Goal: Task Accomplishment & Management: Manage account settings

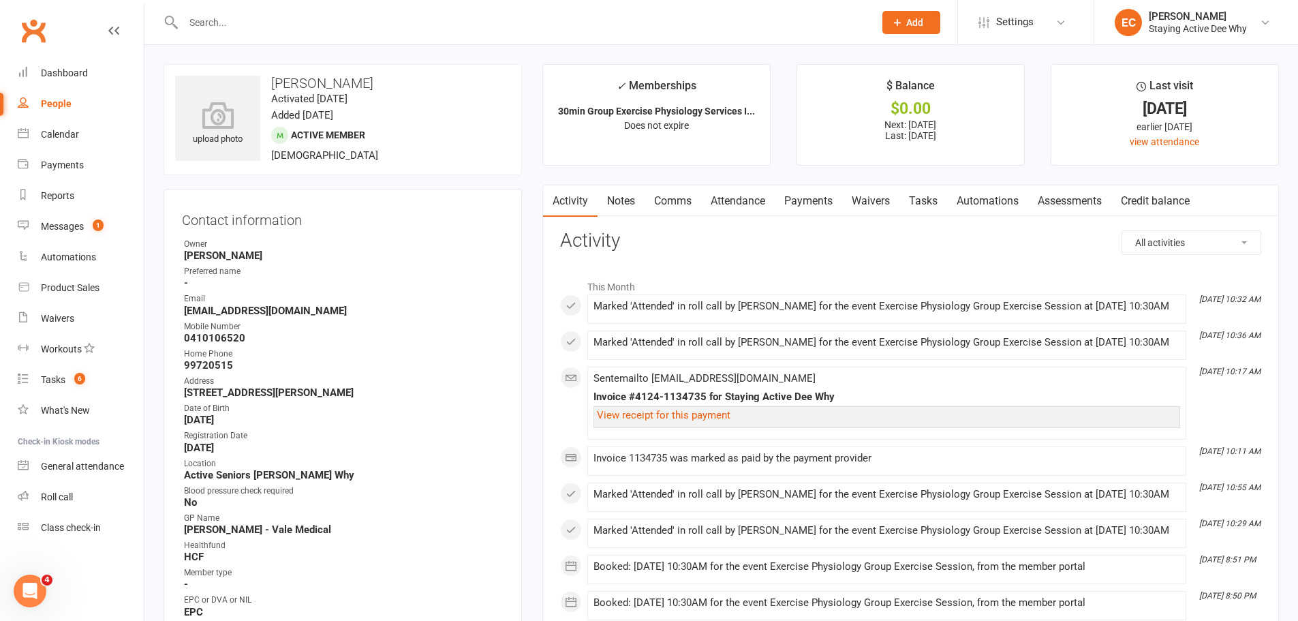
click at [734, 211] on link "Attendance" at bounding box center [738, 200] width 74 height 31
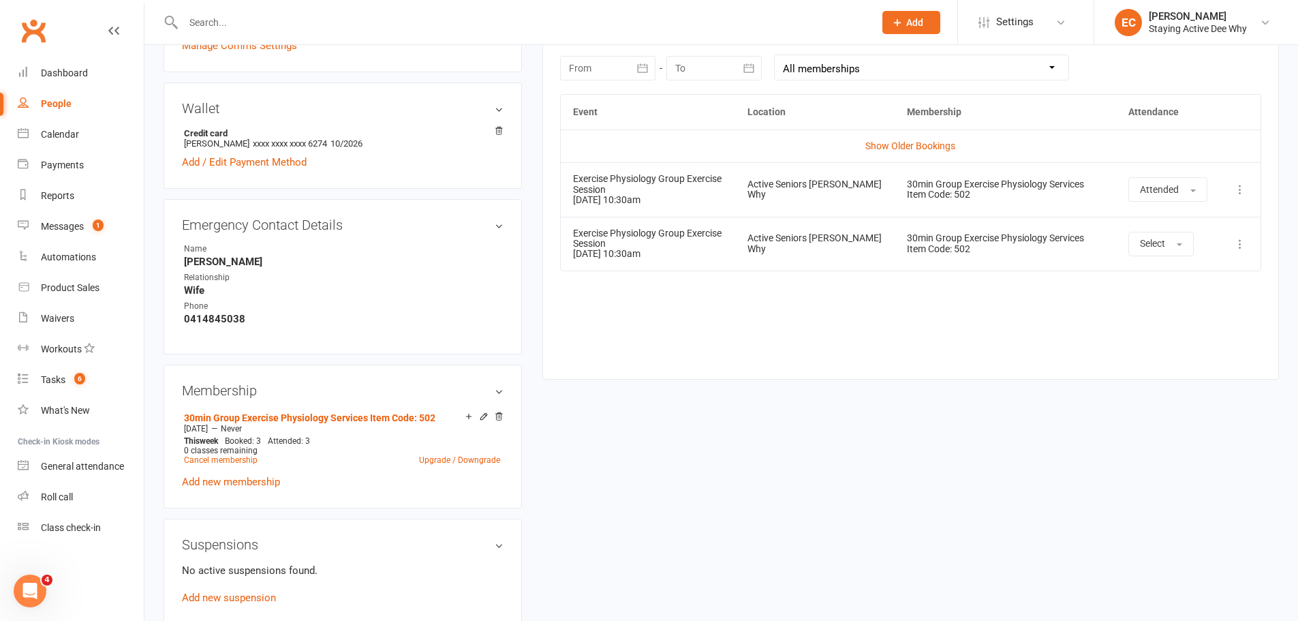
scroll to position [477, 0]
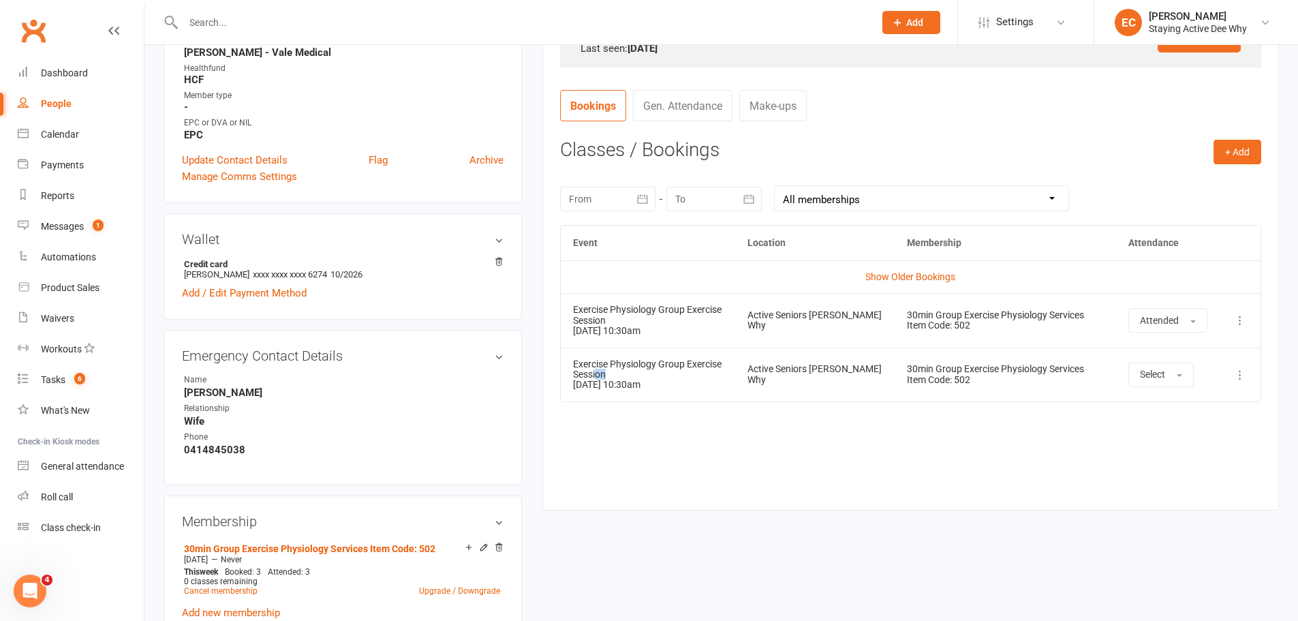
drag, startPoint x: 666, startPoint y: 377, endPoint x: 595, endPoint y: 373, distance: 71.0
click at [595, 373] on div "Exercise Physiology Group Exercise Session" at bounding box center [648, 369] width 150 height 21
drag, startPoint x: 777, startPoint y: 432, endPoint x: 776, endPoint y: 421, distance: 10.9
click at [777, 422] on div "Event Location Membership Attendance Show Older Bookings Exercise Physiology Gr…" at bounding box center [910, 357] width 701 height 264
drag, startPoint x: 702, startPoint y: 397, endPoint x: 589, endPoint y: 365, distance: 117.8
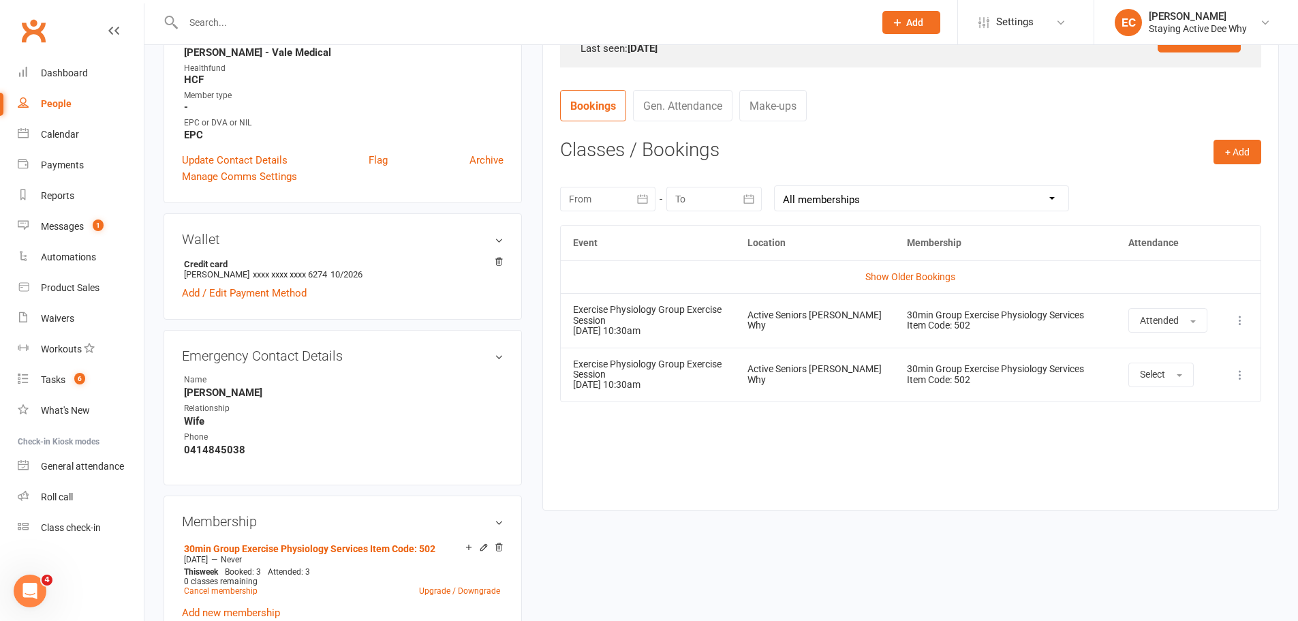
click at [589, 365] on td "Exercise Physiology Group Exercise Session 21 Aug 2025 10:30am" at bounding box center [648, 375] width 174 height 54
click at [649, 423] on div "Event Location Membership Attendance Show Older Bookings Exercise Physiology Gr…" at bounding box center [910, 357] width 701 height 264
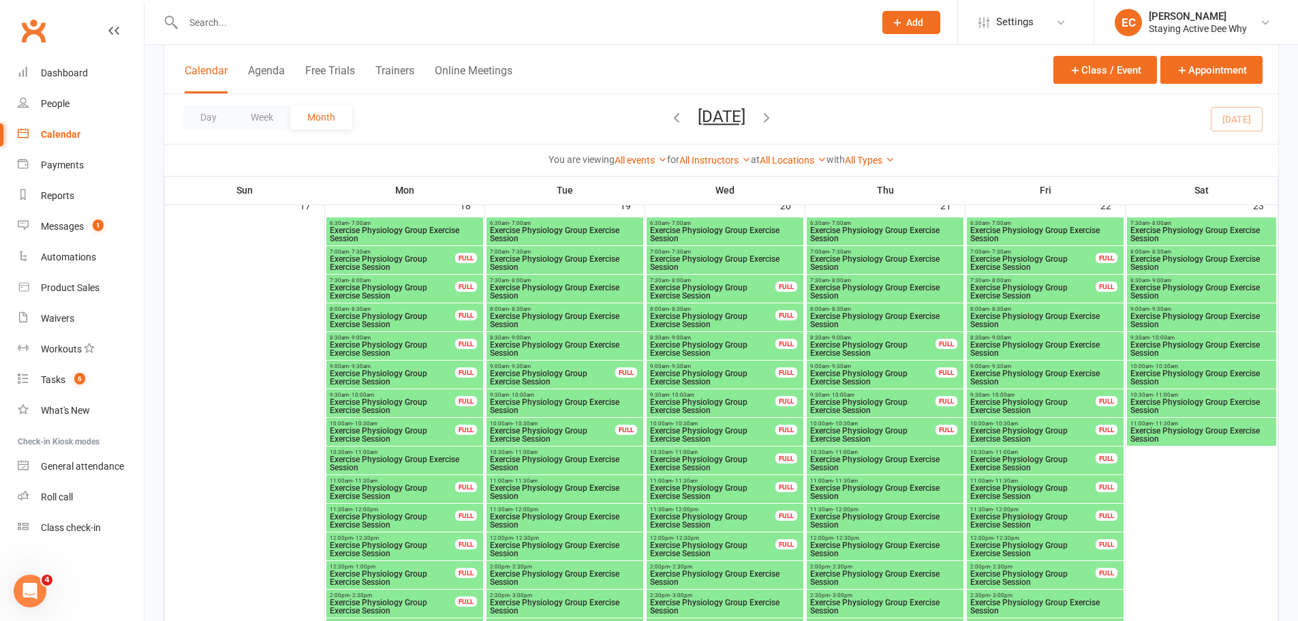
scroll to position [1704, 0]
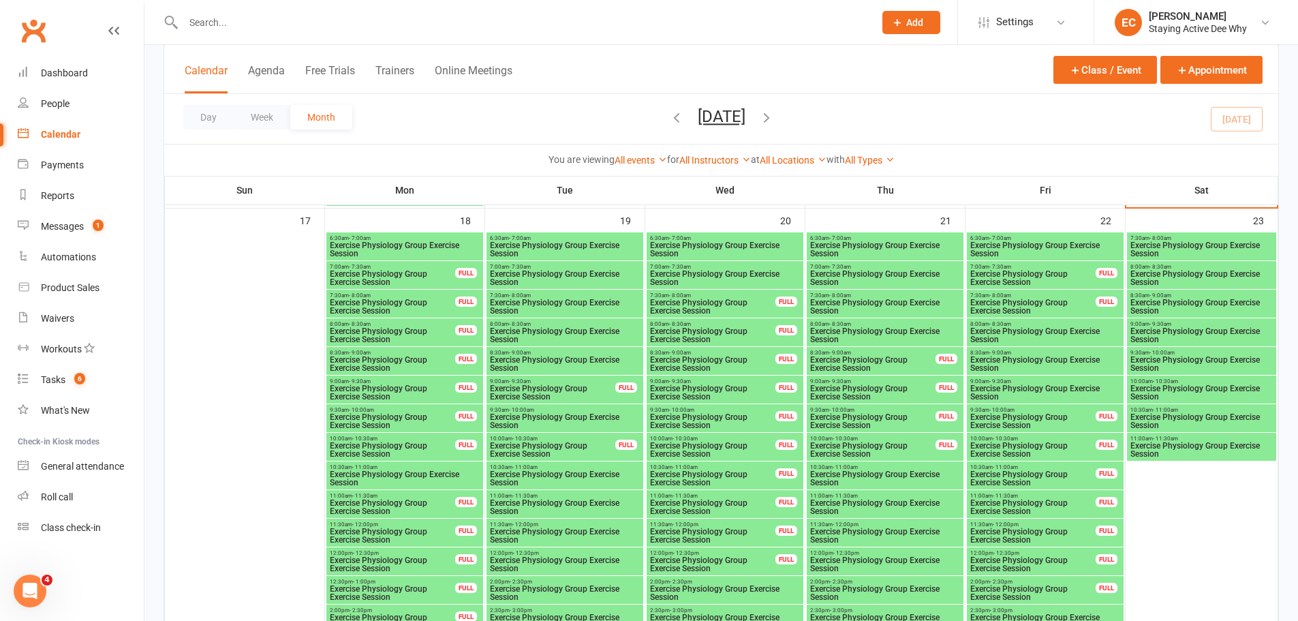
click at [1206, 417] on span "Exercise Physiology Group Exercise Session" at bounding box center [1202, 421] width 144 height 16
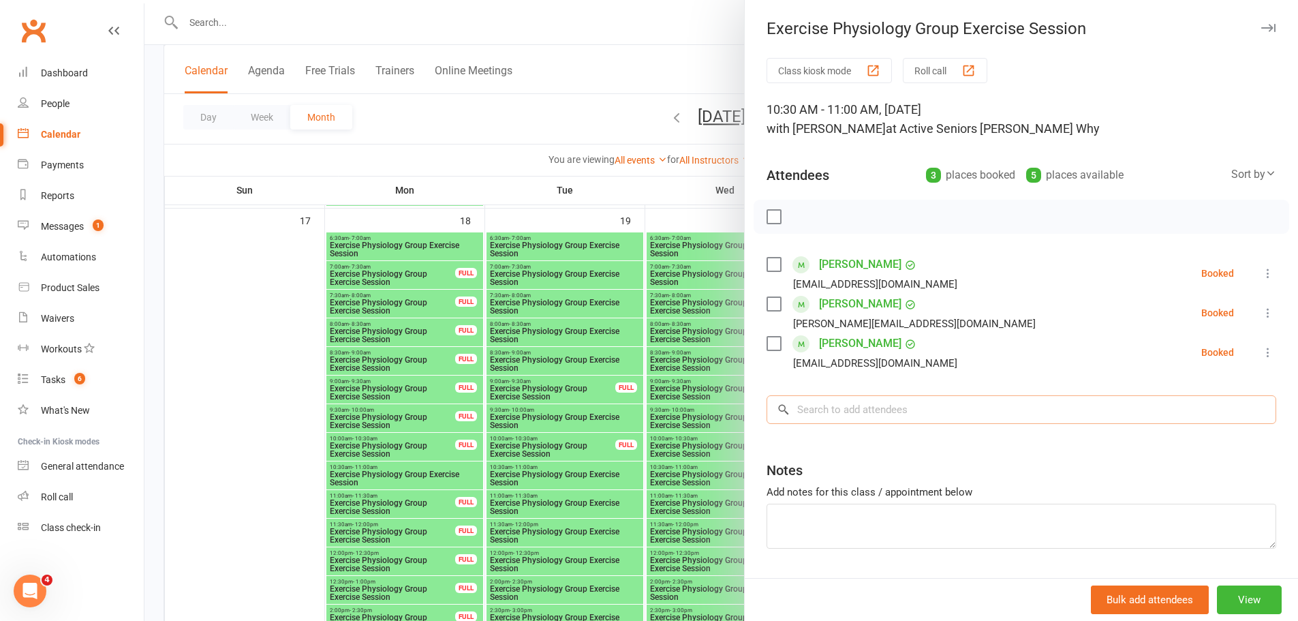
click at [941, 421] on input "search" at bounding box center [1022, 409] width 510 height 29
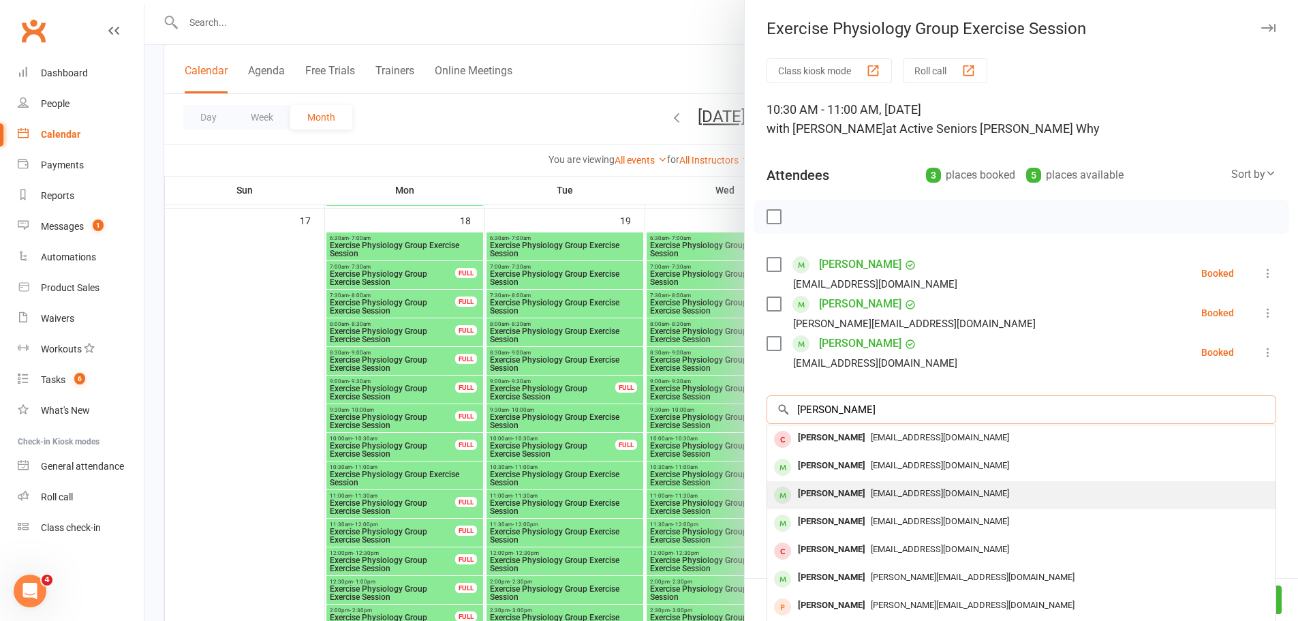
type input "brian"
click at [922, 500] on div "nanarats@bigpond.com" at bounding box center [1022, 494] width 498 height 20
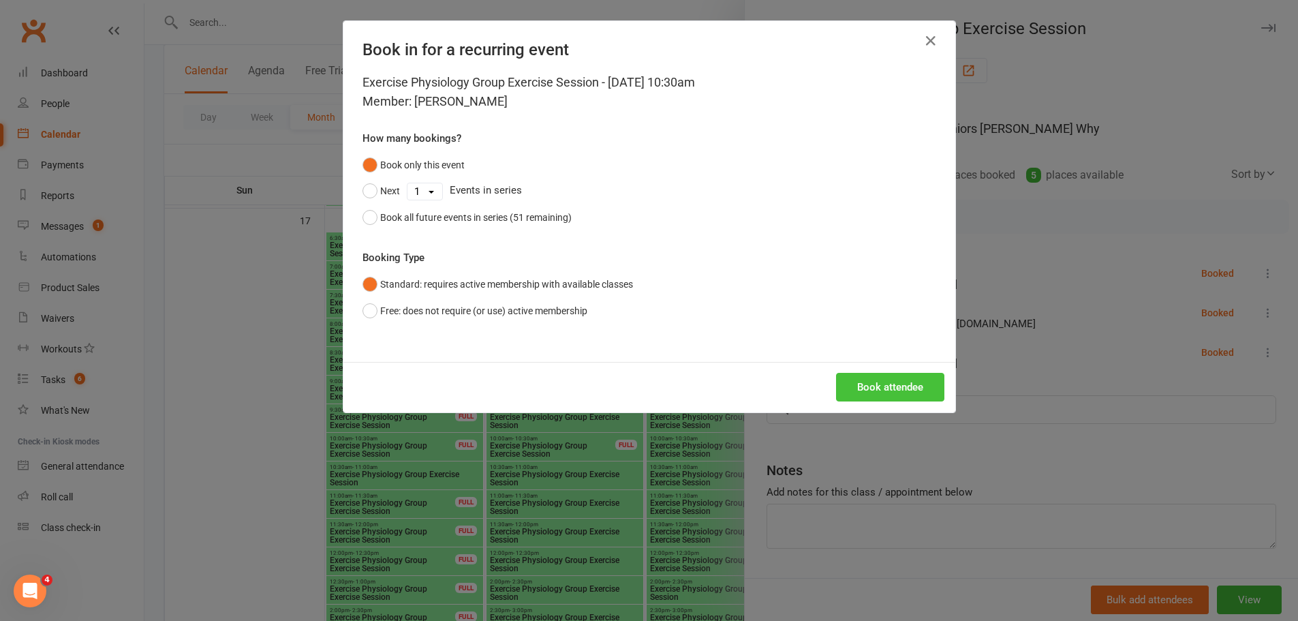
click at [879, 389] on button "Book attendee" at bounding box center [890, 387] width 108 height 29
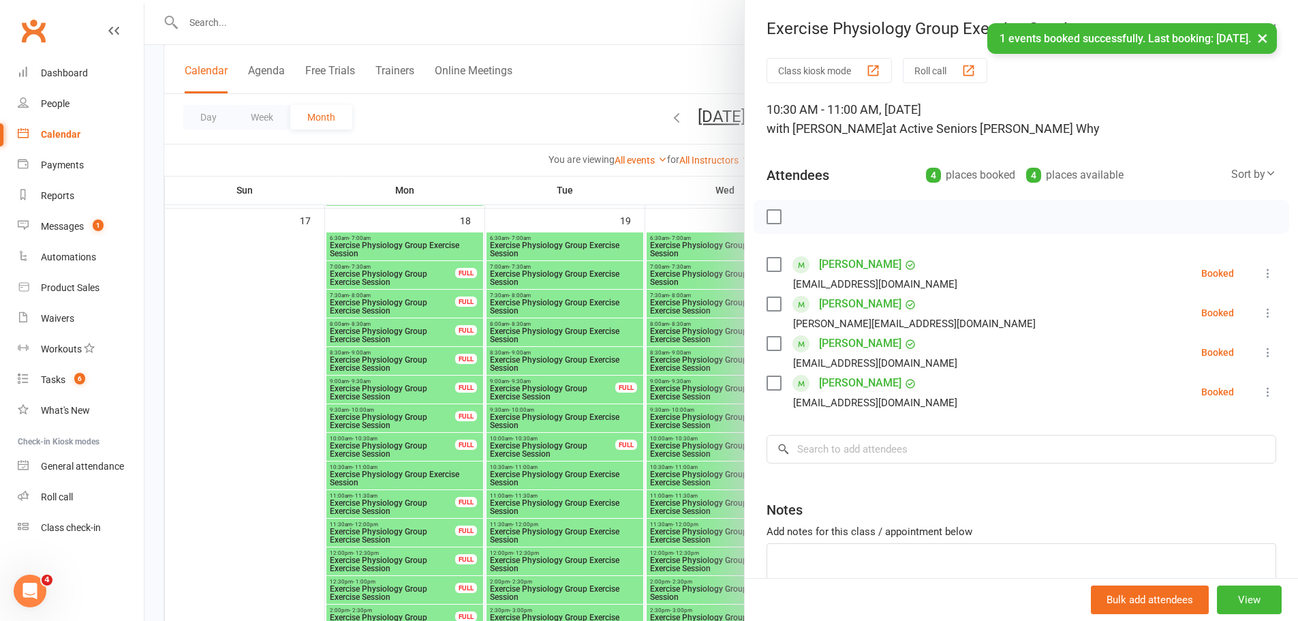
drag, startPoint x: 1266, startPoint y: 42, endPoint x: 1261, endPoint y: 32, distance: 10.7
click at [1264, 40] on button "×" at bounding box center [1263, 37] width 25 height 29
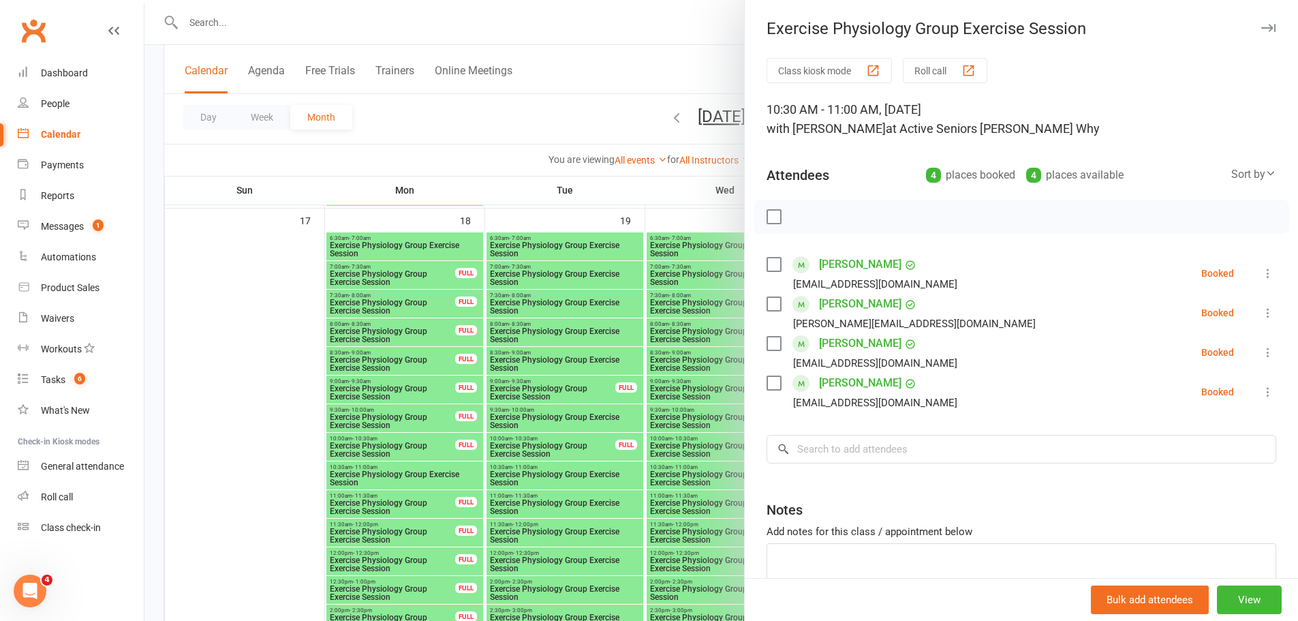
click at [1262, 24] on icon "button" at bounding box center [1269, 28] width 14 height 8
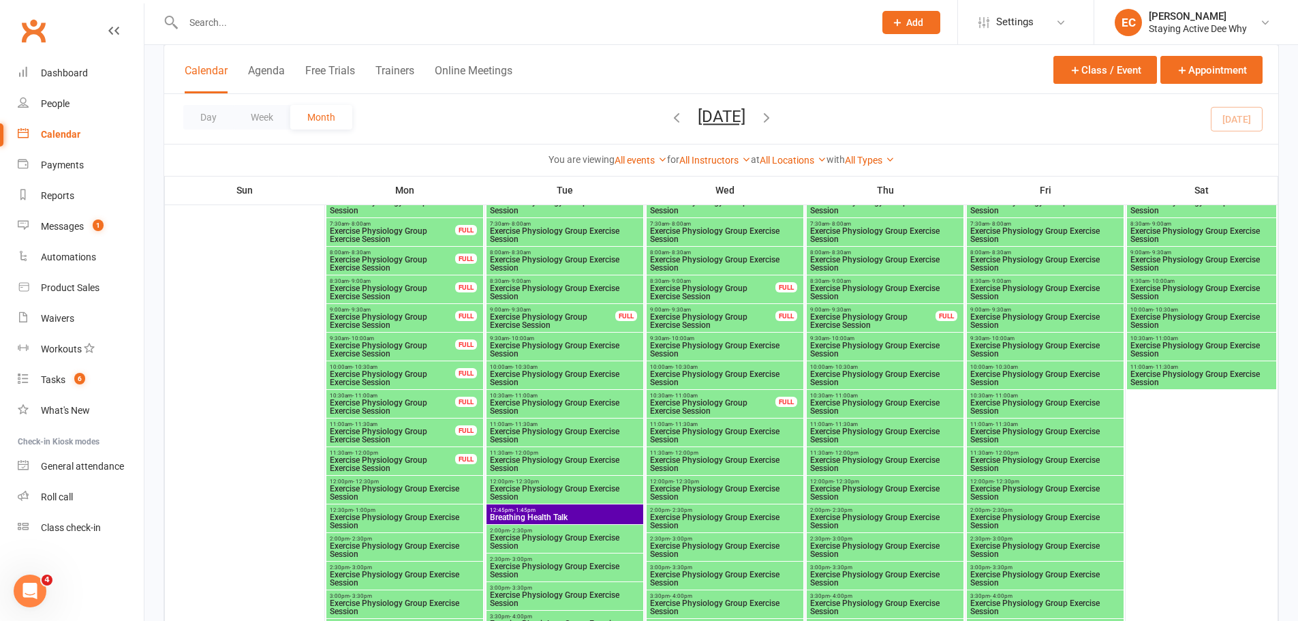
scroll to position [2318, 0]
click at [866, 397] on span "Exercise Physiology Group Exercise Session" at bounding box center [885, 405] width 151 height 16
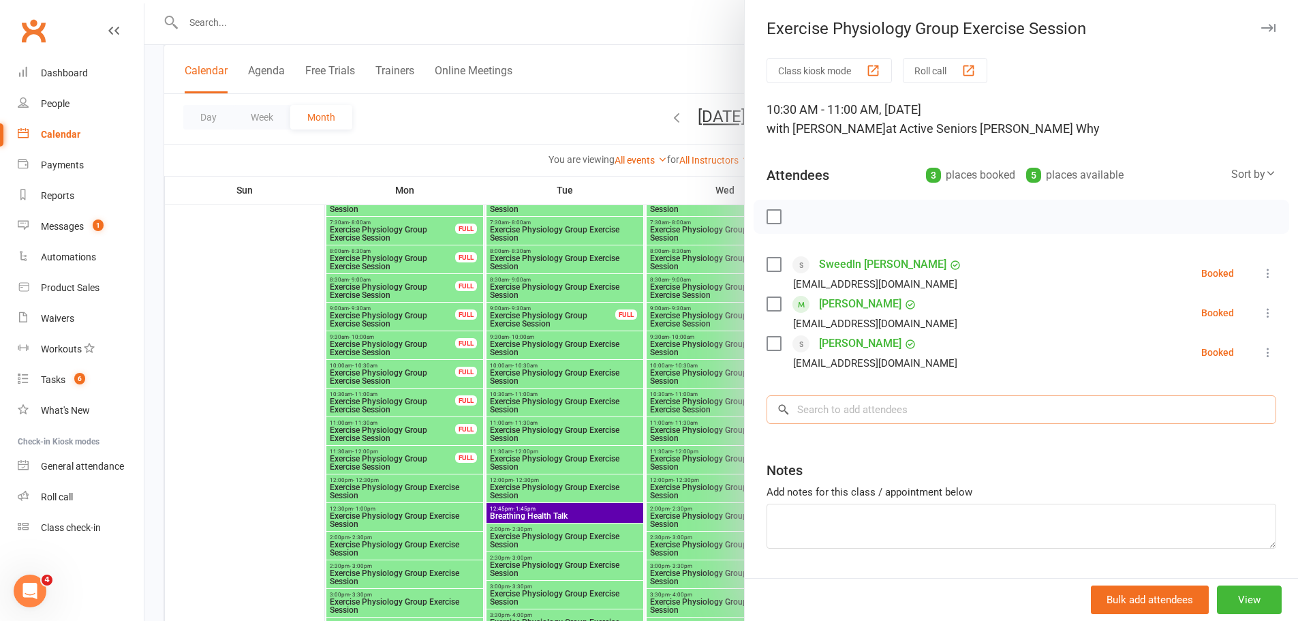
click at [909, 416] on input "search" at bounding box center [1022, 409] width 510 height 29
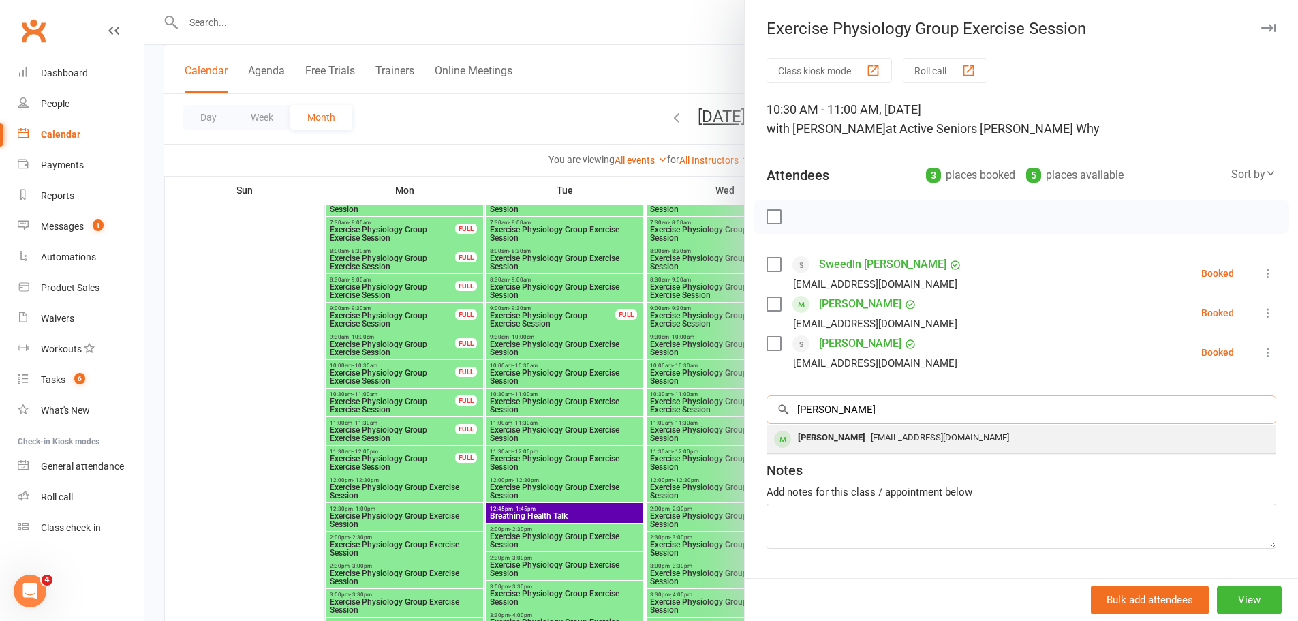
type input "ratcliff"
click at [913, 438] on span "nanarats@bigpond.com" at bounding box center [940, 437] width 138 height 10
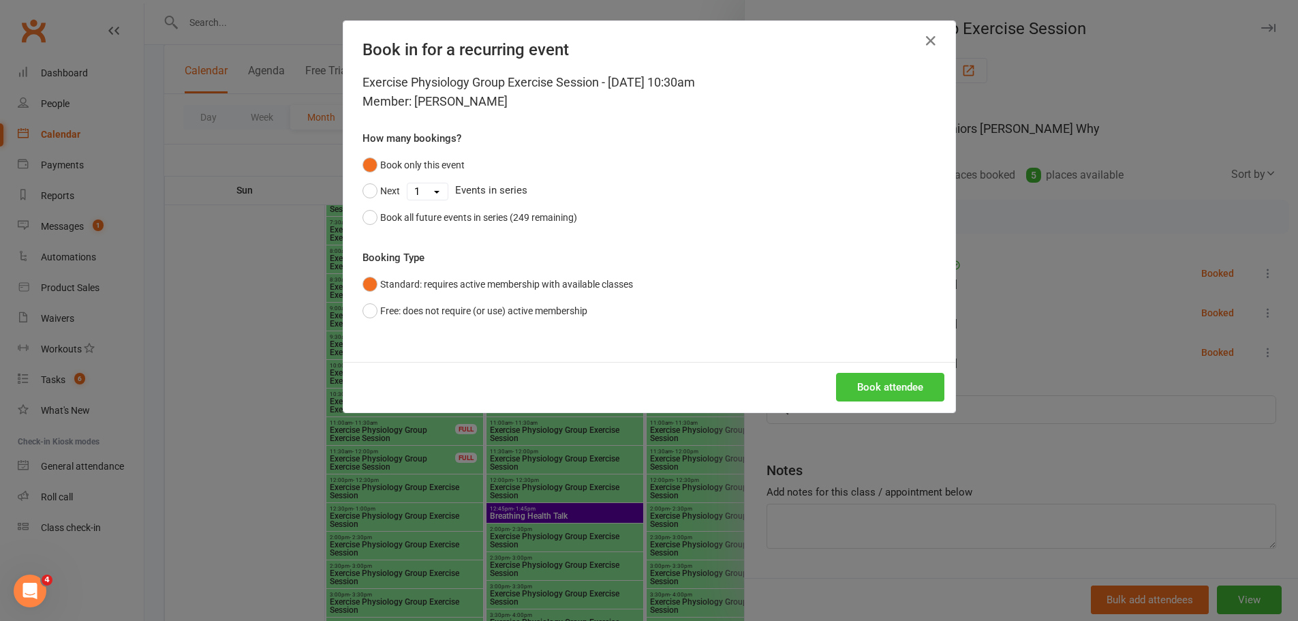
click at [904, 375] on button "Book attendee" at bounding box center [890, 387] width 108 height 29
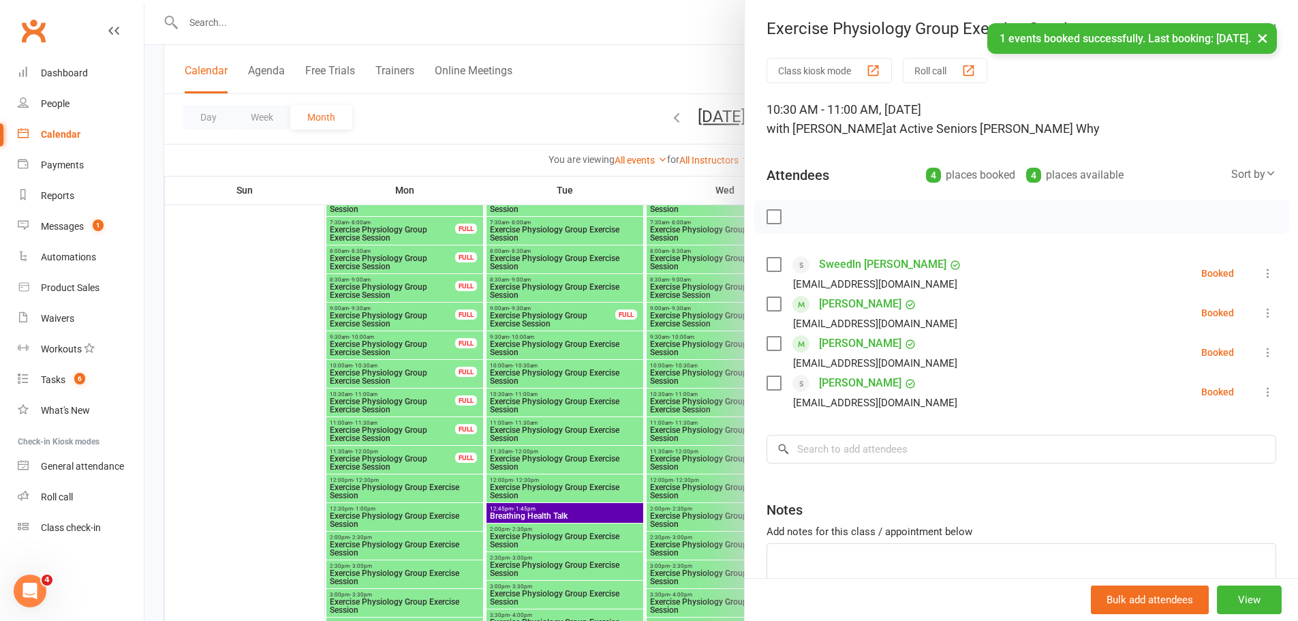
click at [1249, 23] on div "× 1 events booked successfully. Last booking: Aug 28, 2025." at bounding box center [640, 23] width 1281 height 0
click at [1259, 40] on button "×" at bounding box center [1263, 37] width 25 height 29
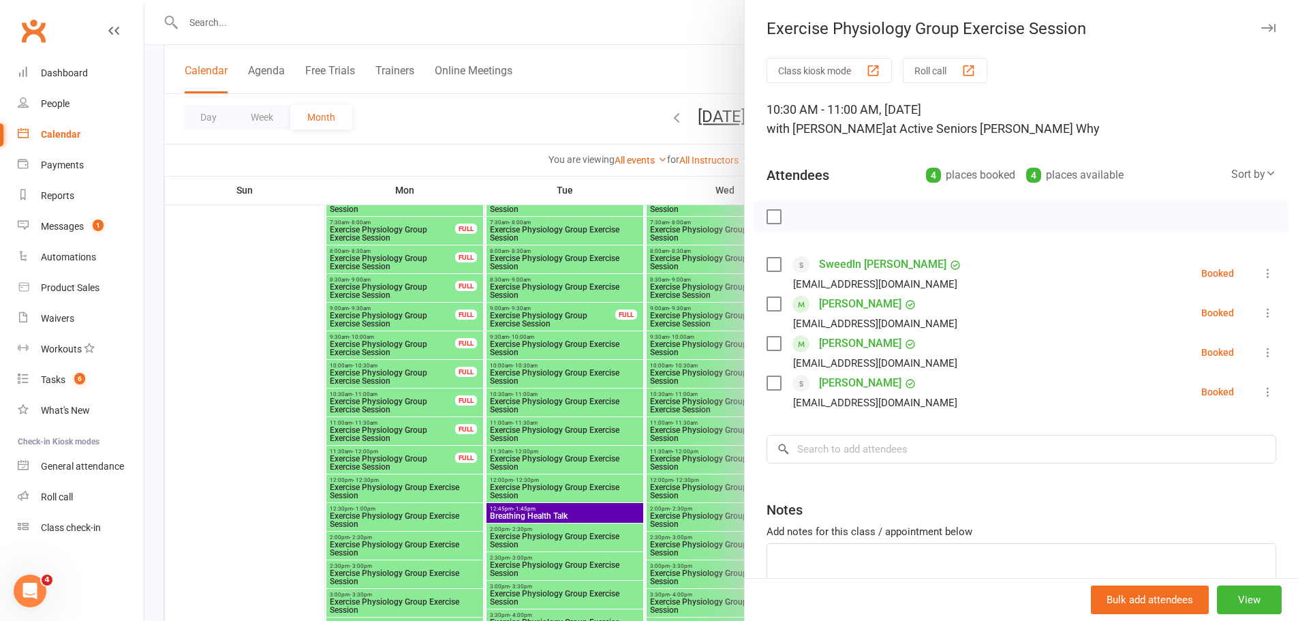
click at [1262, 31] on icon "button" at bounding box center [1269, 28] width 14 height 8
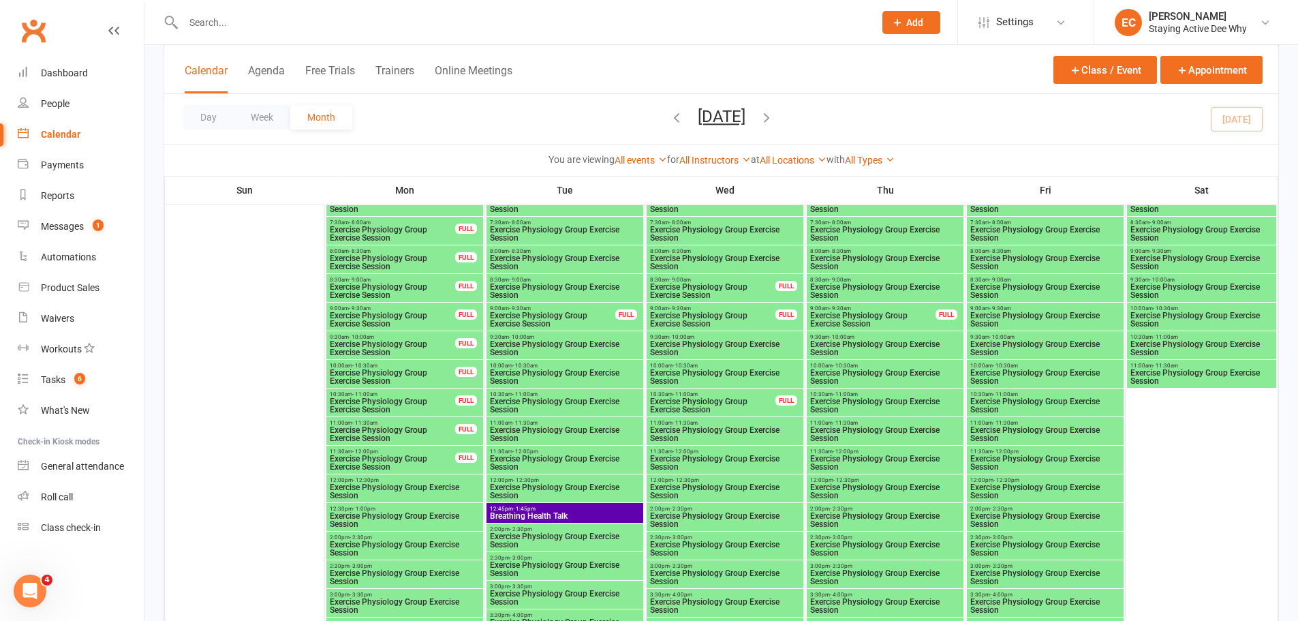
scroll to position [2249, 0]
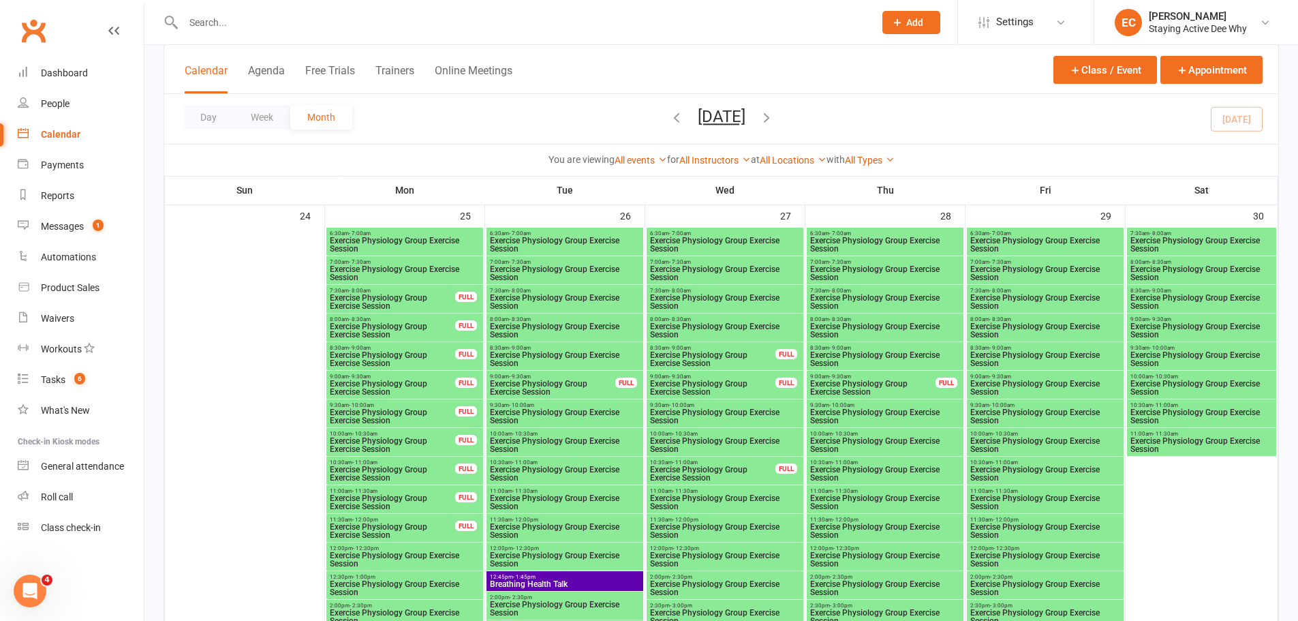
click at [1215, 408] on span "Exercise Physiology Group Exercise Session" at bounding box center [1202, 416] width 144 height 16
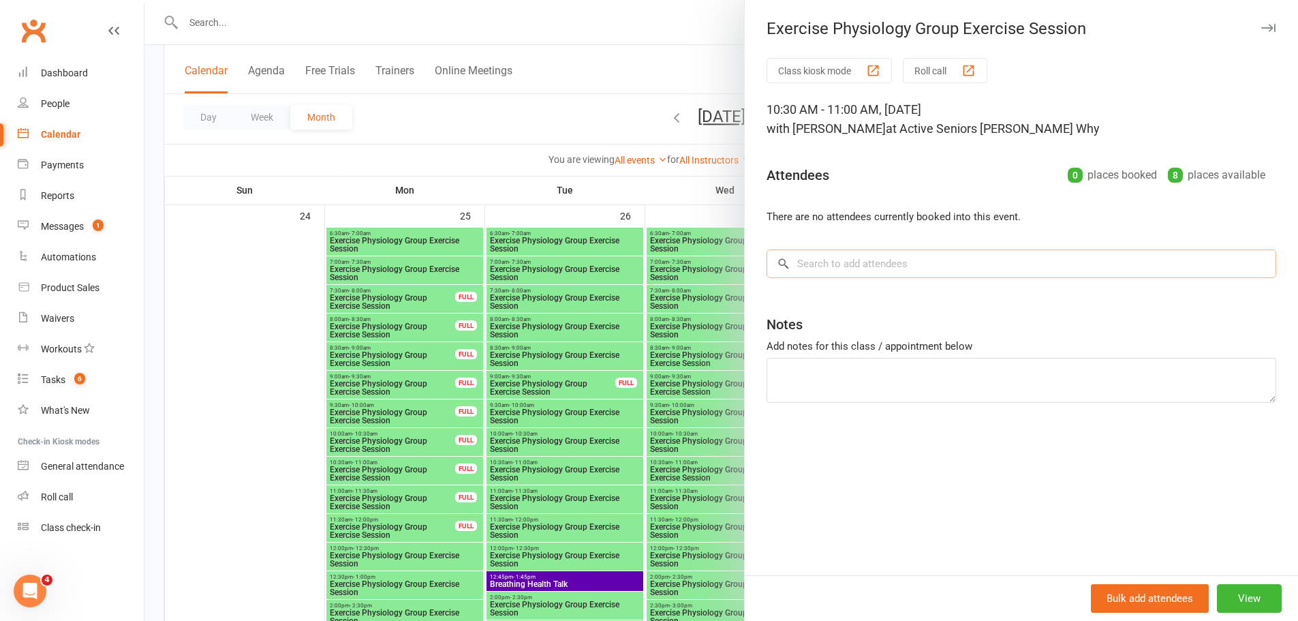
click at [898, 276] on input "search" at bounding box center [1022, 263] width 510 height 29
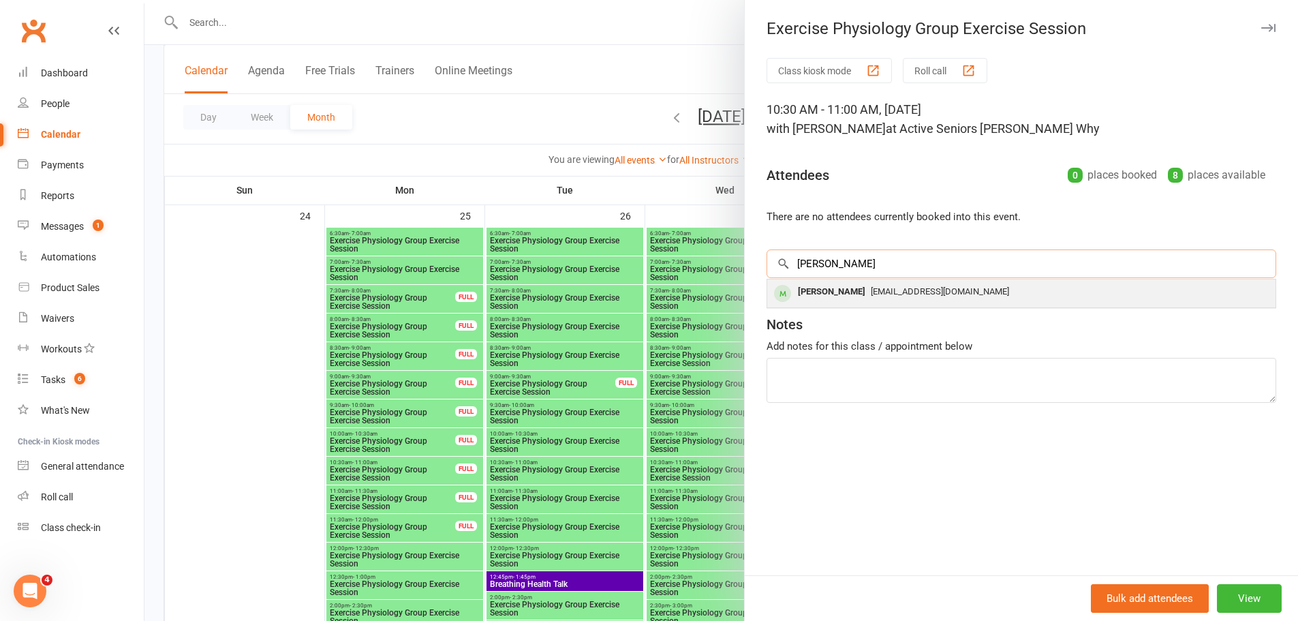
type input "ratcliff"
click at [907, 283] on div "nanarats@bigpond.com" at bounding box center [1022, 292] width 498 height 20
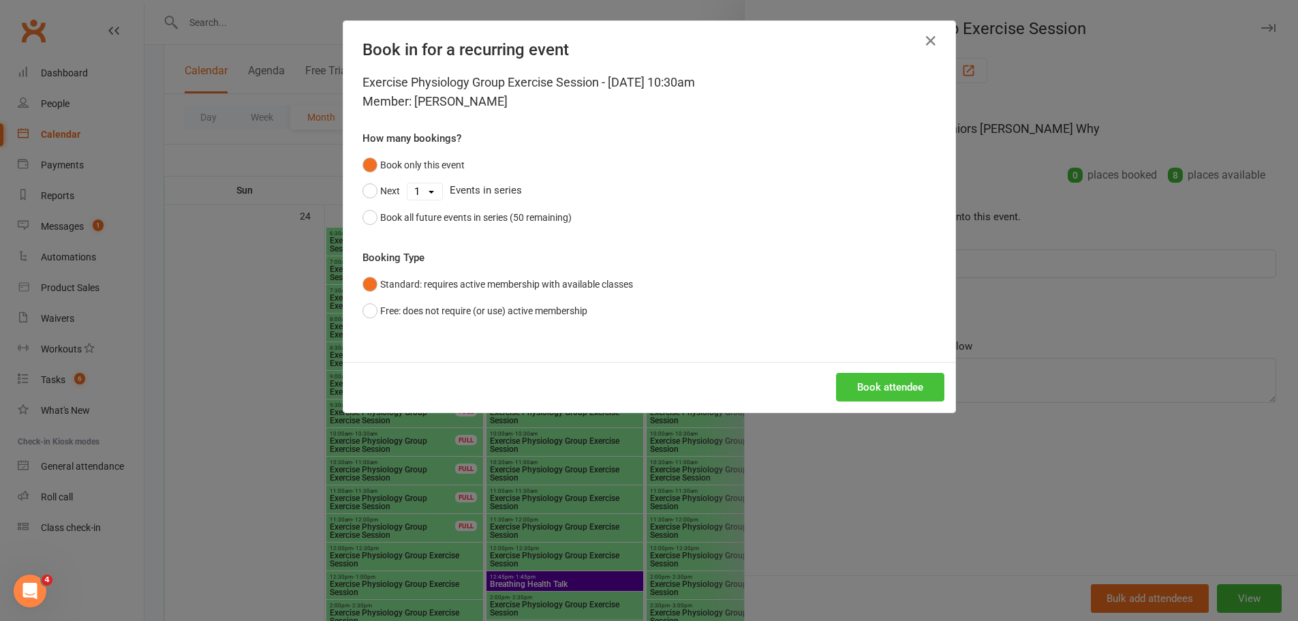
click at [899, 397] on button "Book attendee" at bounding box center [890, 387] width 108 height 29
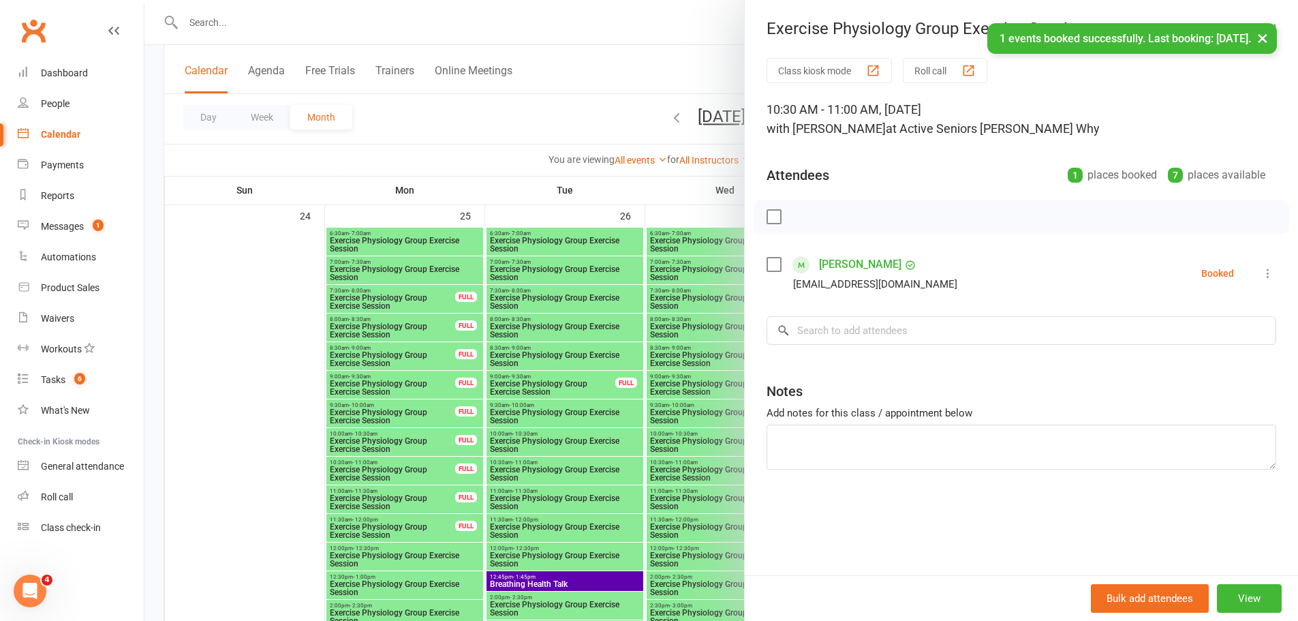
click at [1268, 31] on button "×" at bounding box center [1263, 37] width 25 height 29
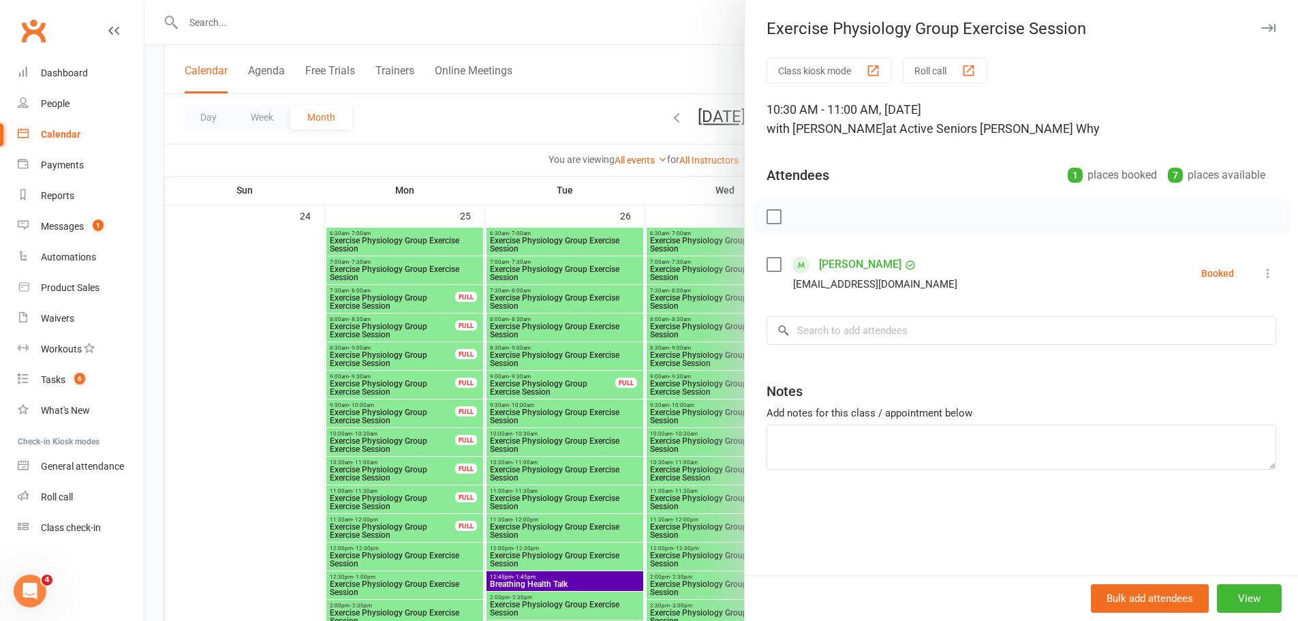
click at [1266, 25] on button "button" at bounding box center [1268, 28] width 16 height 16
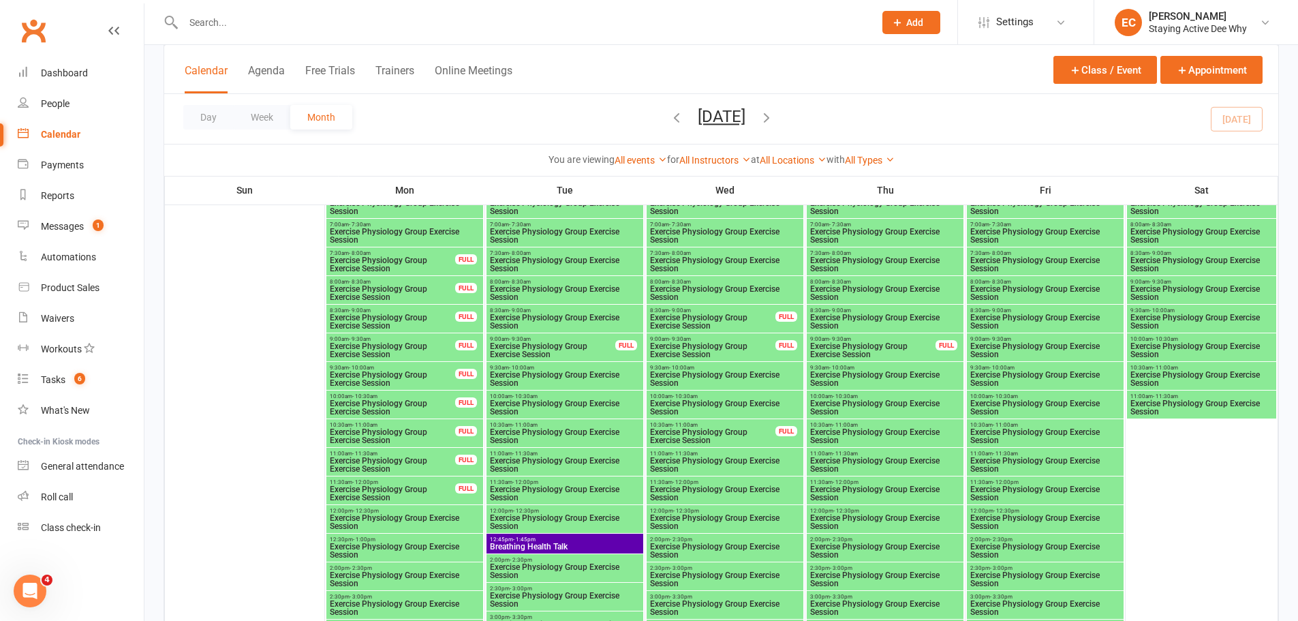
scroll to position [2386, 0]
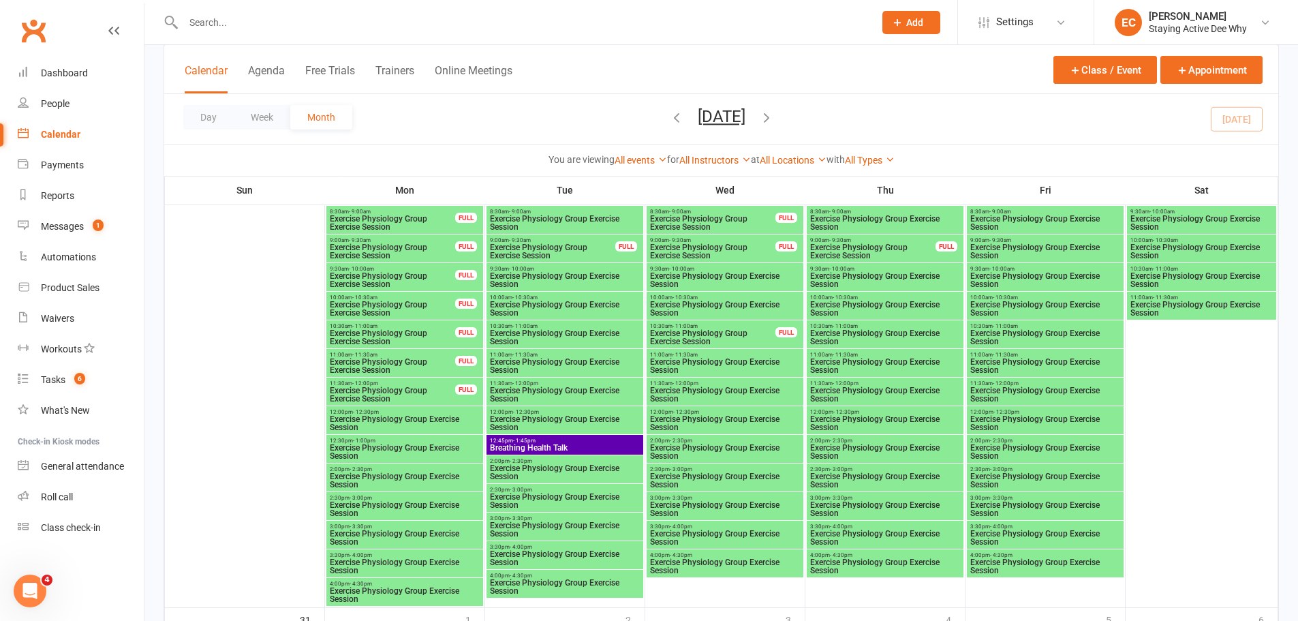
click at [385, 30] on input "text" at bounding box center [522, 22] width 686 height 19
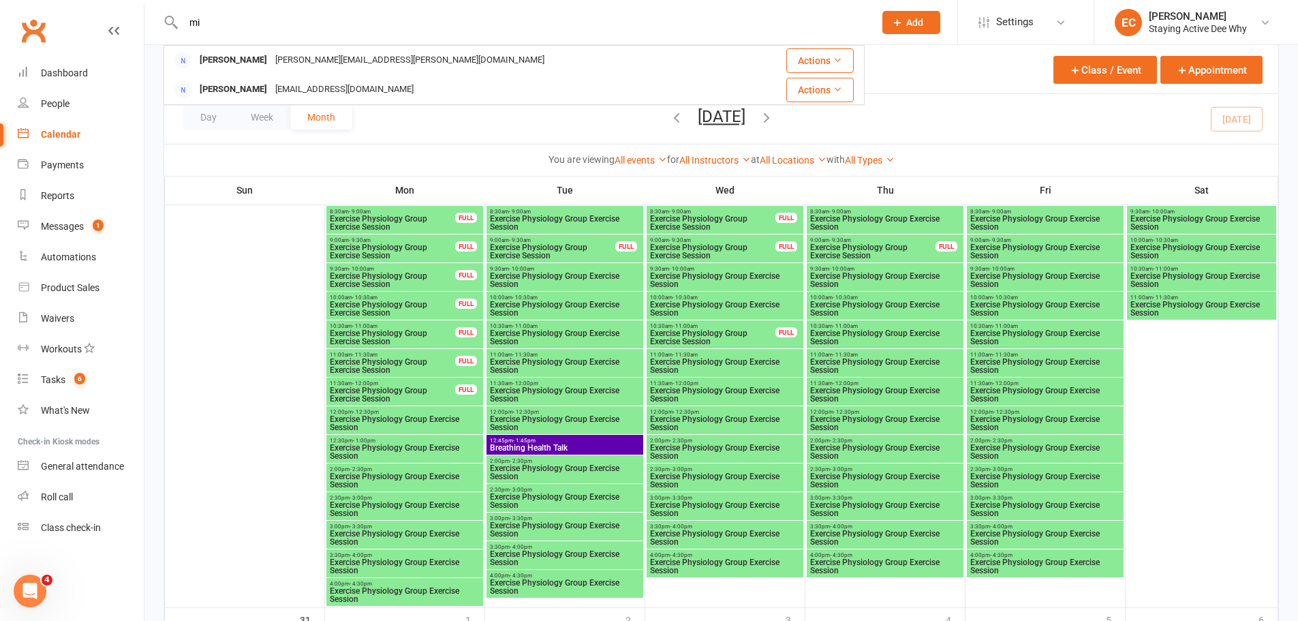
type input "m"
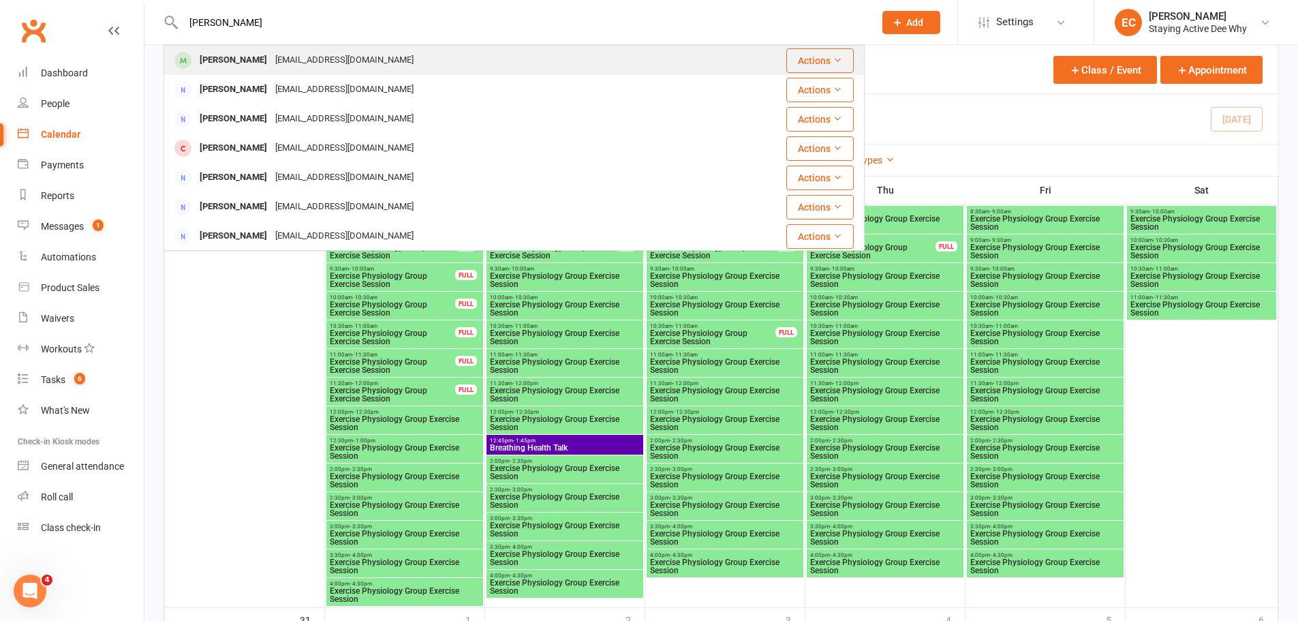
type input "schapp"
click at [353, 57] on div "mikeschapel@gmail.com" at bounding box center [344, 60] width 147 height 20
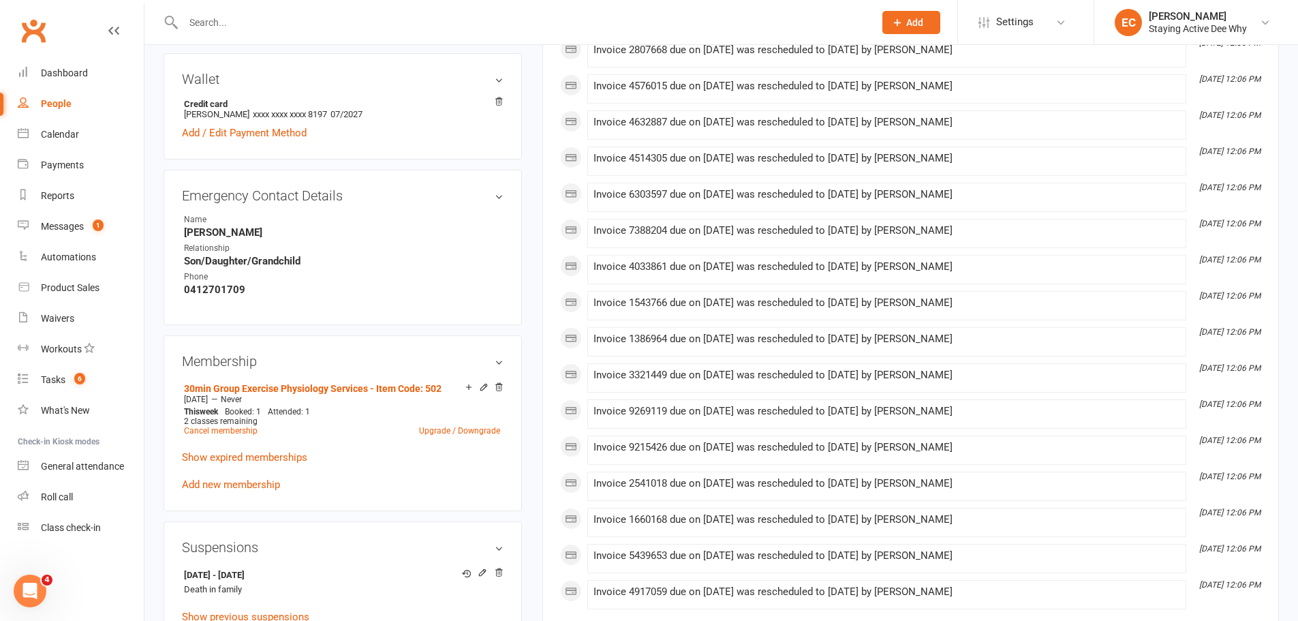
scroll to position [886, 0]
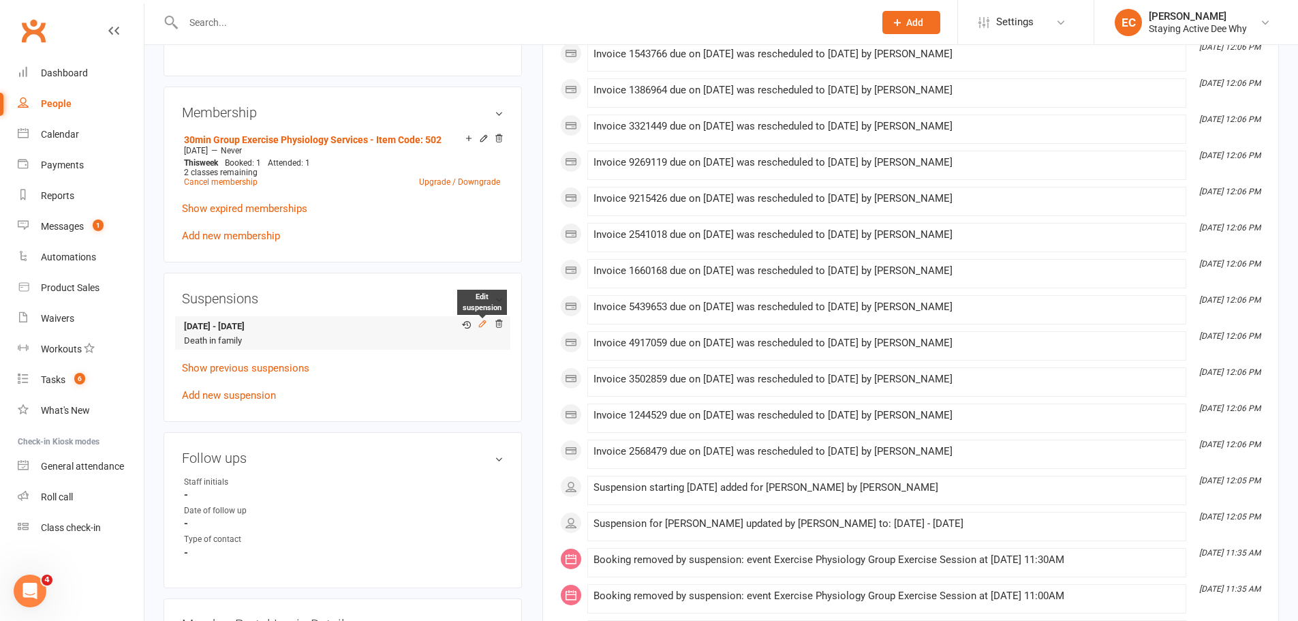
click at [485, 320] on icon at bounding box center [483, 324] width 10 height 10
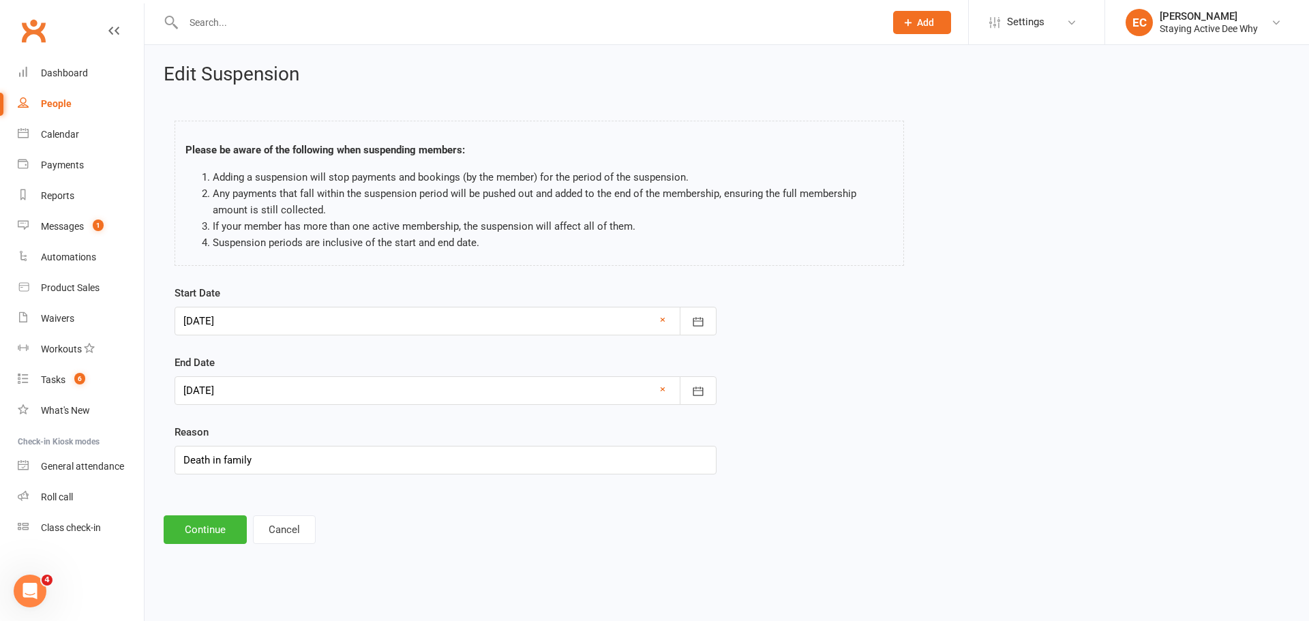
click at [293, 324] on div at bounding box center [445, 321] width 542 height 29
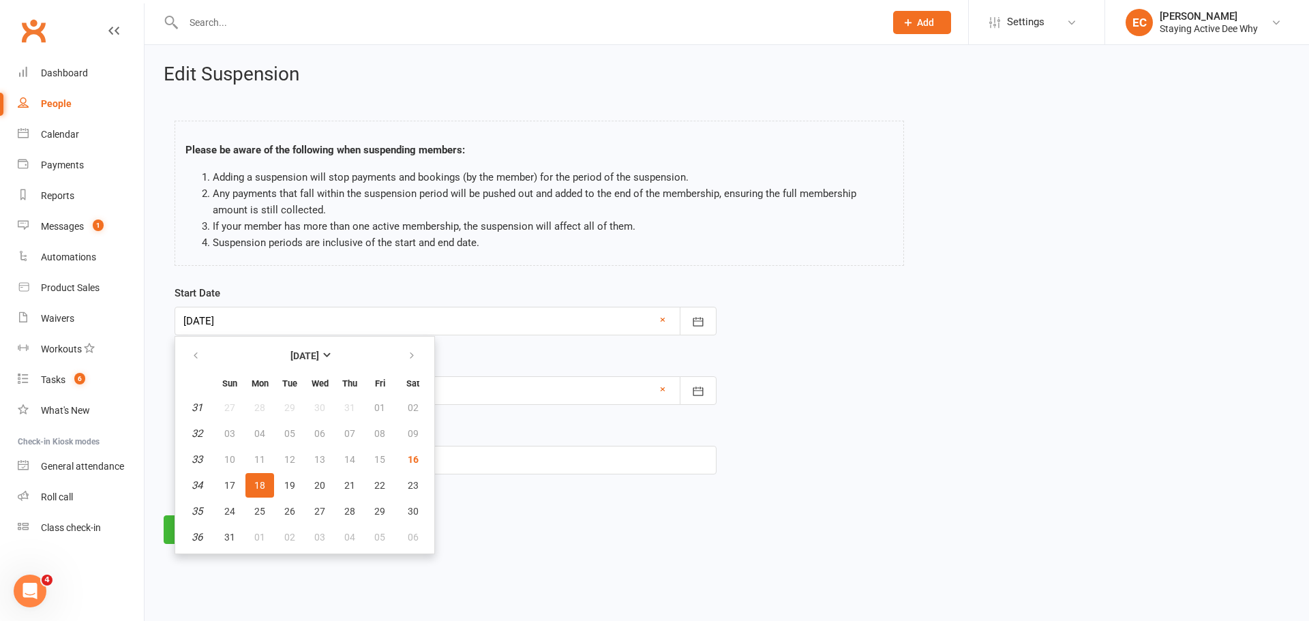
click at [420, 275] on div "Please be aware of the following when suspending members: Adding a suspension w…" at bounding box center [539, 196] width 750 height 178
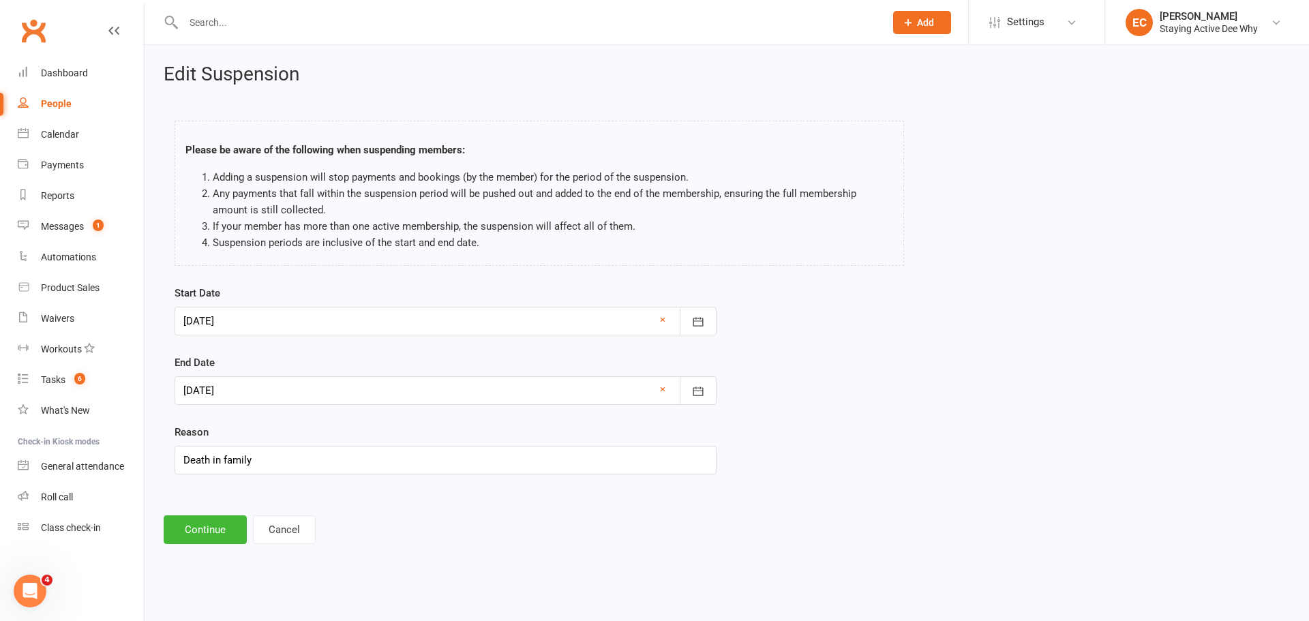
click at [232, 316] on div at bounding box center [445, 321] width 542 height 29
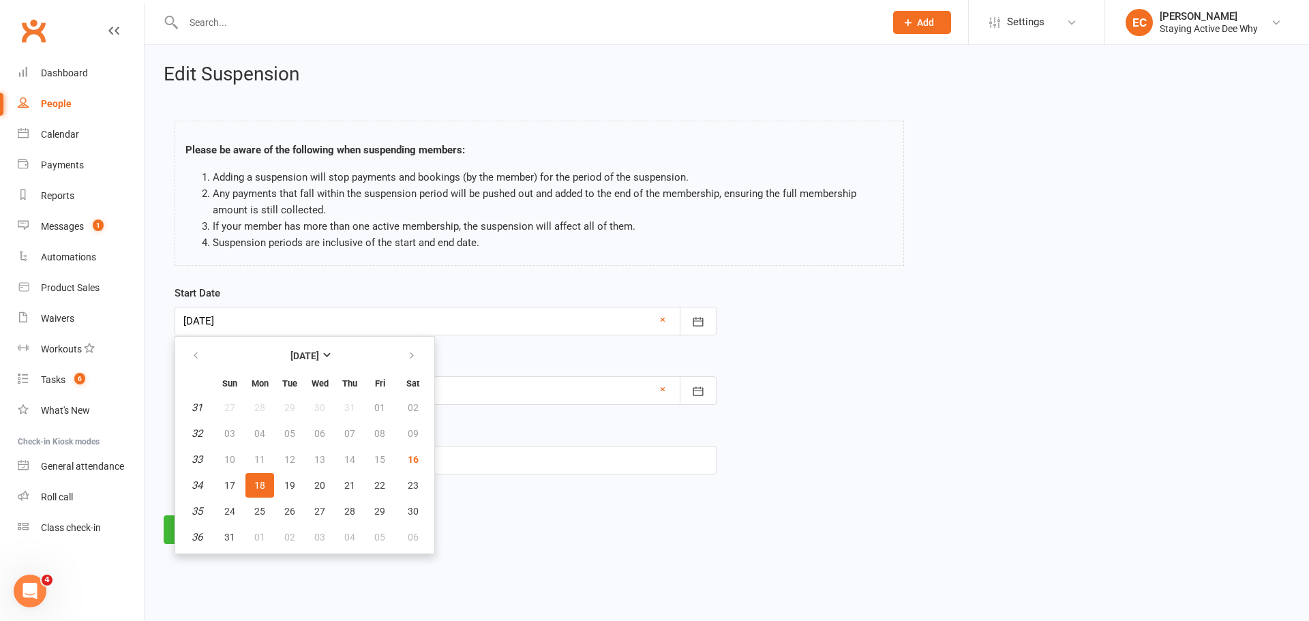
click at [400, 276] on div "Please be aware of the following when suspending members: Adding a suspension w…" at bounding box center [539, 196] width 750 height 178
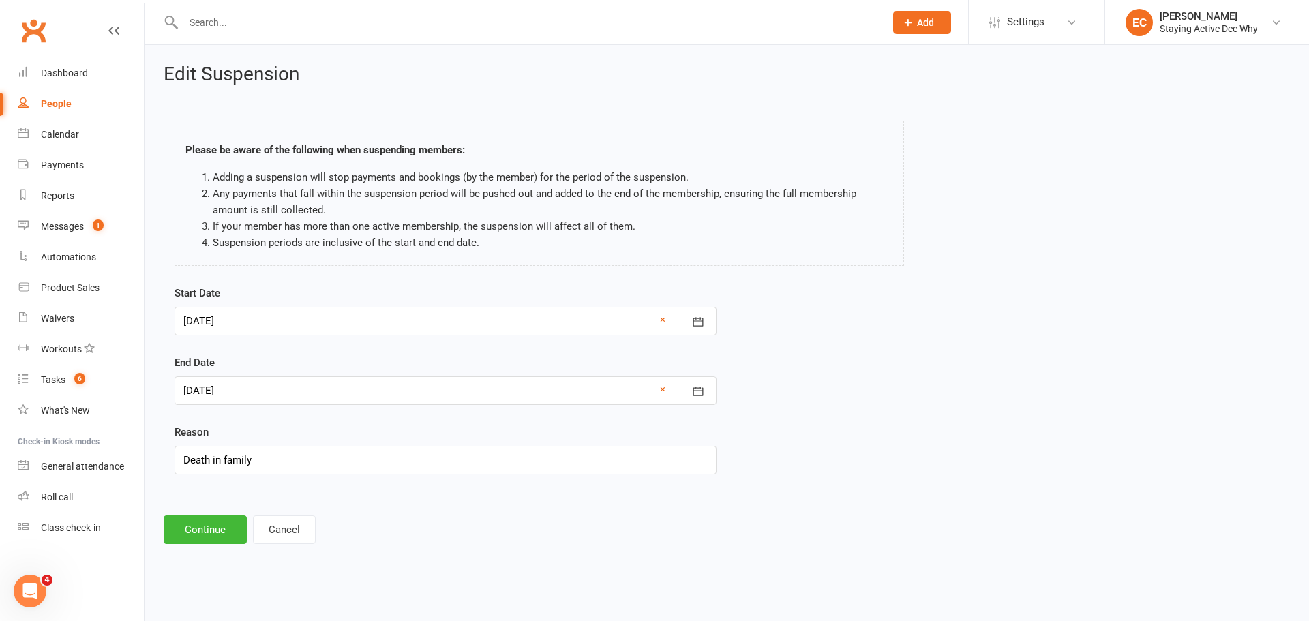
click at [320, 528] on footer "Continue Cancel" at bounding box center [727, 529] width 1126 height 29
click at [294, 536] on button "Cancel" at bounding box center [284, 529] width 63 height 29
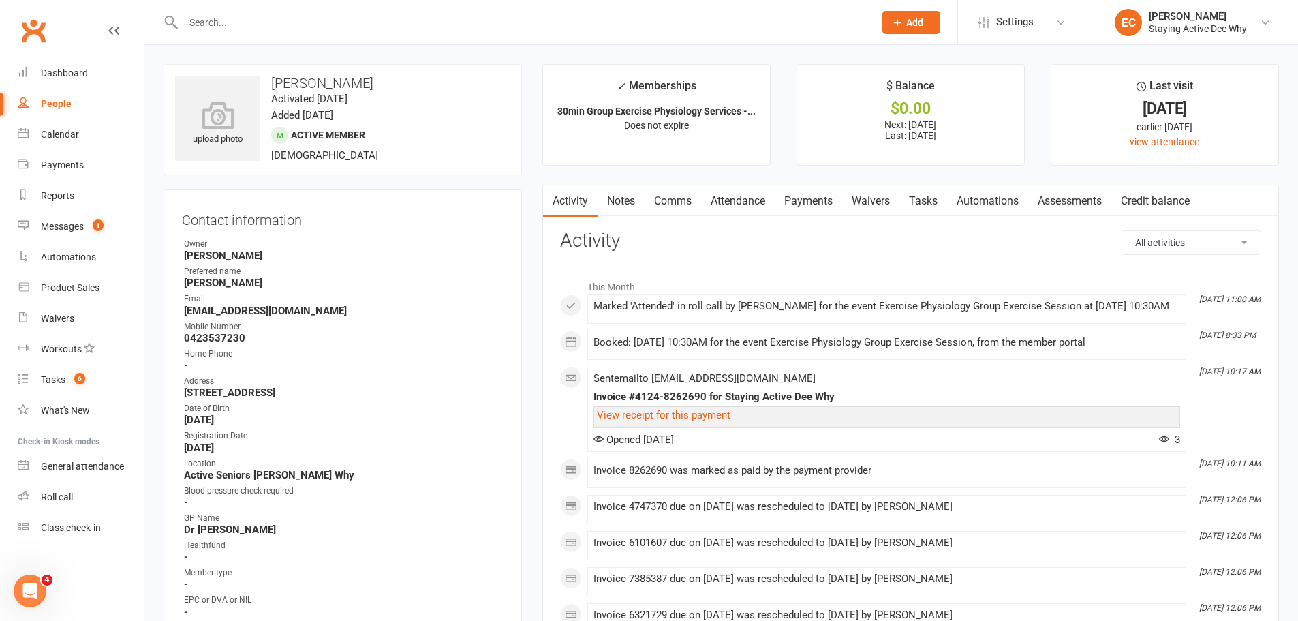
drag, startPoint x: 718, startPoint y: 196, endPoint x: 729, endPoint y: 194, distance: 11.8
click at [716, 195] on link "Attendance" at bounding box center [738, 200] width 74 height 31
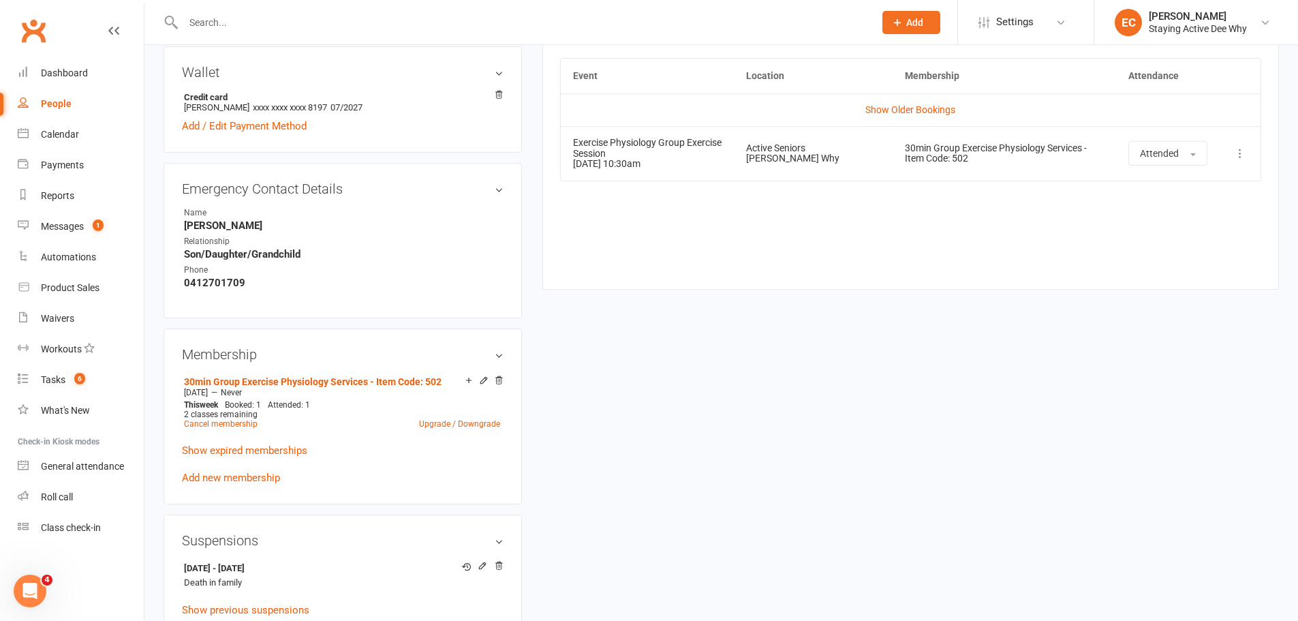
scroll to position [818, 0]
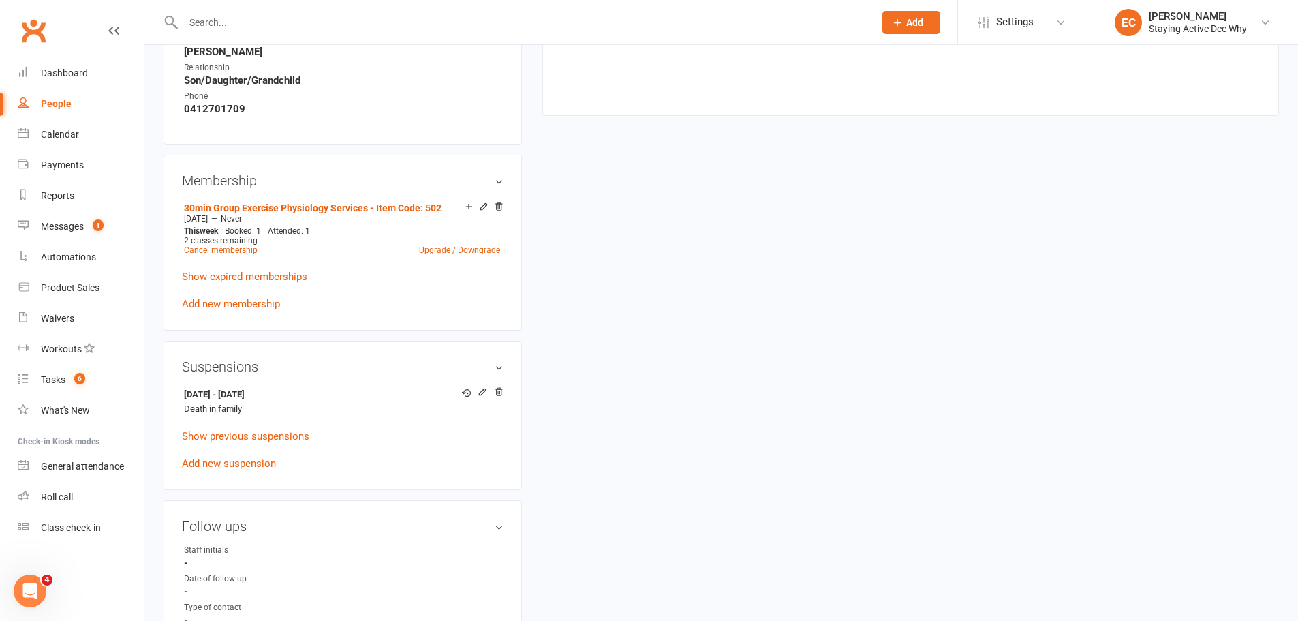
click at [759, 503] on div "upload photo Mike Schapel Activated 23 November, 2020 Added 18 November, 2020 A…" at bounding box center [721, 127] width 1136 height 1763
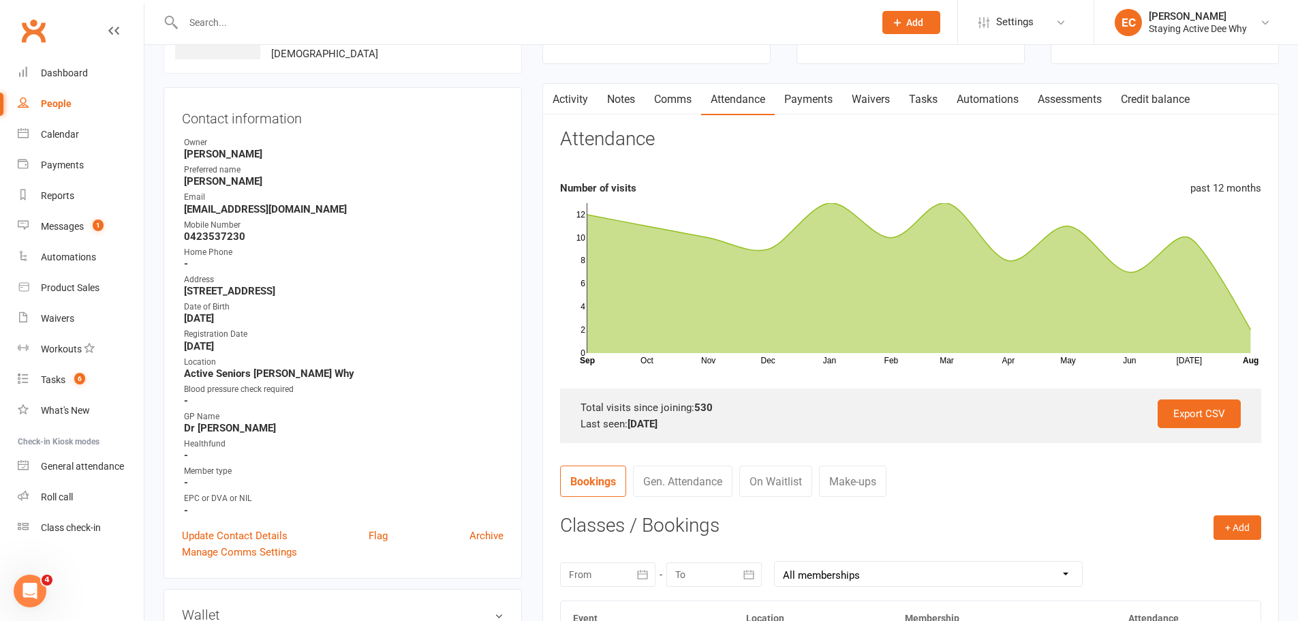
scroll to position [68, 0]
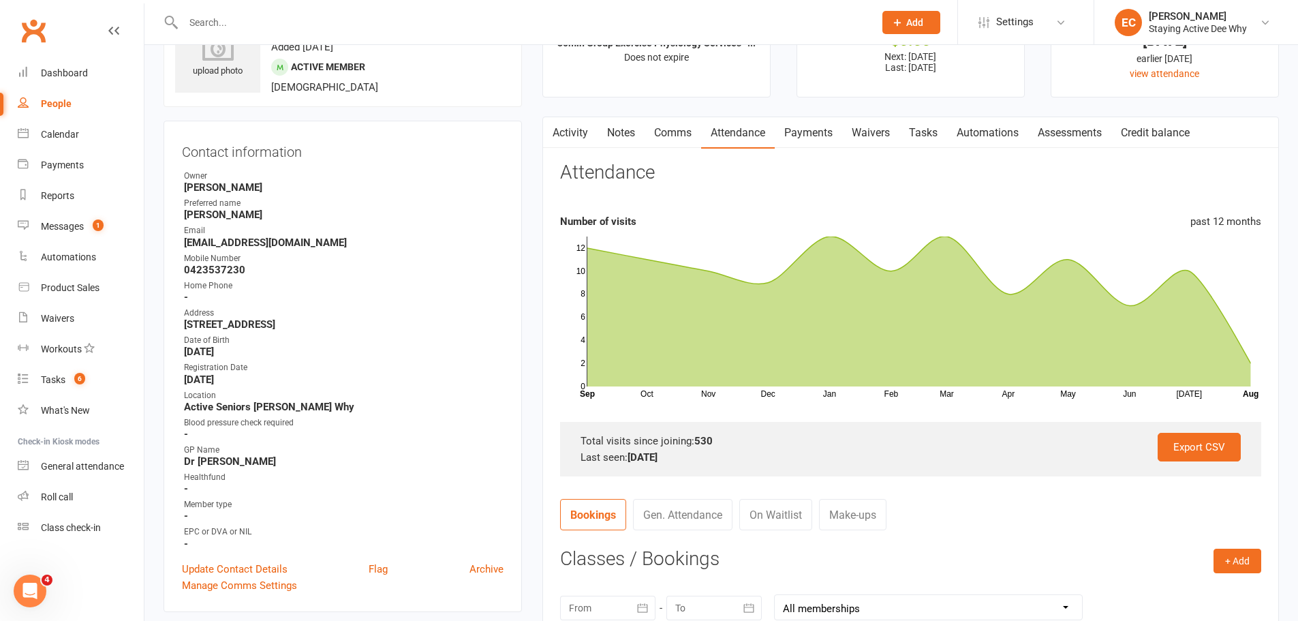
click at [575, 137] on link "Activity" at bounding box center [570, 132] width 55 height 31
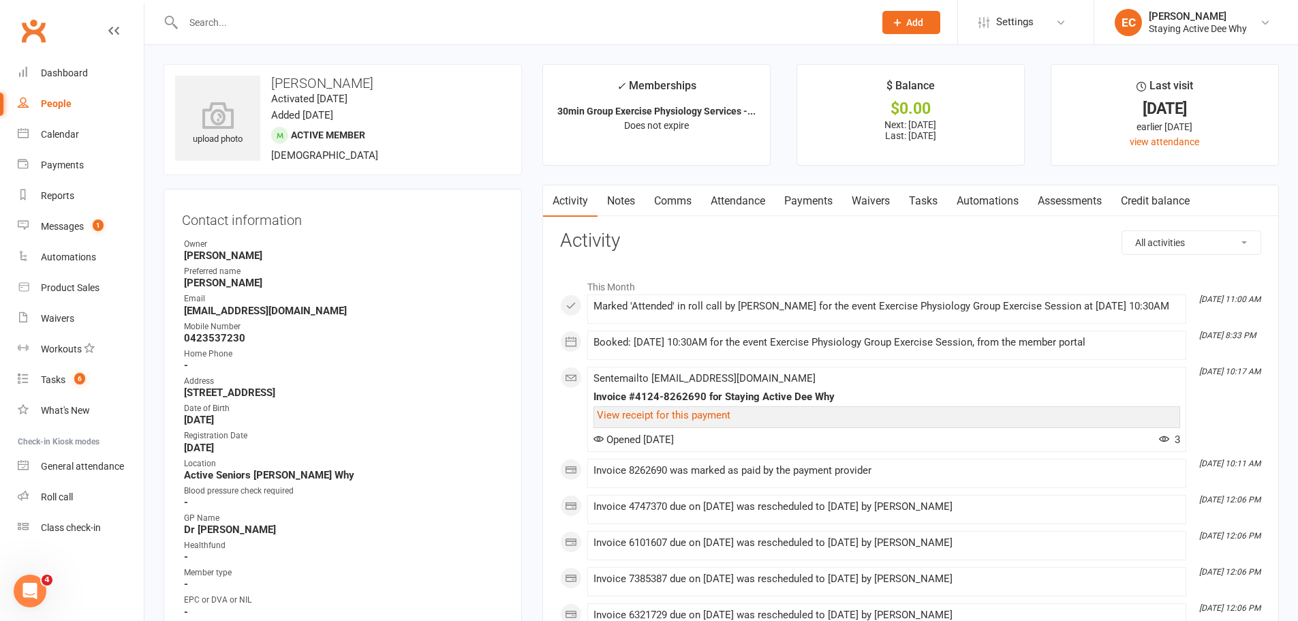
click at [414, 29] on input "text" at bounding box center [522, 22] width 686 height 19
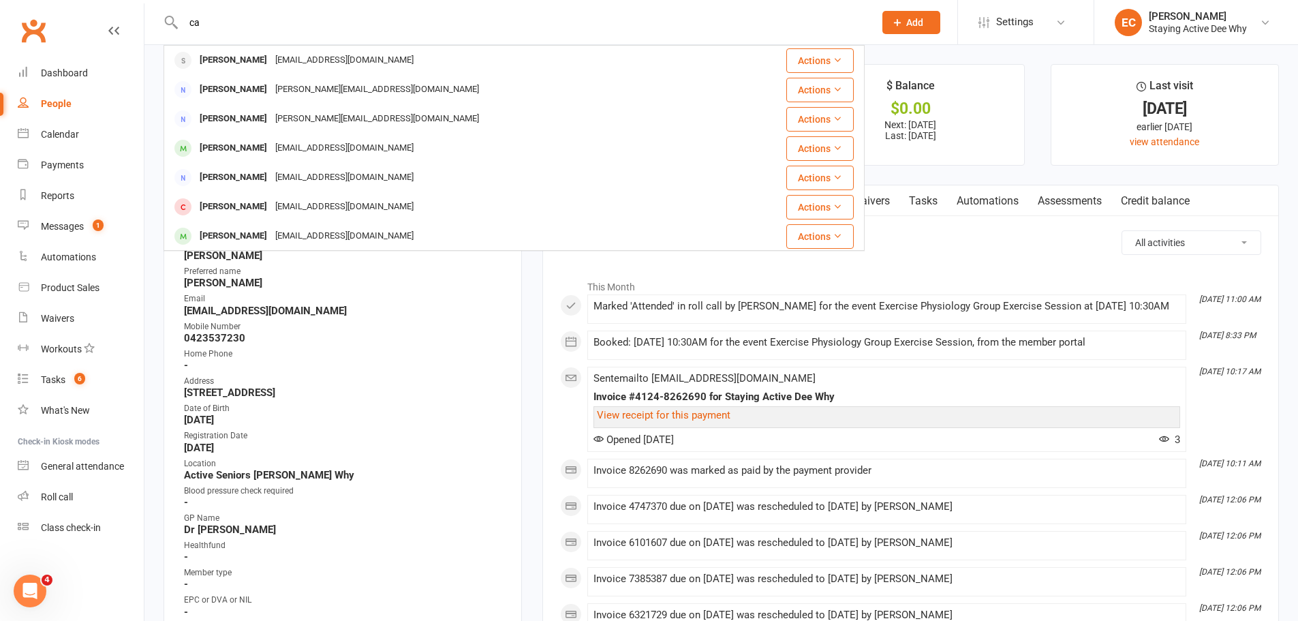
type input "c"
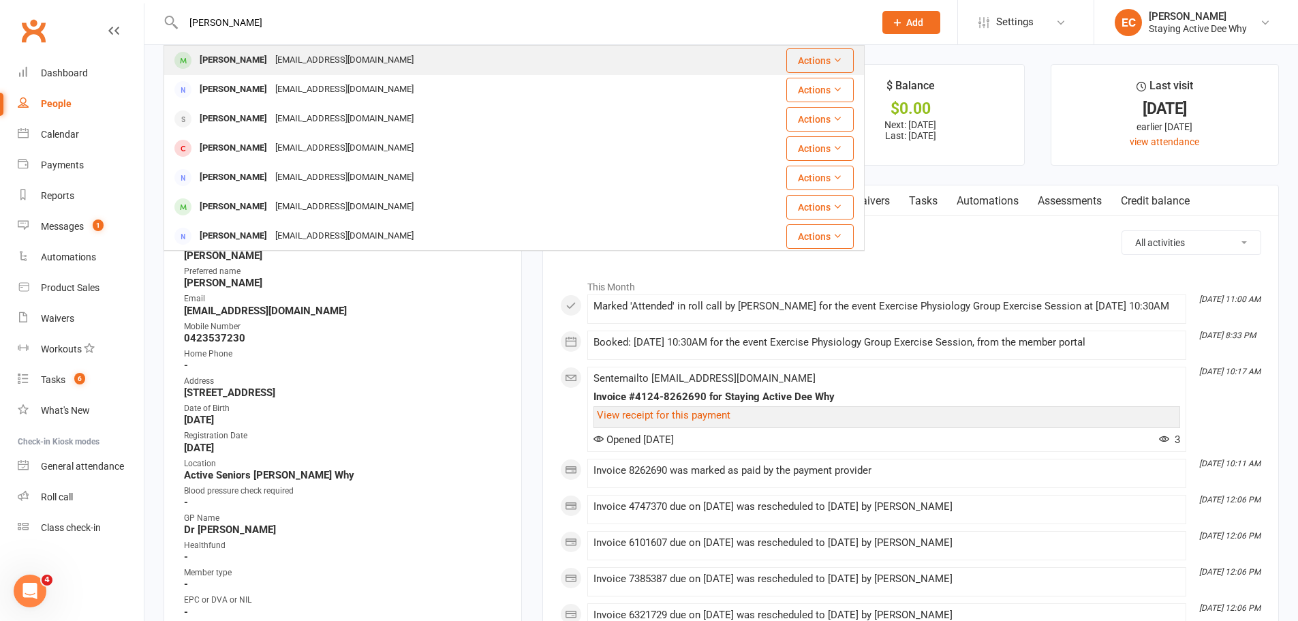
type input "greg smith"
click at [345, 50] on div "[EMAIL_ADDRESS][DOMAIN_NAME]" at bounding box center [344, 60] width 147 height 20
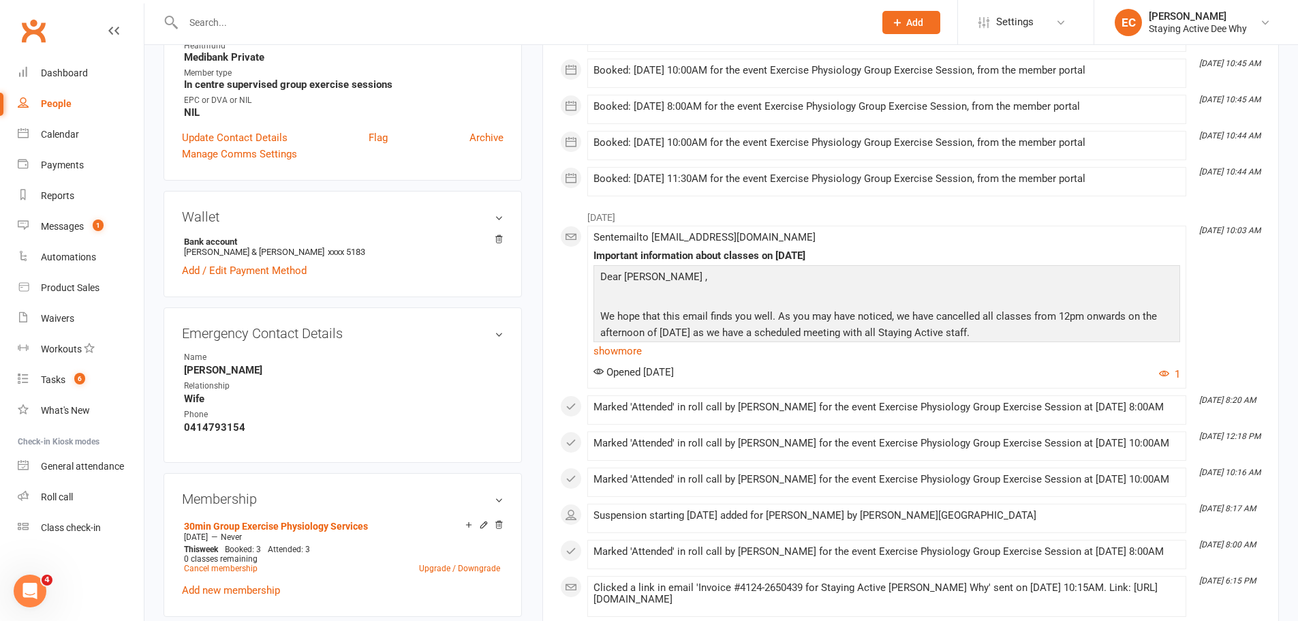
scroll to position [545, 0]
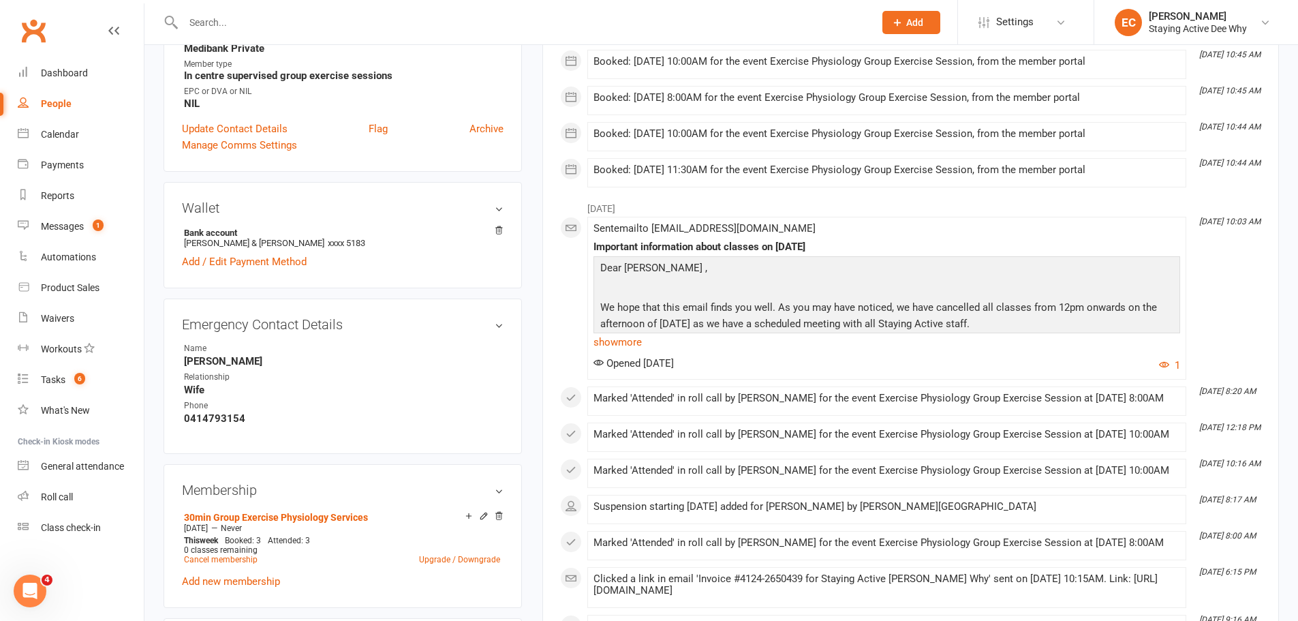
click at [285, 26] on input "text" at bounding box center [522, 22] width 686 height 19
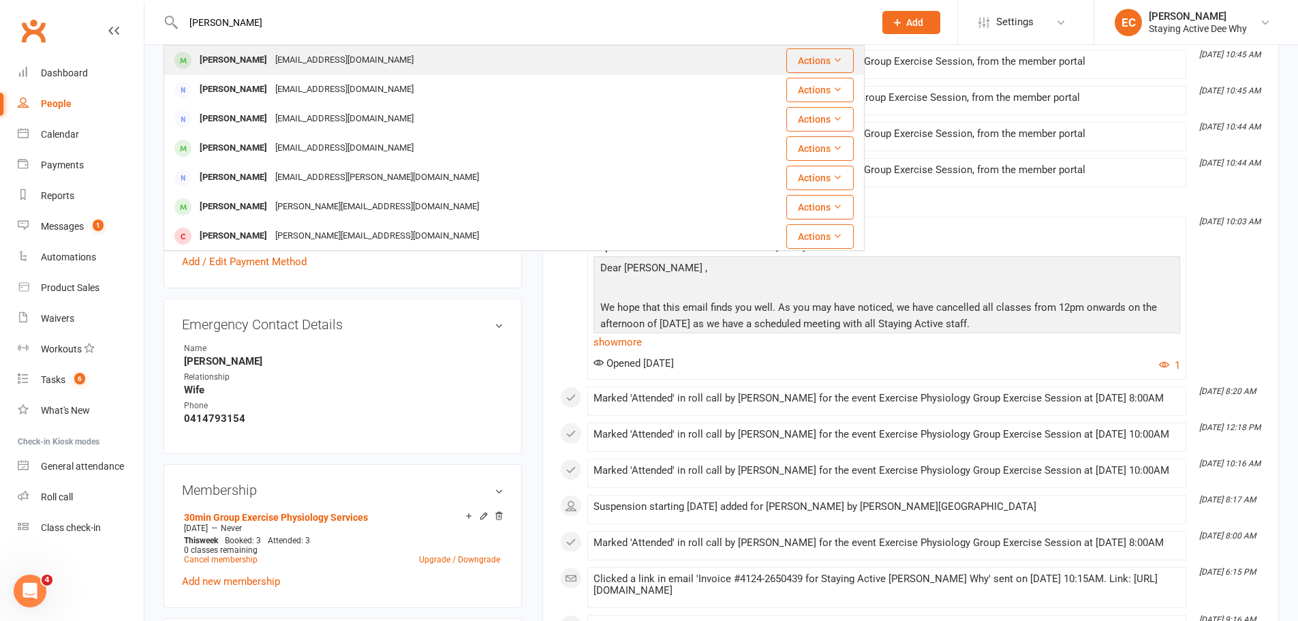
type input "catie hicks"
click at [307, 60] on div "catiehicks@telstra.com" at bounding box center [344, 60] width 147 height 20
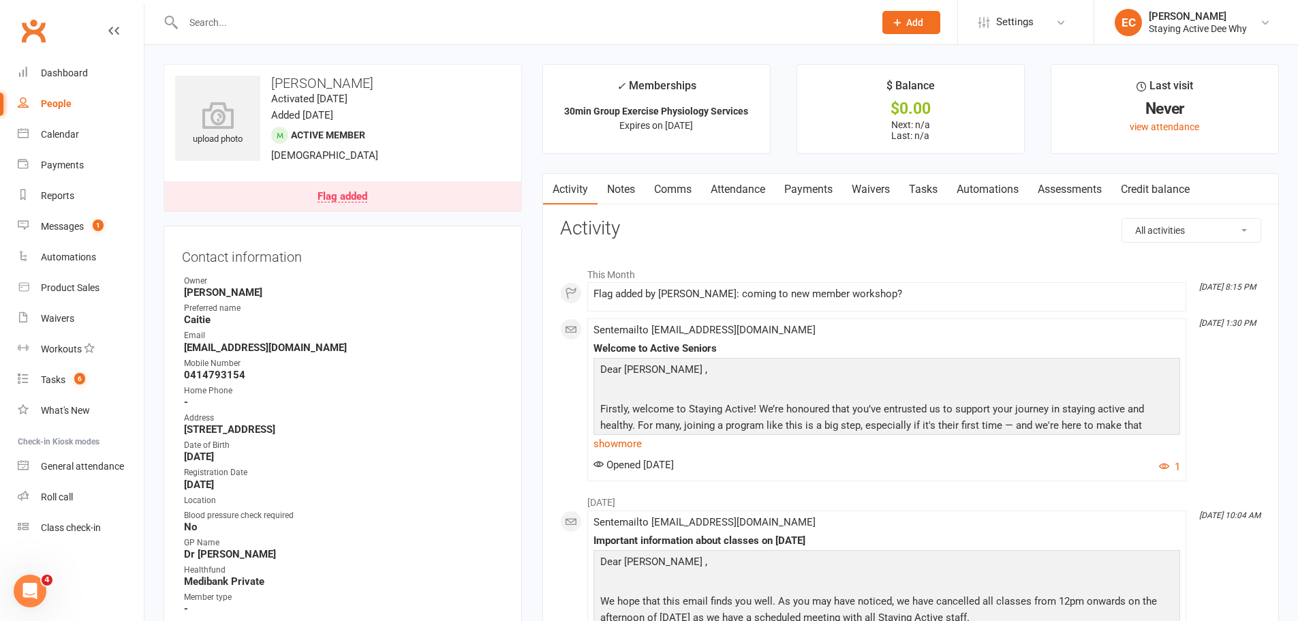
click at [388, 208] on link "Flag added" at bounding box center [342, 196] width 357 height 30
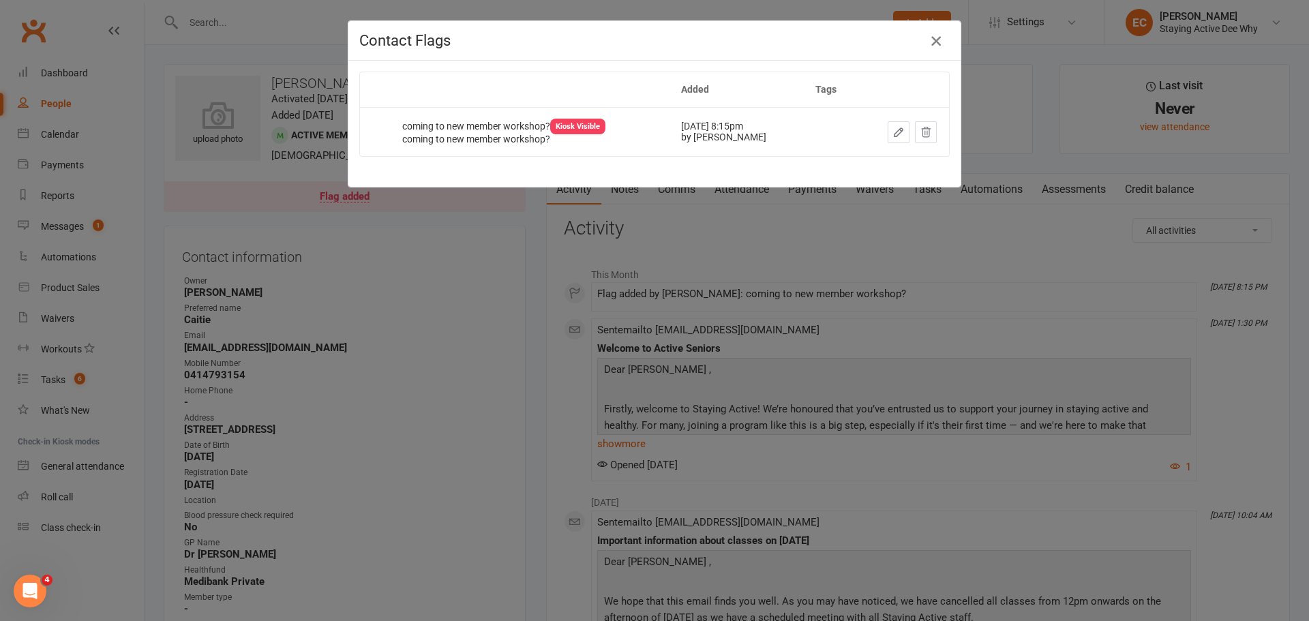
click at [941, 38] on button "button" at bounding box center [936, 41] width 22 height 22
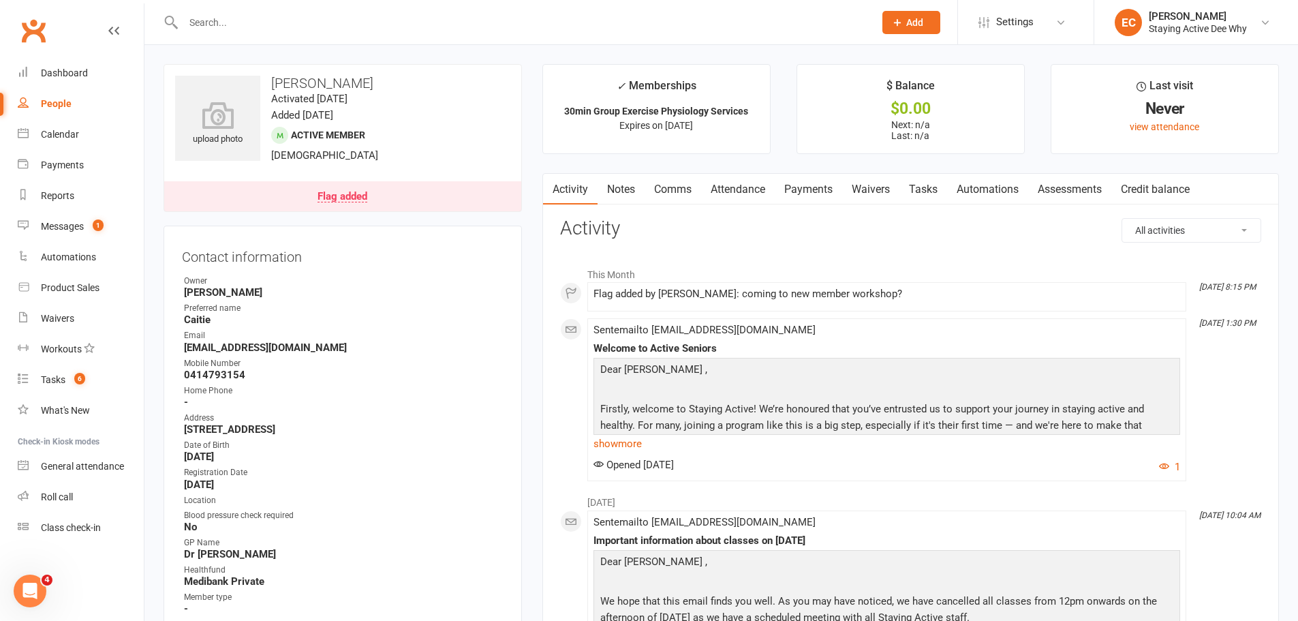
click at [618, 193] on link "Notes" at bounding box center [621, 189] width 47 height 31
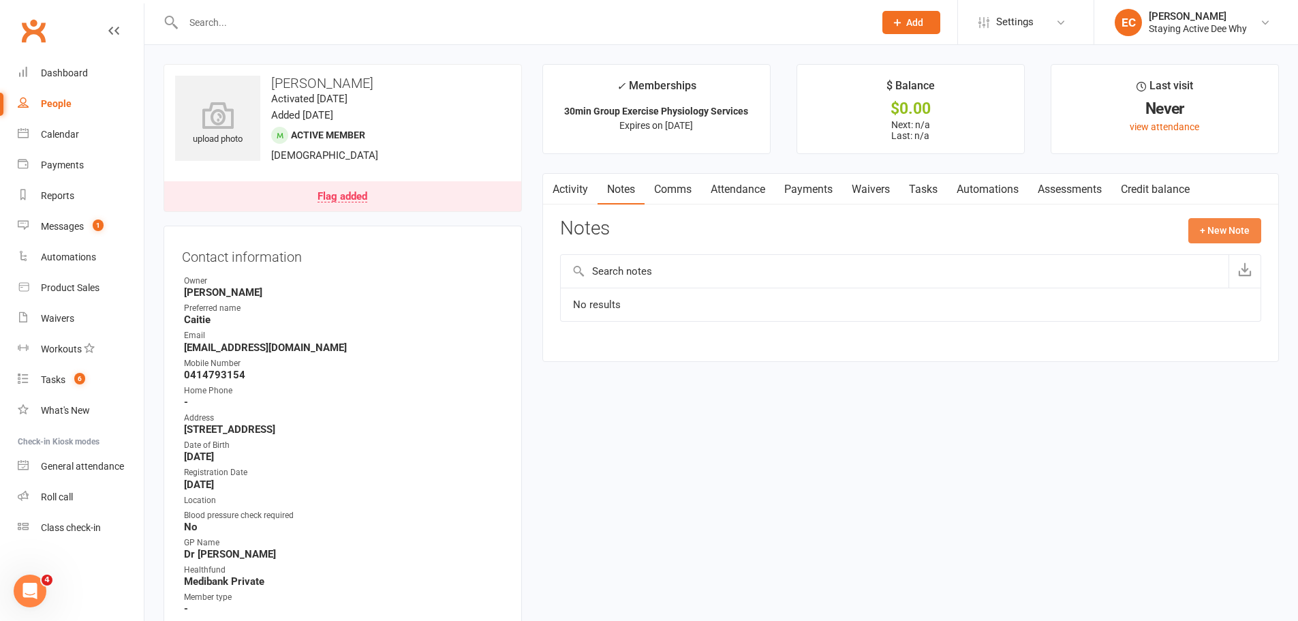
click at [1209, 239] on button "+ New Note" at bounding box center [1225, 230] width 73 height 25
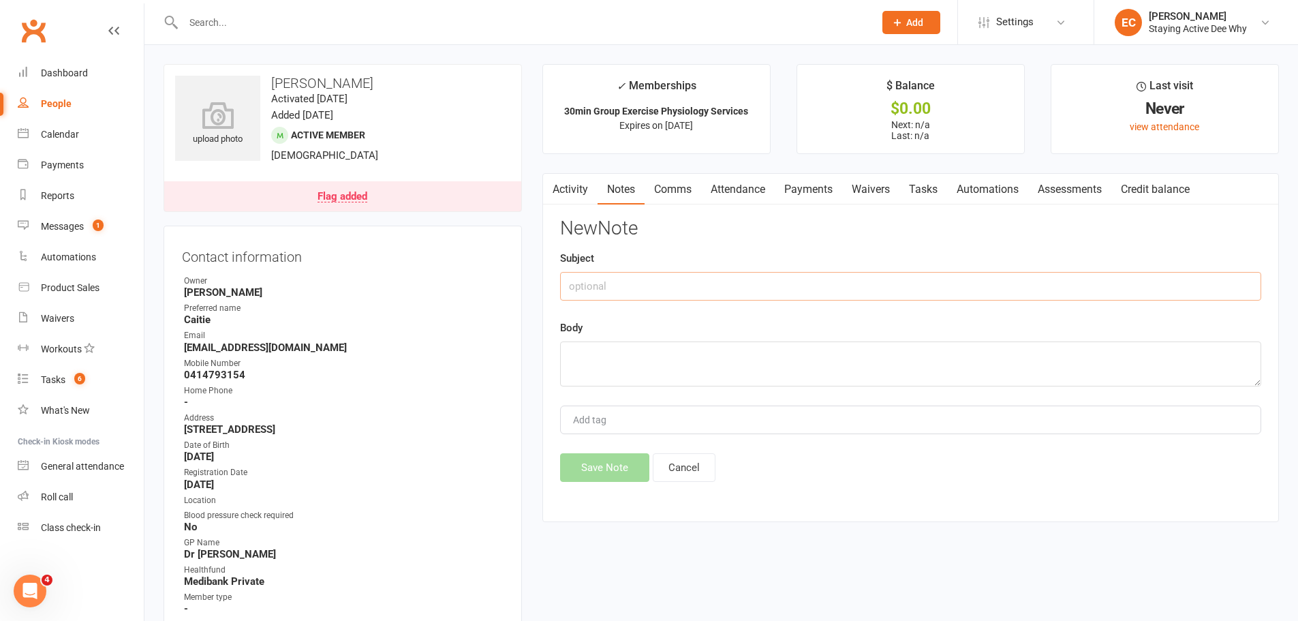
click at [728, 277] on input "text" at bounding box center [910, 286] width 701 height 29
type input "Absence during trial week"
type textarea "G"
type textarea "R"
type textarea "C"
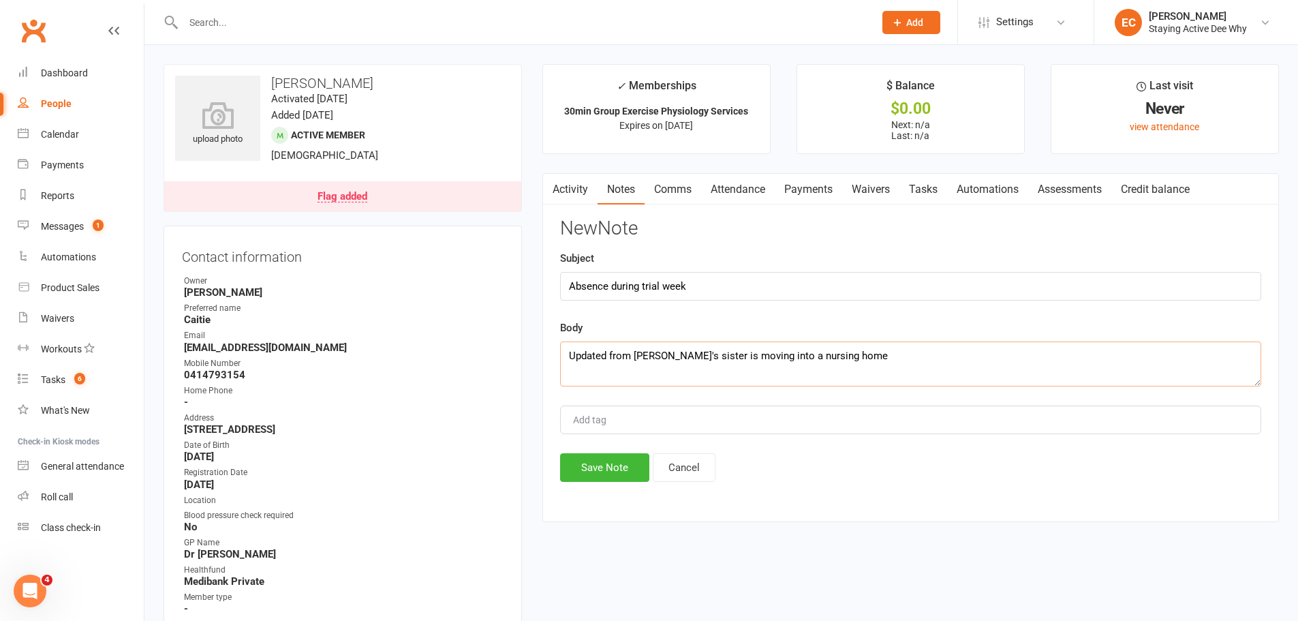
click at [694, 356] on textarea "Updated from Greg- Catie's sister is moving into a nursing home" at bounding box center [910, 363] width 701 height 45
click at [924, 357] on textarea "Updated from Greg- Catie's sister is moving into a nursing home" at bounding box center [910, 363] width 701 height 45
click at [695, 353] on textarea "Updated from Greg- Catie's sister is moving into a nursing home" at bounding box center [910, 363] width 701 height 45
drag, startPoint x: 819, startPoint y: 354, endPoint x: 807, endPoint y: 371, distance: 20.0
click at [819, 356] on textarea "Updated from Greg- Catie is organising for her sister is moving into a nursing …" at bounding box center [910, 363] width 701 height 45
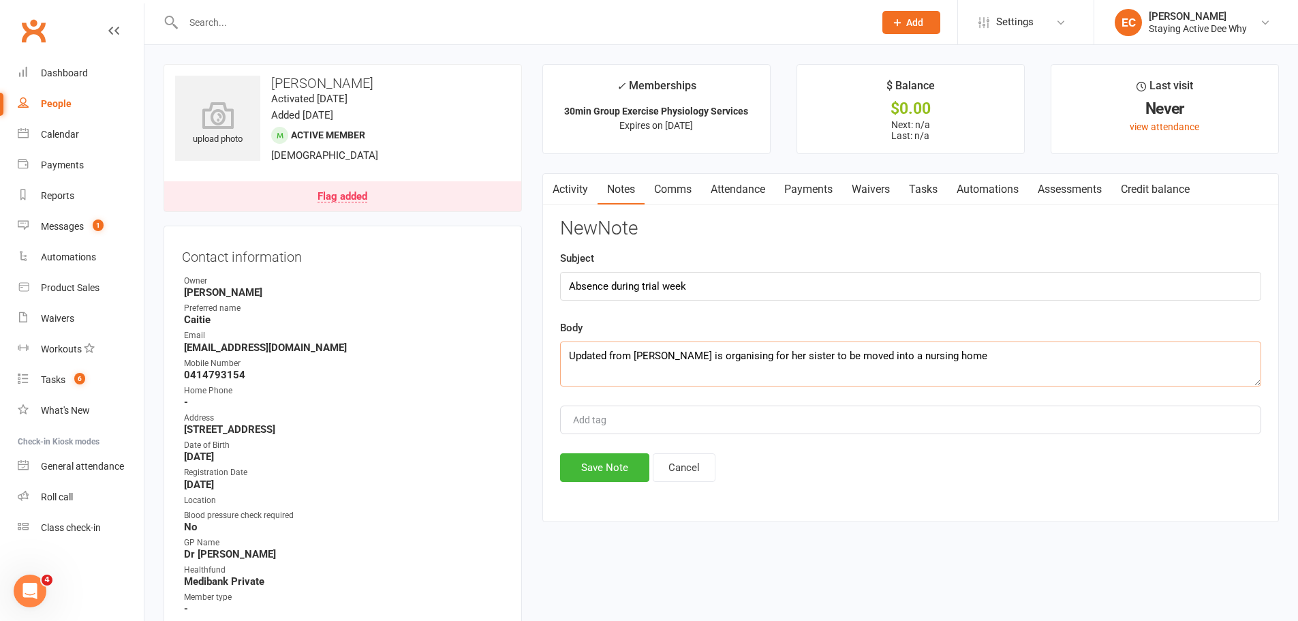
click at [990, 367] on textarea "Updated from Greg- Catie is organising for her sister to be moved into a nursin…" at bounding box center [910, 363] width 701 height 45
type textarea "Updated from Greg- Catie is organising for her sister to be moved into a nursin…"
click at [735, 272] on input "Absence during trial week" at bounding box center [910, 286] width 701 height 29
type input "Absence during trial week - EK"
click at [654, 358] on textarea "Updated from Greg- Catie is organising for her sister to be moved into a nursin…" at bounding box center [910, 363] width 701 height 45
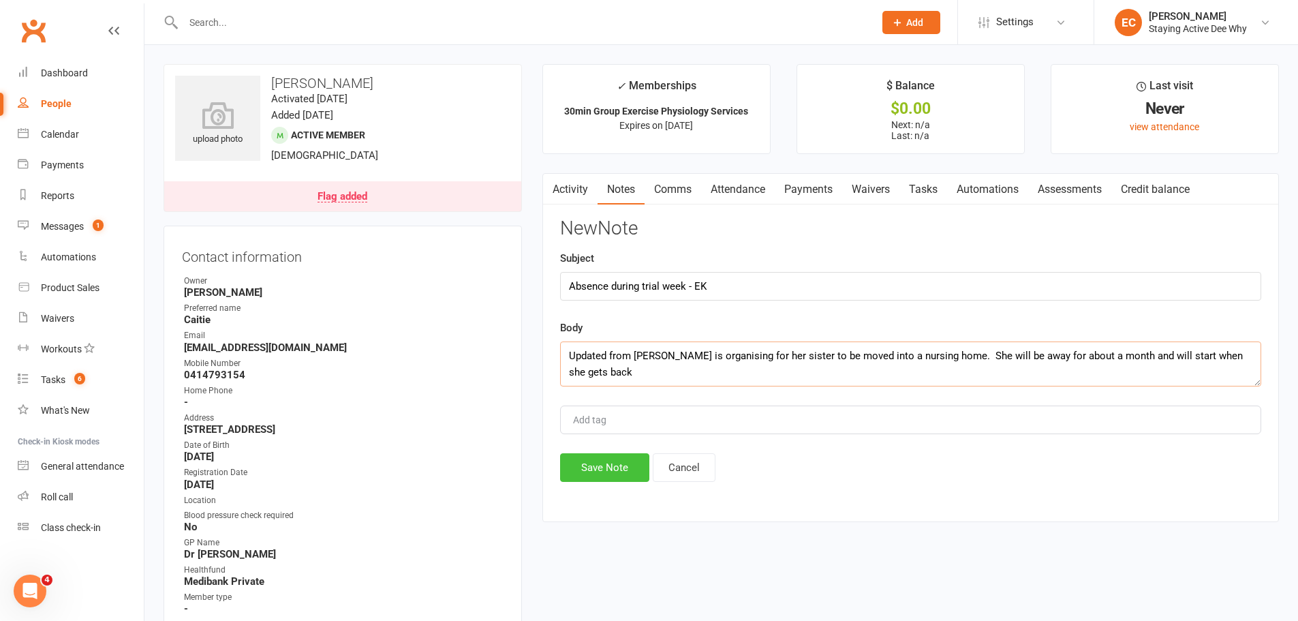
type textarea "Updated from Greg - Catie is organising for her sister to be moved into a nursi…"
drag, startPoint x: 610, startPoint y: 470, endPoint x: 743, endPoint y: 411, distance: 145.3
click at [610, 469] on button "Save Note" at bounding box center [604, 467] width 89 height 29
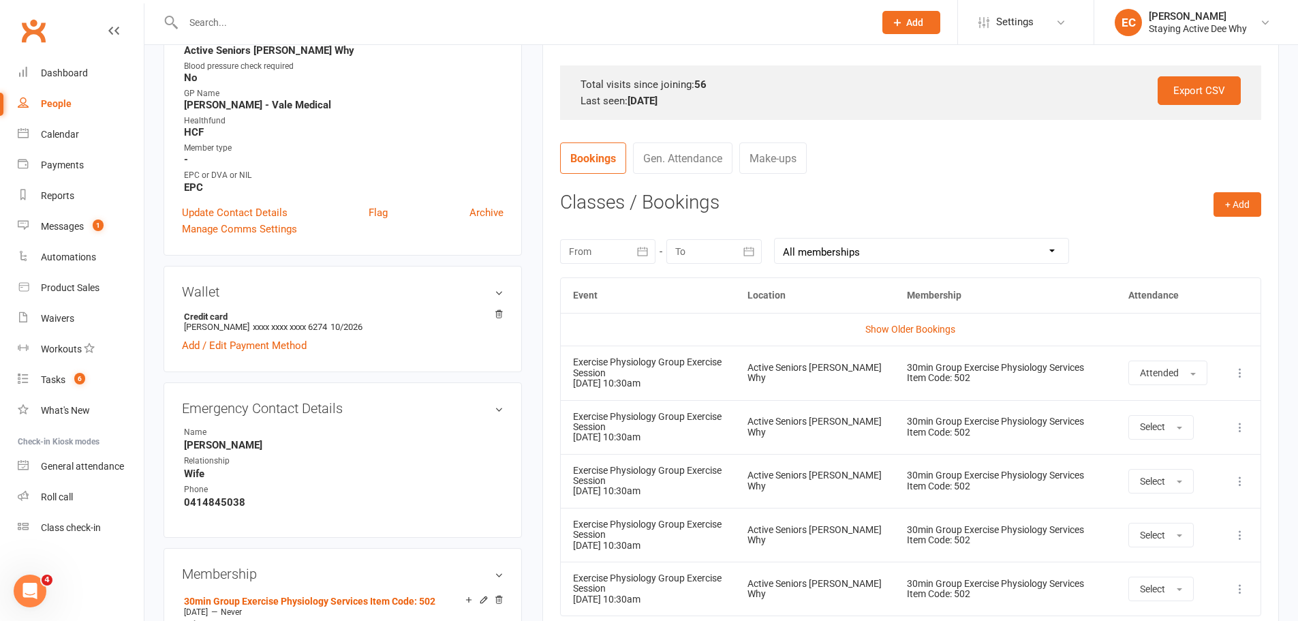
scroll to position [545, 0]
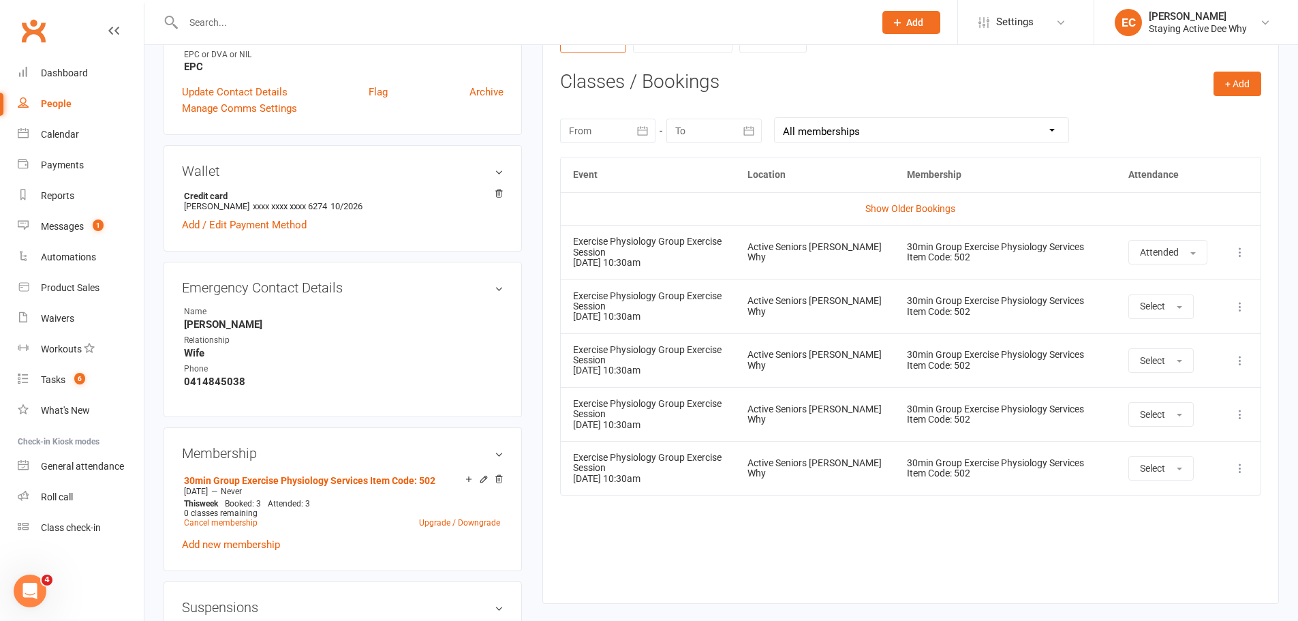
drag, startPoint x: 832, startPoint y: 558, endPoint x: 700, endPoint y: 316, distance: 276.3
click at [826, 560] on div "Event Location Membership Attendance Show Older Bookings Exercise Physiology Gr…" at bounding box center [910, 370] width 701 height 427
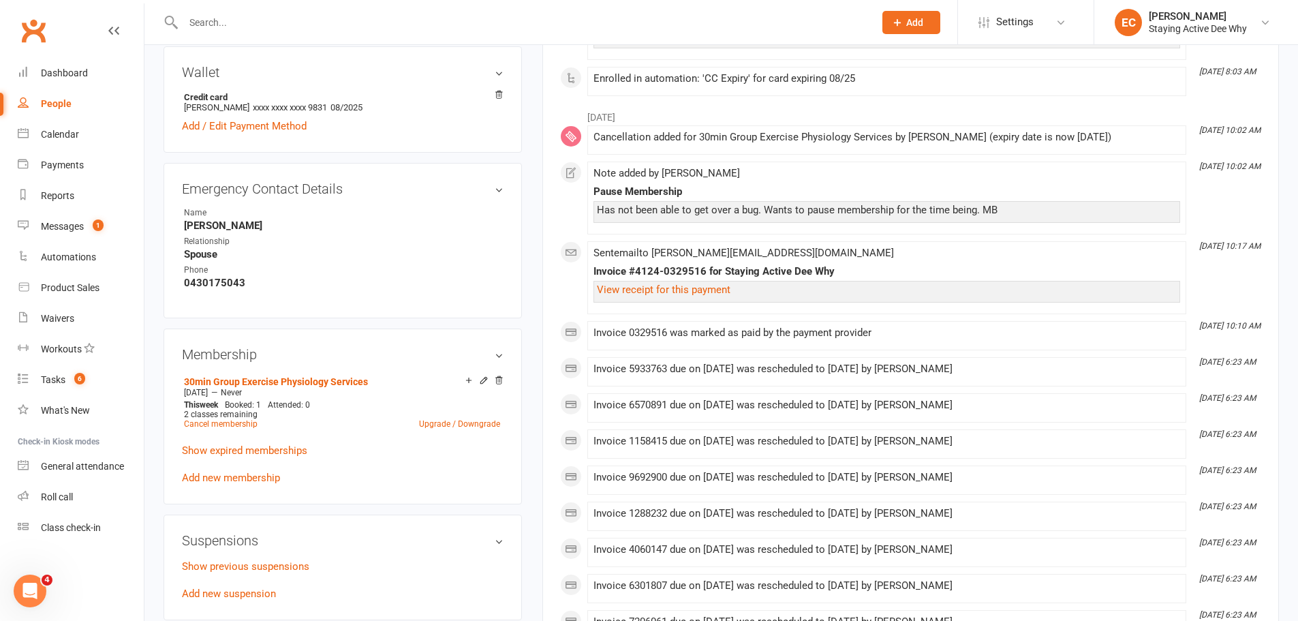
scroll to position [545, 0]
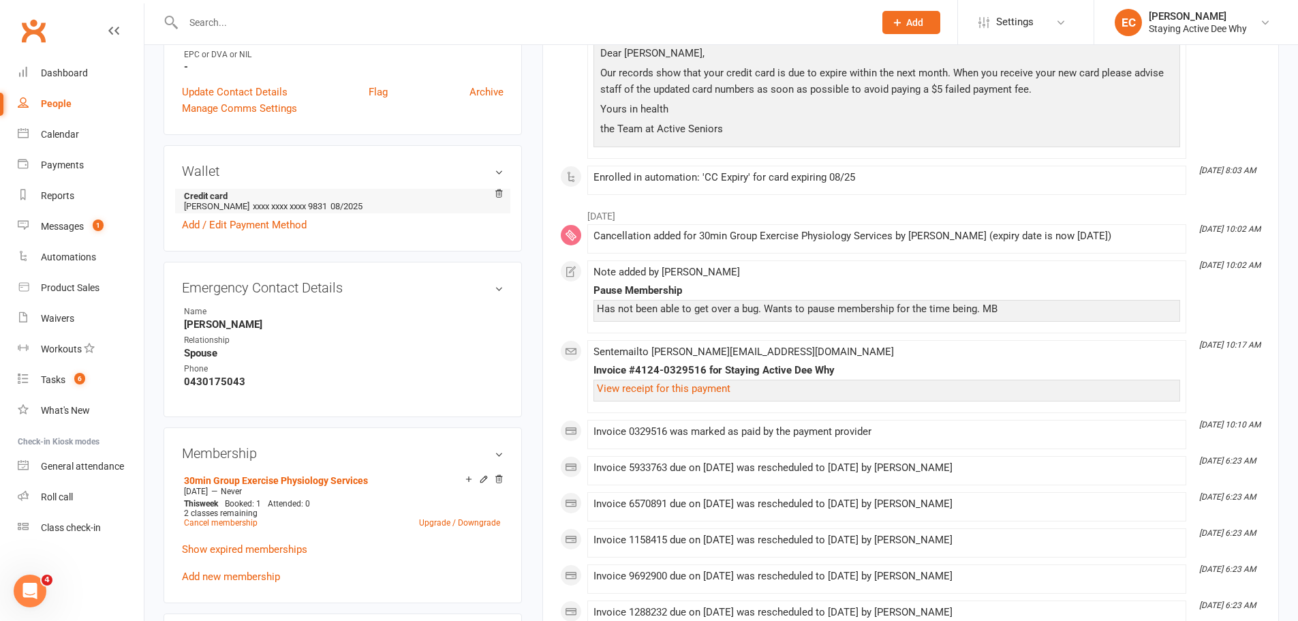
click at [411, 206] on li "Credit card [PERSON_NAME] xxxx xxxx xxxx 9831 08/2025" at bounding box center [343, 201] width 322 height 25
click at [252, 230] on link "Add / Edit Payment Method" at bounding box center [244, 225] width 125 height 16
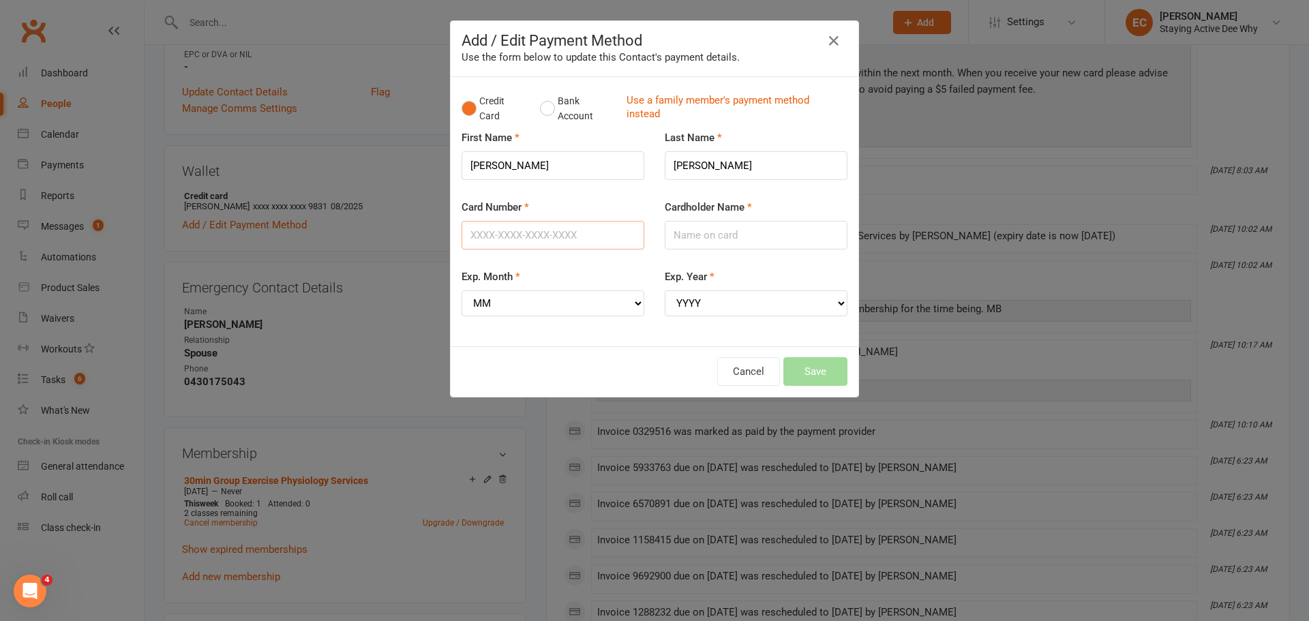
drag, startPoint x: 577, startPoint y: 234, endPoint x: 532, endPoint y: 176, distance: 73.4
click at [565, 213] on div "Card Number" at bounding box center [552, 224] width 183 height 50
type input "[CREDIT_CARD_NUMBER]"
click at [807, 237] on input "Cardholder Name" at bounding box center [756, 235] width 183 height 29
drag, startPoint x: 511, startPoint y: 157, endPoint x: 445, endPoint y: 170, distance: 67.4
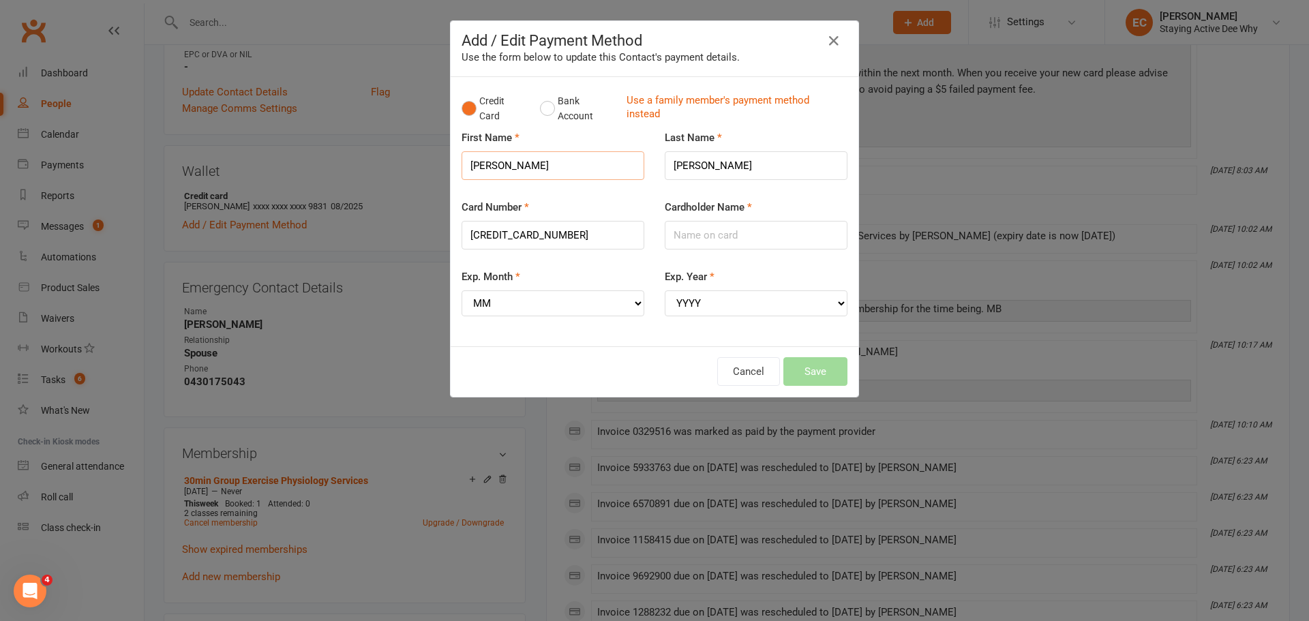
click at [451, 170] on div "Credit Card Bank Account Use a family member's payment method instead First Nam…" at bounding box center [655, 211] width 408 height 269
click at [736, 230] on input "Cardholder Name" at bounding box center [756, 235] width 183 height 29
paste input "[PERSON_NAME]"
drag, startPoint x: 739, startPoint y: 164, endPoint x: 616, endPoint y: 171, distance: 123.6
click at [616, 171] on div "First Name [PERSON_NAME] Last Name [PERSON_NAME]" at bounding box center [654, 165] width 406 height 70
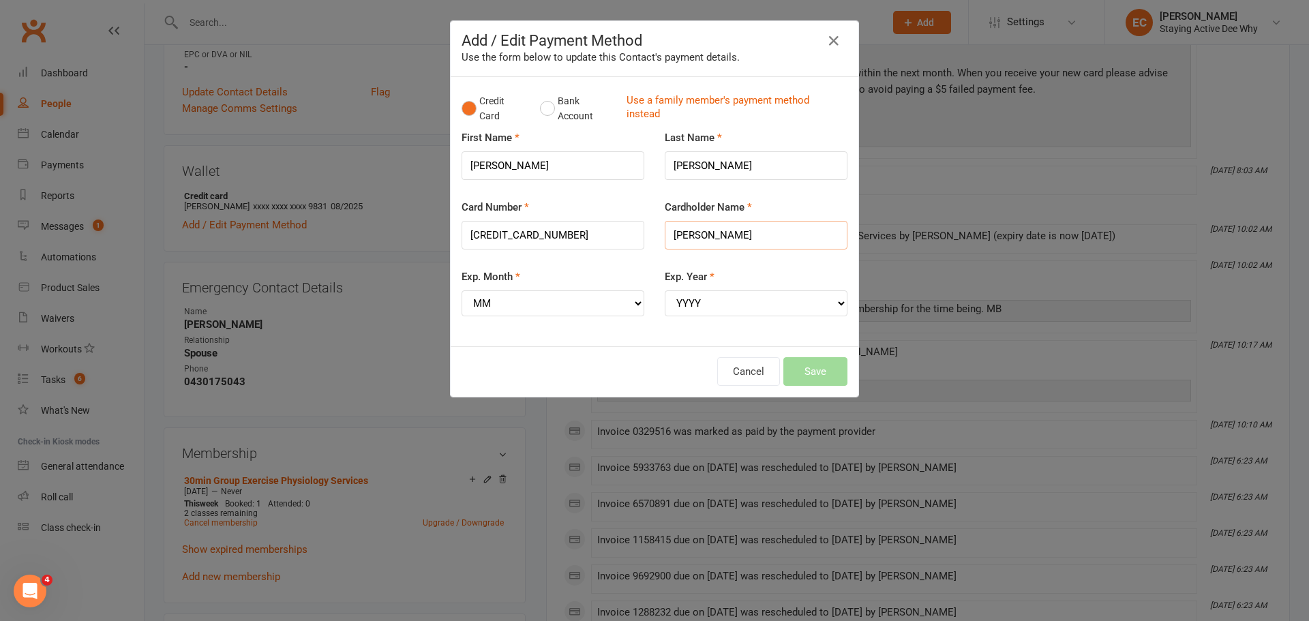
click at [742, 229] on input "[PERSON_NAME]" at bounding box center [756, 235] width 183 height 29
paste input "[PERSON_NAME]"
type input "[PERSON_NAME]"
click at [547, 297] on select "MM 01 02 03 04 05 06 07 08 09 10 11 12" at bounding box center [552, 303] width 183 height 26
select select "07"
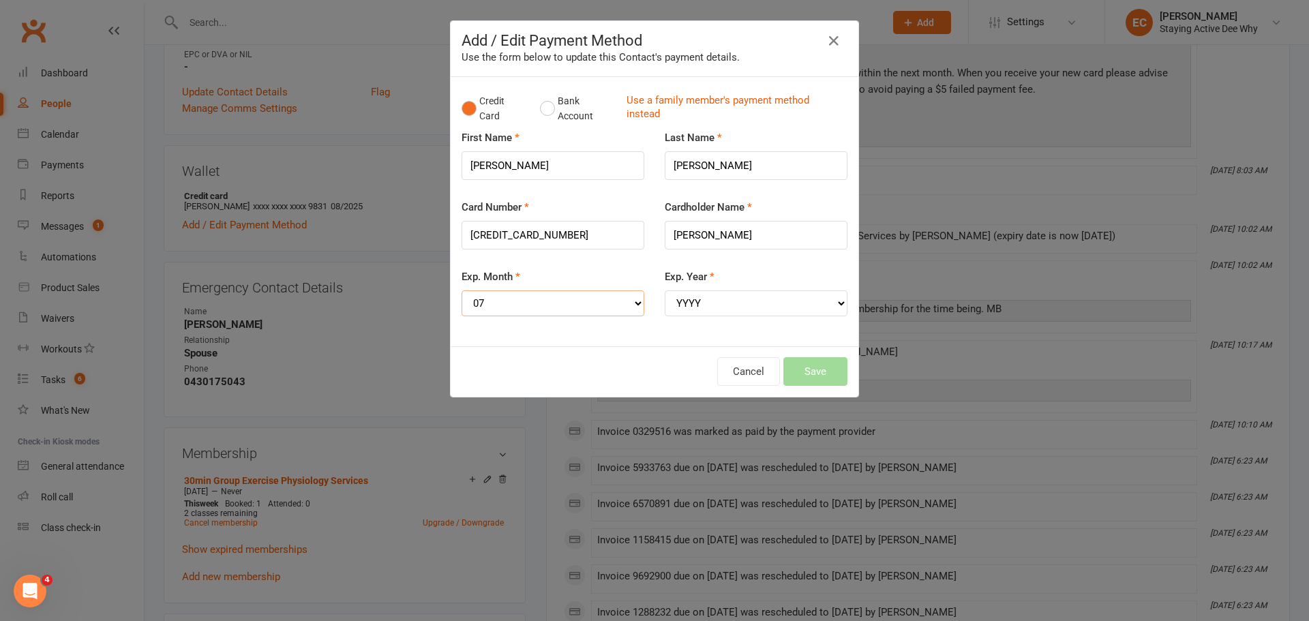
click at [461, 290] on select "MM 01 02 03 04 05 06 07 08 09 10 11 12" at bounding box center [552, 303] width 183 height 26
click at [719, 297] on select "YYYY 2025 2026 2027 2028 2029 2030 2031 2032 2033 2034" at bounding box center [756, 303] width 183 height 26
select select "2029"
click at [665, 290] on select "YYYY 2025 2026 2027 2028 2029 2030 2031 2032 2033 2034" at bounding box center [756, 303] width 183 height 26
click at [812, 375] on button "Save" at bounding box center [815, 371] width 64 height 29
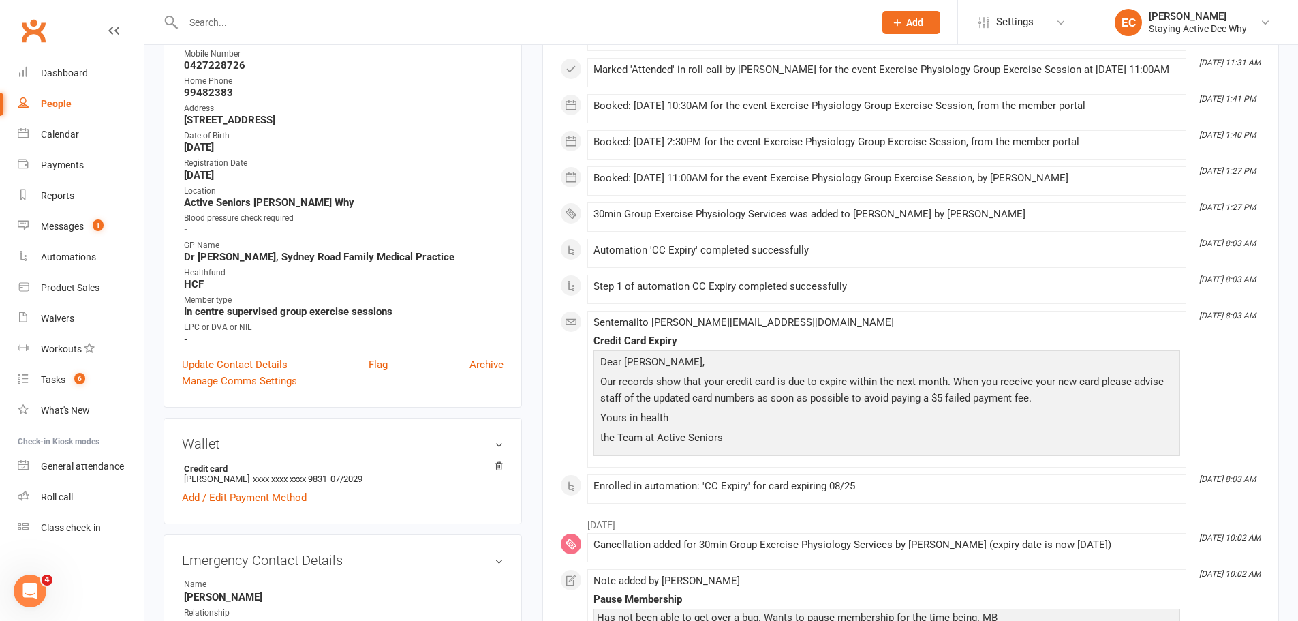
scroll to position [0, 0]
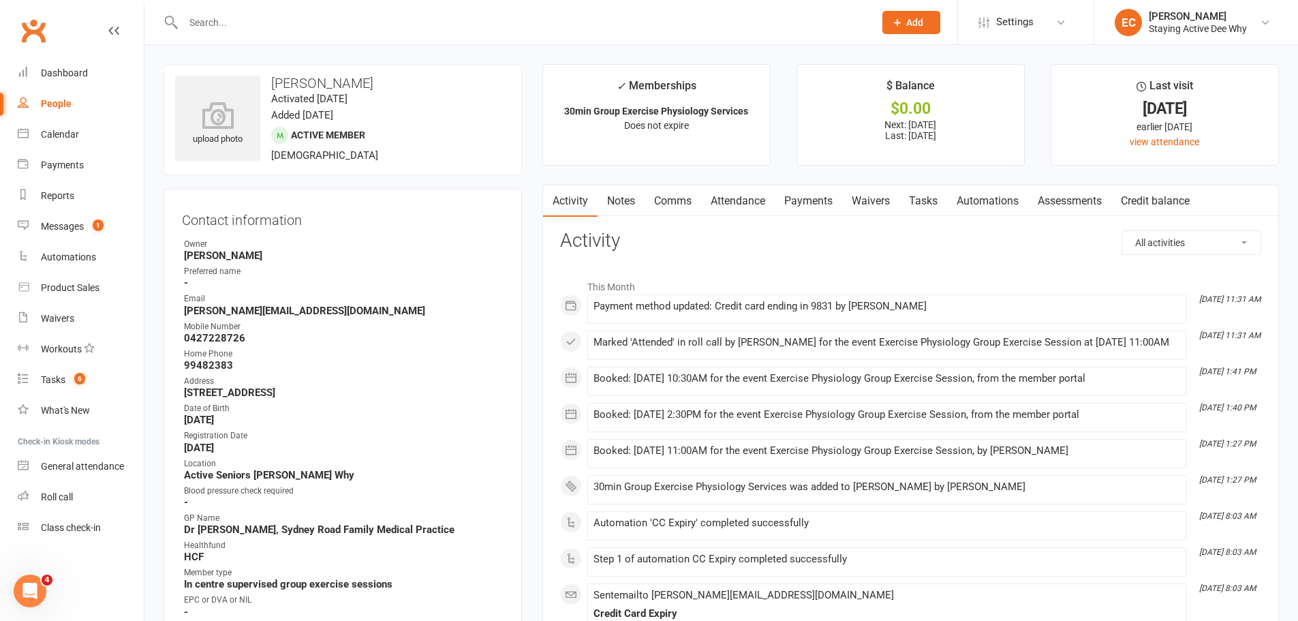
click at [344, 18] on input "text" at bounding box center [522, 22] width 686 height 19
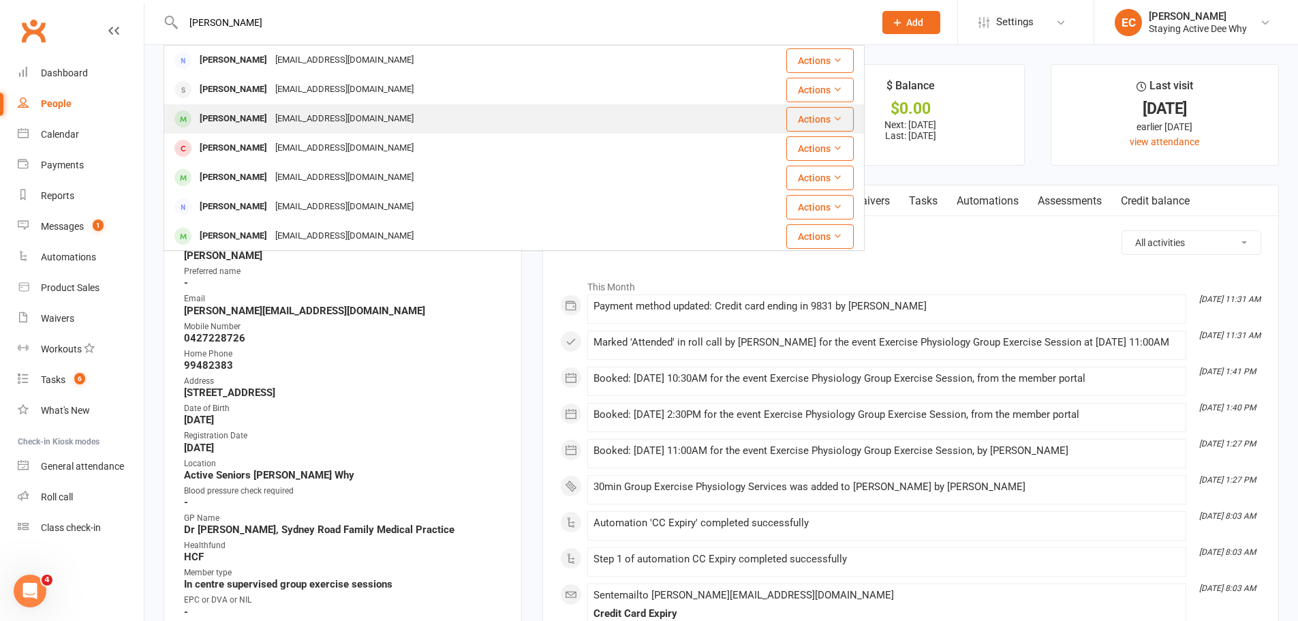
type input "[PERSON_NAME]"
click at [473, 122] on div "[PERSON_NAME] [EMAIL_ADDRESS][DOMAIN_NAME]" at bounding box center [433, 119] width 536 height 28
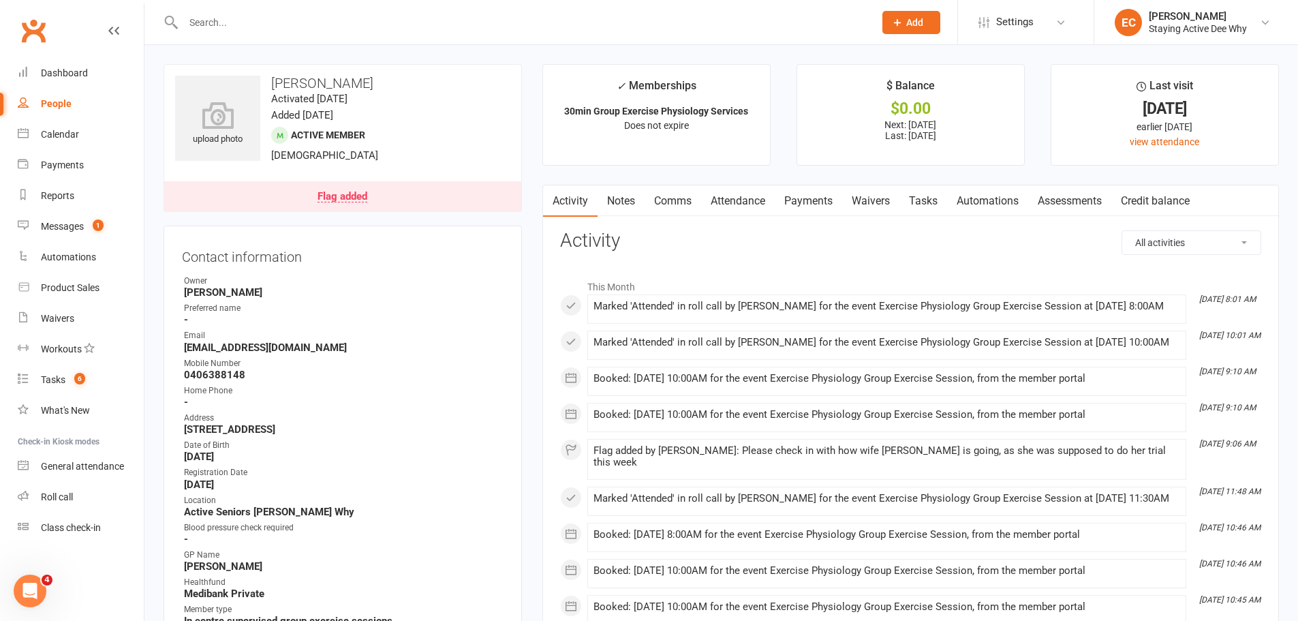
click at [419, 214] on contact-information "upload photo [PERSON_NAME] Activated [DATE] Added [DATE] Active member [DEMOGRA…" at bounding box center [343, 390] width 359 height 653
click at [421, 199] on link "Flag added" at bounding box center [342, 196] width 357 height 30
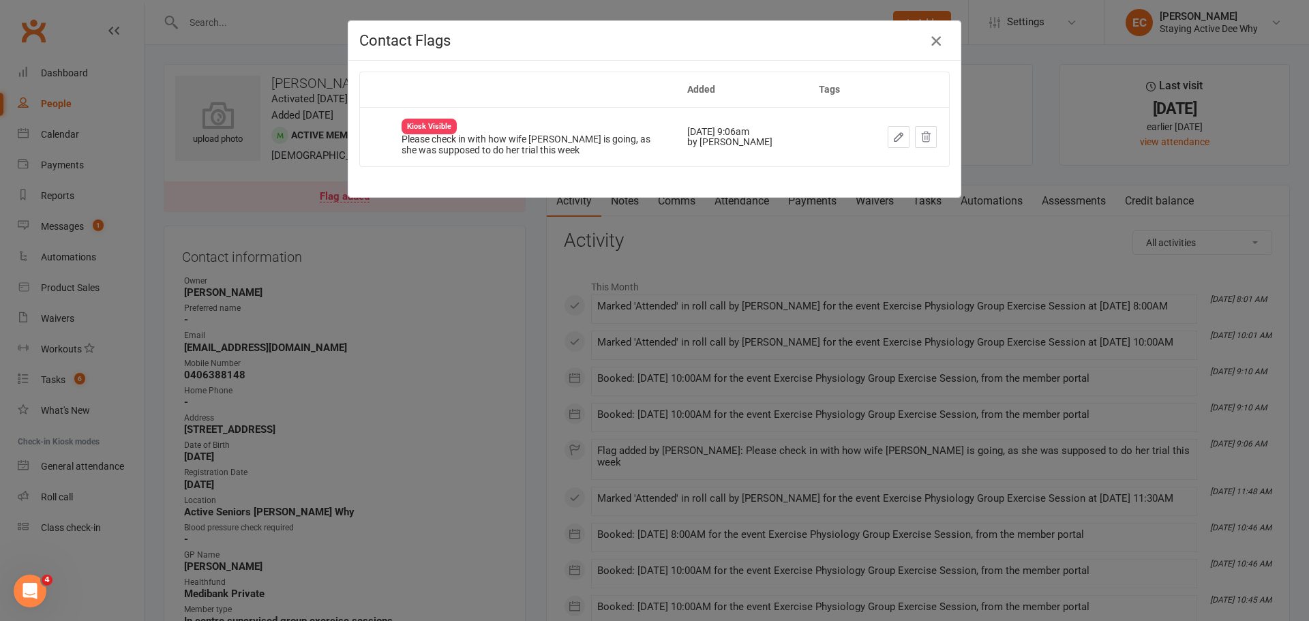
click at [928, 43] on icon "button" at bounding box center [936, 41] width 16 height 16
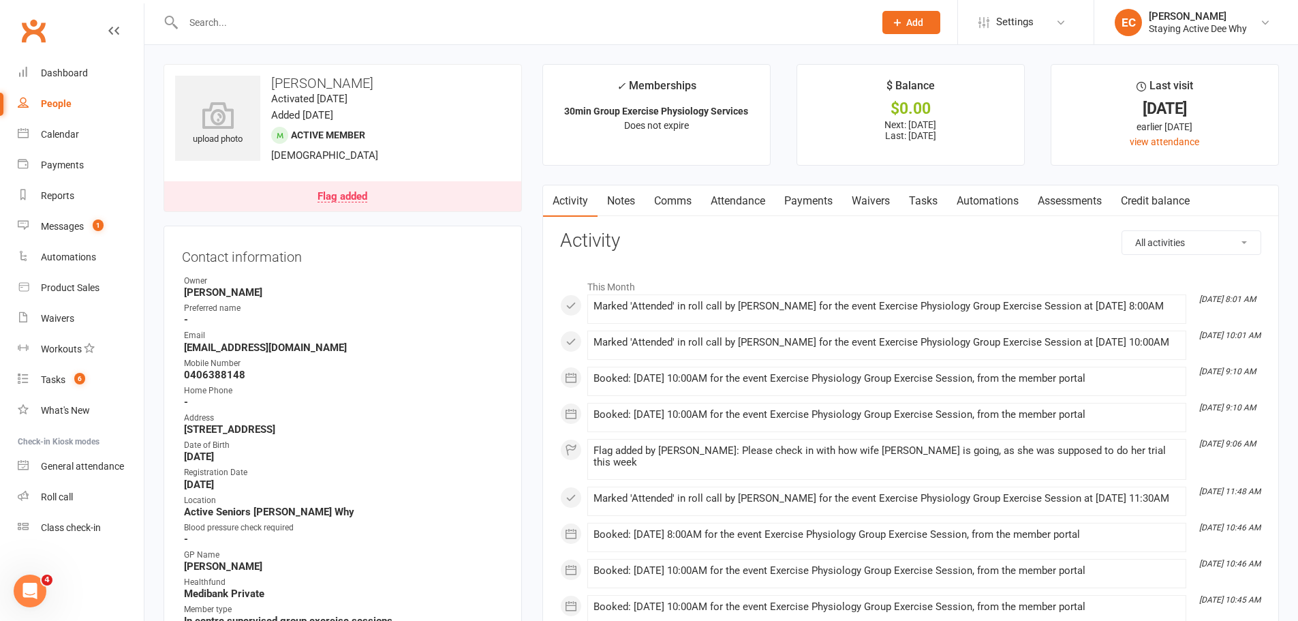
click at [389, 29] on input "text" at bounding box center [522, 22] width 686 height 19
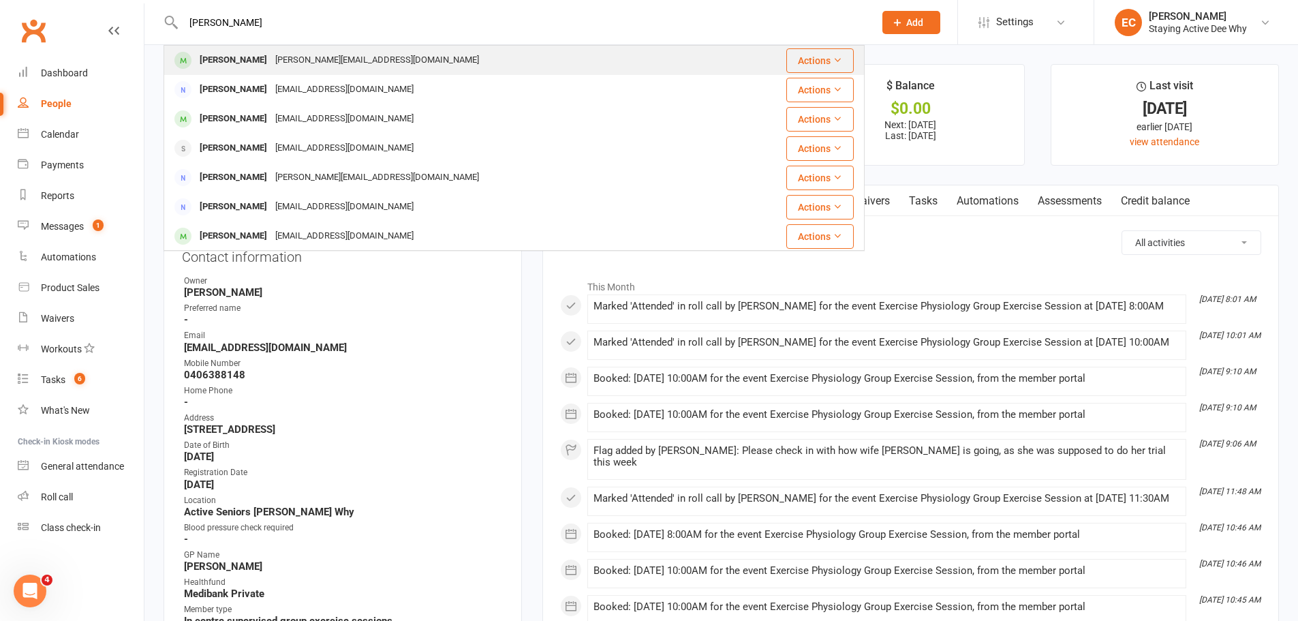
type input "[PERSON_NAME]"
click at [410, 49] on div "[PERSON_NAME] [PERSON_NAME][EMAIL_ADDRESS][DOMAIN_NAME]" at bounding box center [455, 60] width 581 height 28
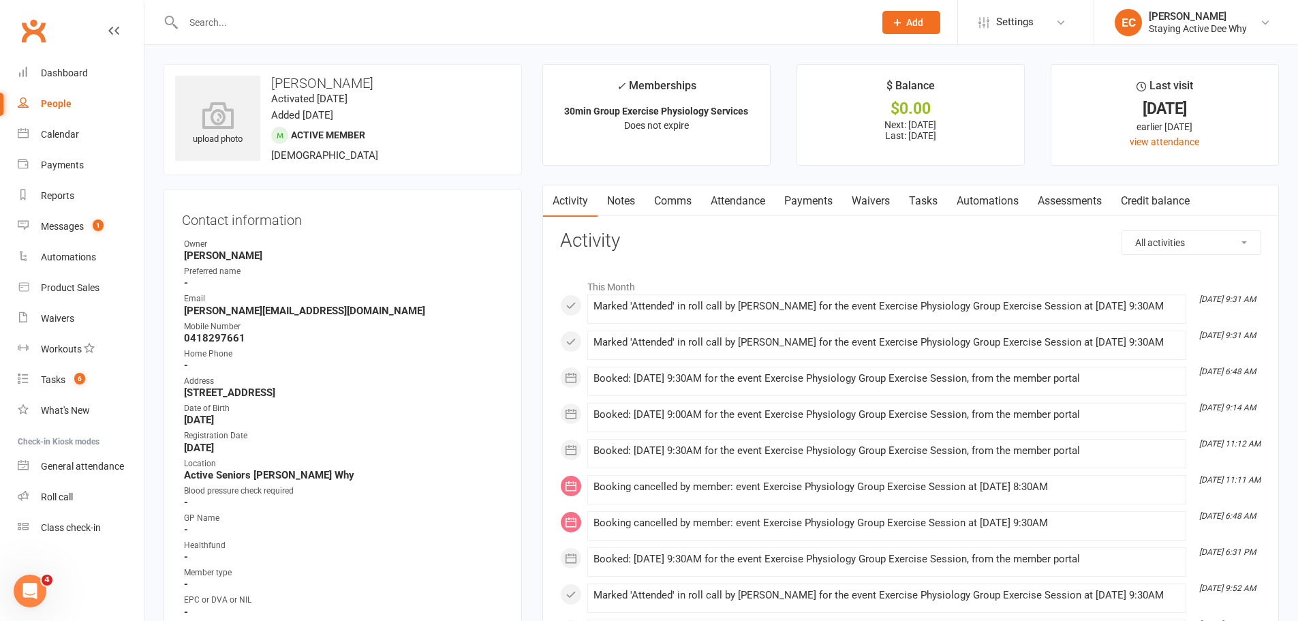
click at [613, 199] on link "Notes" at bounding box center [621, 200] width 47 height 31
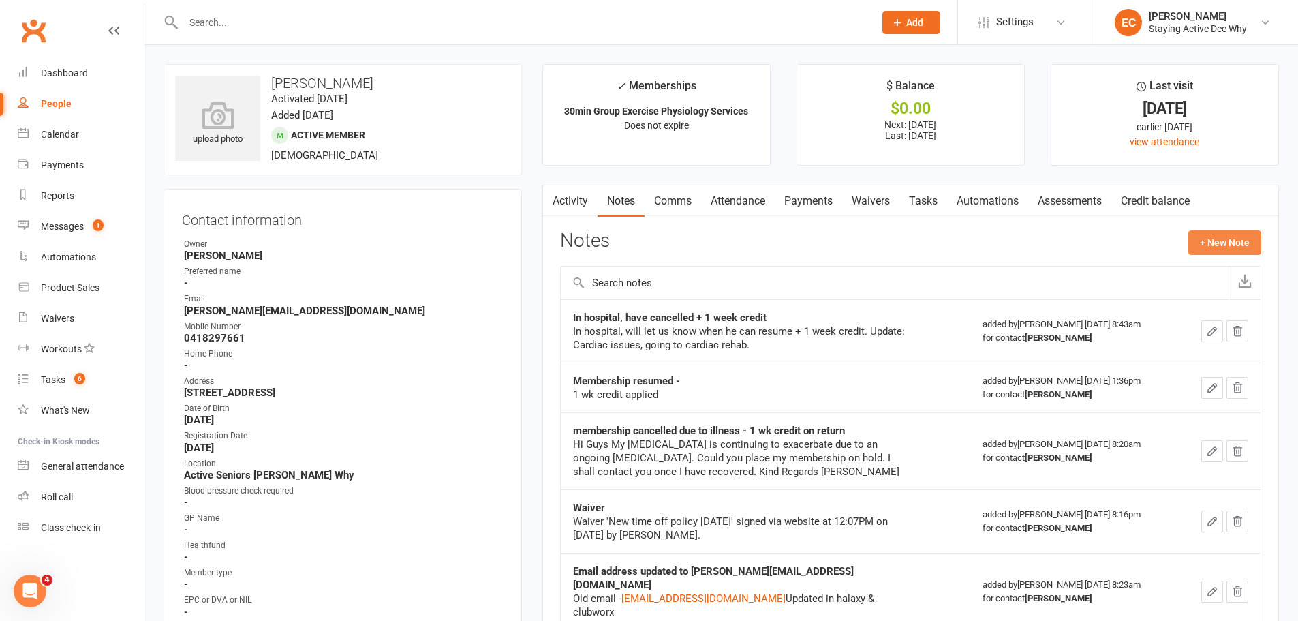
click at [1204, 243] on button "+ New Note" at bounding box center [1225, 242] width 73 height 25
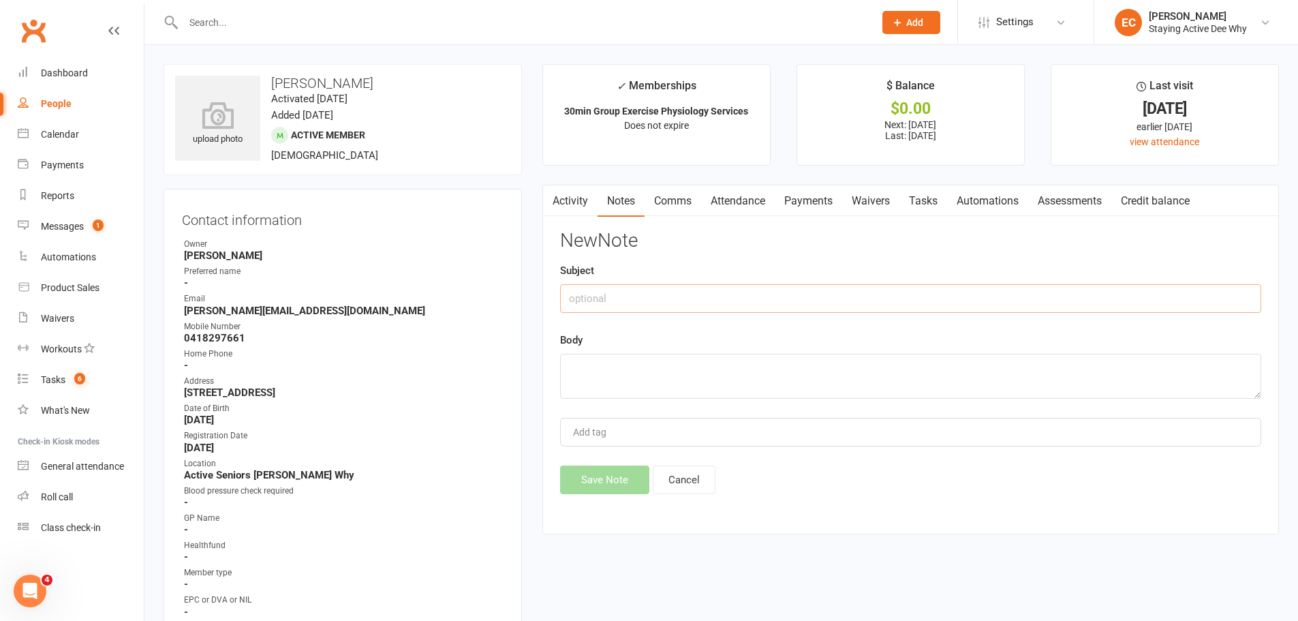
click at [693, 298] on input "text" at bounding box center [910, 298] width 701 height 29
type input "L"
type input "Cancelled reassessment"
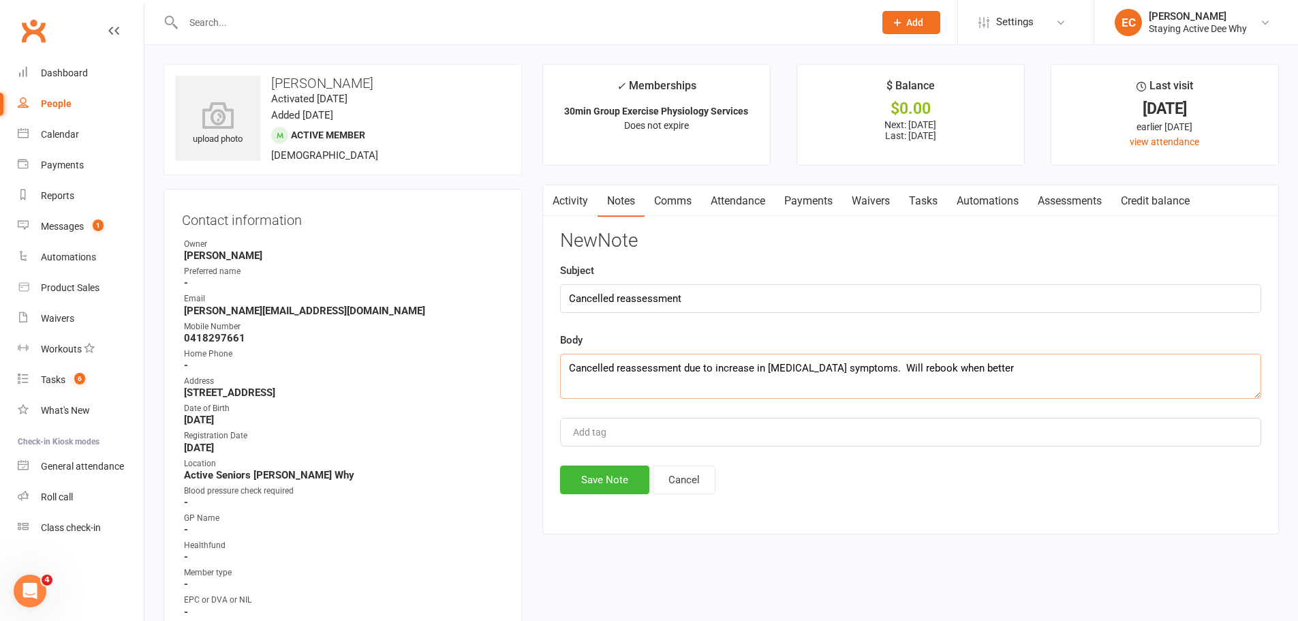
click at [861, 370] on textarea "Cancelled reassessment due to increase in [MEDICAL_DATA] symptoms. Will rebook …" at bounding box center [910, 376] width 701 height 45
click at [1134, 393] on textarea "Cancelled reassessment due to increase in [MEDICAL_DATA] symptoms, will rebook …" at bounding box center [910, 376] width 701 height 45
type textarea "Cancelled reassessment due to increase in [MEDICAL_DATA] symptoms, will rebook …"
click at [699, 301] on input "Cancelled reassessment" at bounding box center [910, 298] width 701 height 29
click at [574, 299] on input "Cancelled reassessment" at bounding box center [910, 298] width 701 height 29
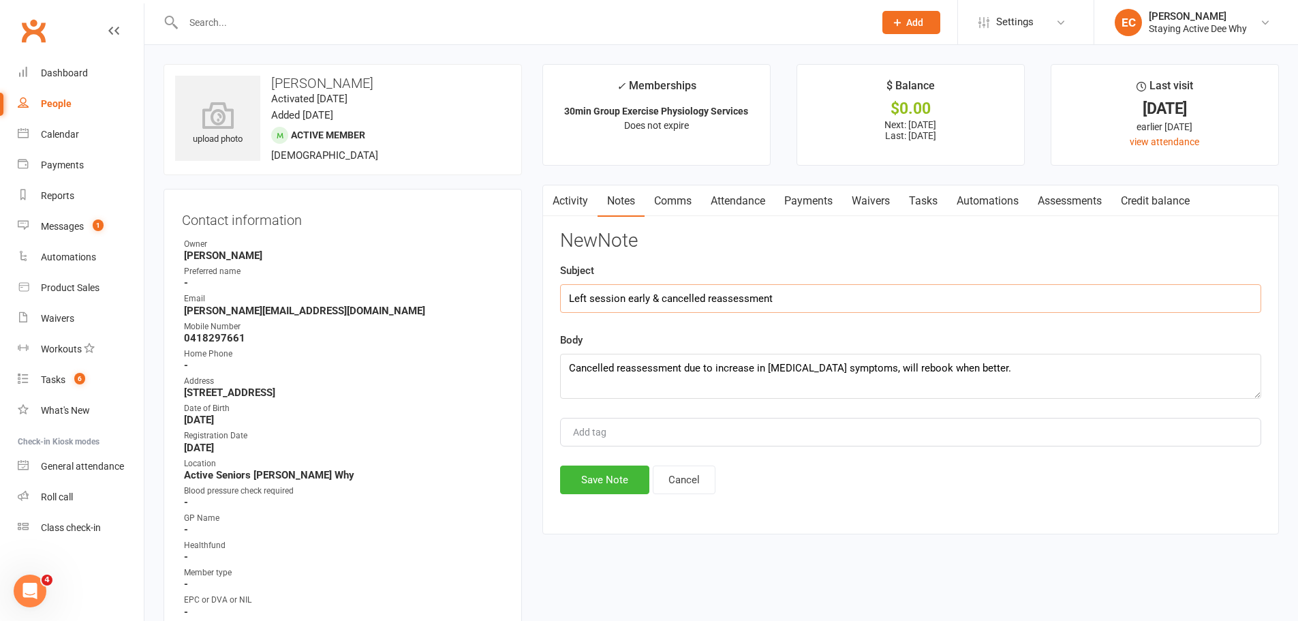
type input "Left session early & cancelled reassessment"
click at [1192, 404] on div "New Note Subject Left session early & cancelled reassessment Body Cancelled rea…" at bounding box center [910, 362] width 701 height 264
click at [1167, 380] on textarea "Cancelled reassessment due to increase in [MEDICAL_DATA] symptoms, will rebook …" at bounding box center [910, 376] width 701 height 45
click at [567, 367] on textarea "Cancelled reassessment due to increase in [MEDICAL_DATA] symptoms, will rebook …" at bounding box center [910, 376] width 701 height 45
type textarea "Cancelled reassessment due to increase in [MEDICAL_DATA] symptoms, will rebook …"
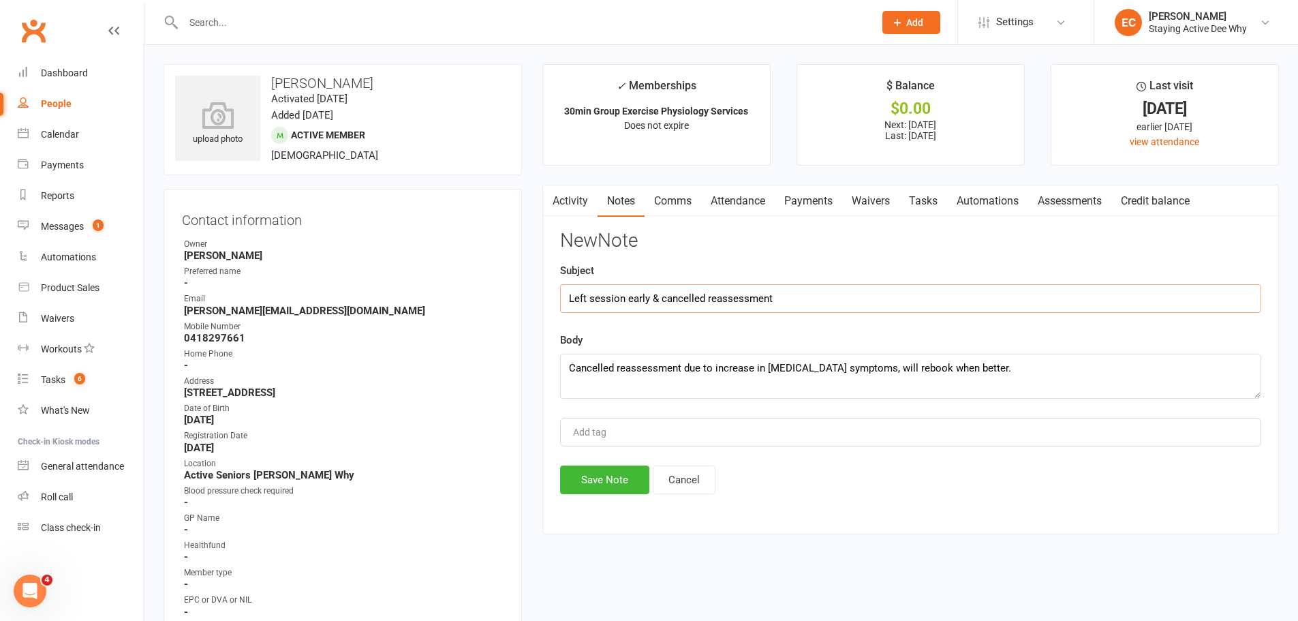
drag, startPoint x: 667, startPoint y: 305, endPoint x: 473, endPoint y: 318, distance: 194.7
type input "Cancelled reassessment"
click at [1095, 361] on textarea "Cancelled reassessment due to increase in [MEDICAL_DATA] symptoms, will rebook …" at bounding box center [910, 376] width 701 height 45
click at [598, 486] on button "Save Note" at bounding box center [604, 480] width 89 height 29
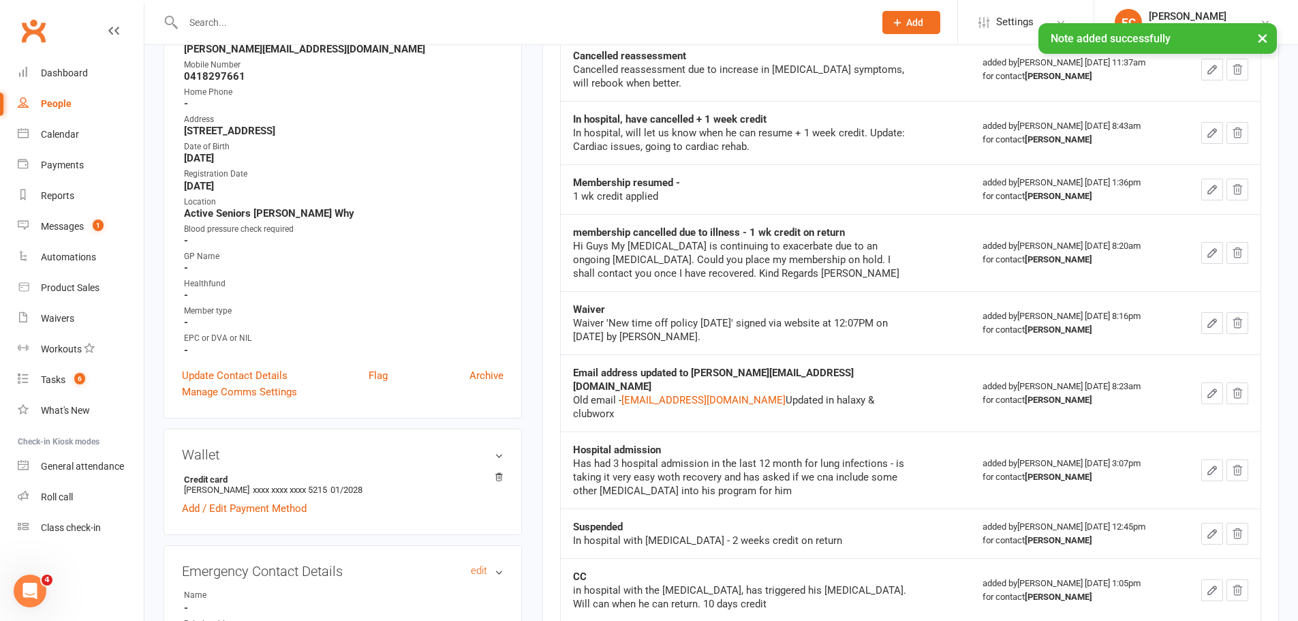
scroll to position [136, 0]
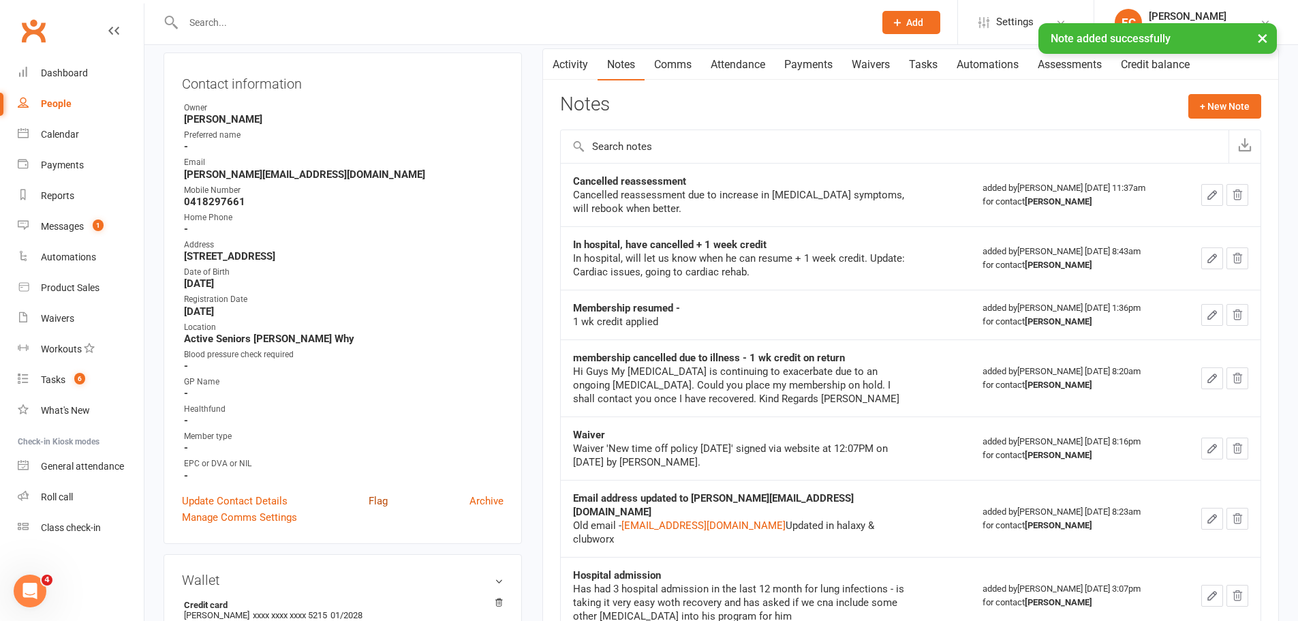
click at [374, 500] on link "Flag" at bounding box center [378, 501] width 19 height 16
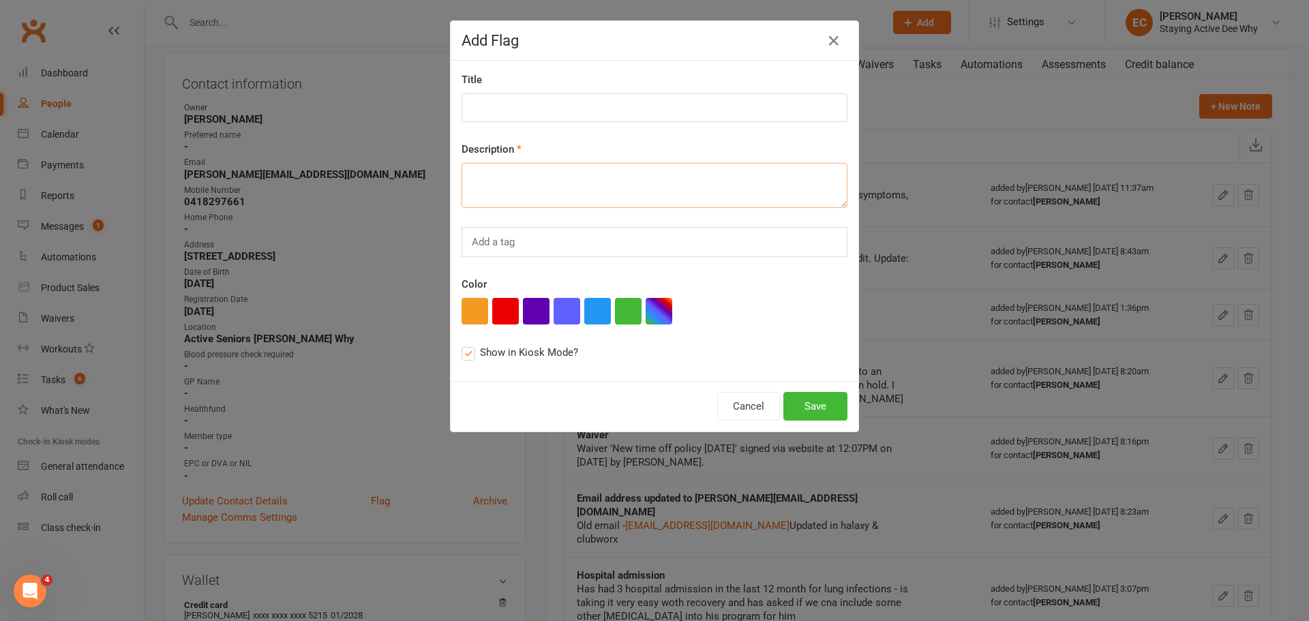
click at [627, 183] on textarea at bounding box center [654, 185] width 386 height 45
type textarea "check in re [MEDICAL_DATA]"
click at [477, 311] on button "button" at bounding box center [474, 311] width 27 height 27
click at [807, 407] on button "Save" at bounding box center [815, 406] width 64 height 29
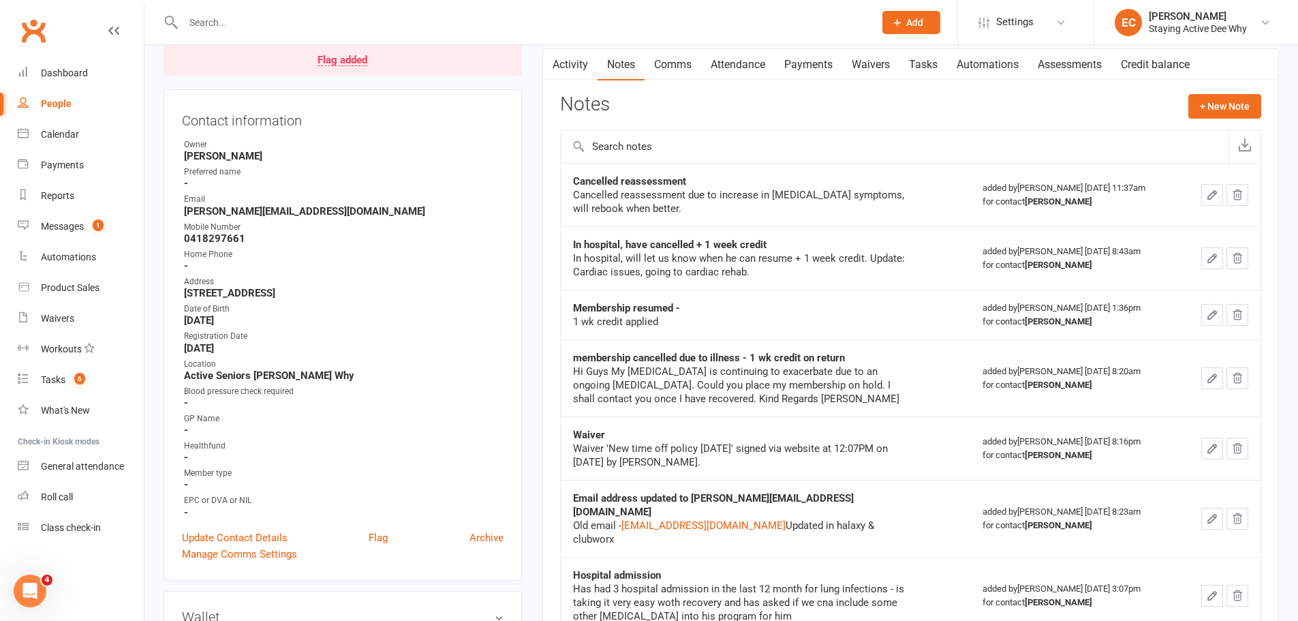
scroll to position [0, 0]
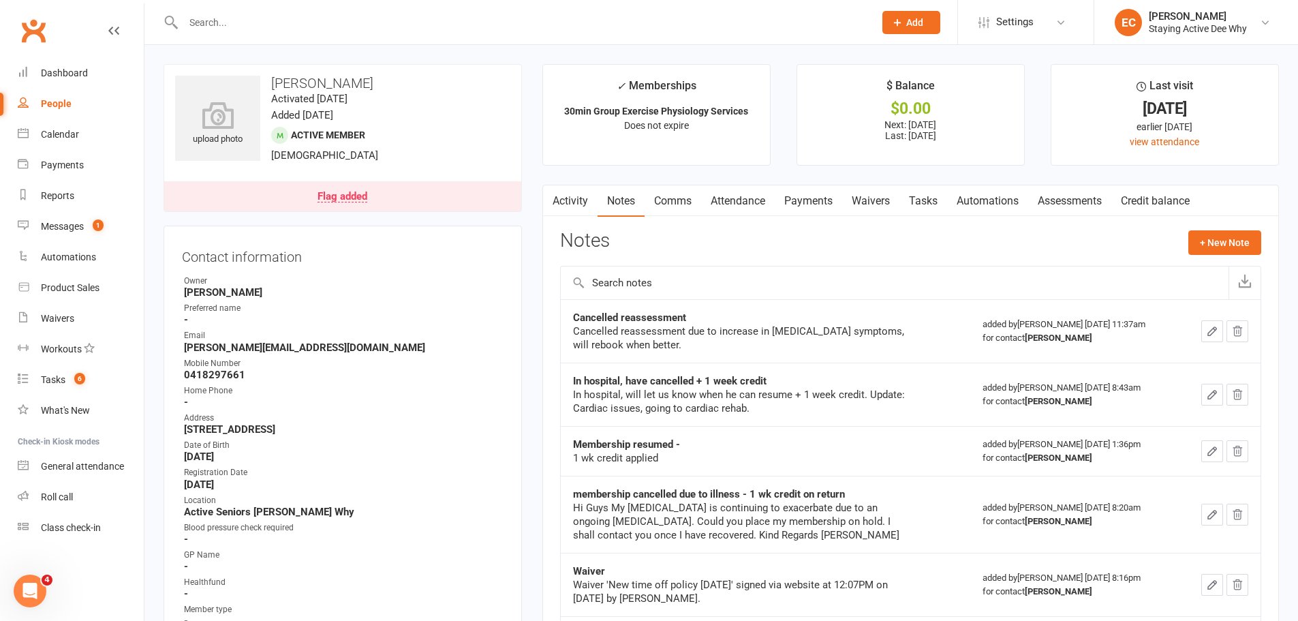
click at [363, 215] on contact-information "upload photo [PERSON_NAME] Activated [DATE] Added [DATE] Active member [DEMOGRA…" at bounding box center [343, 390] width 359 height 653
click at [382, 204] on link "Flag added" at bounding box center [342, 196] width 357 height 30
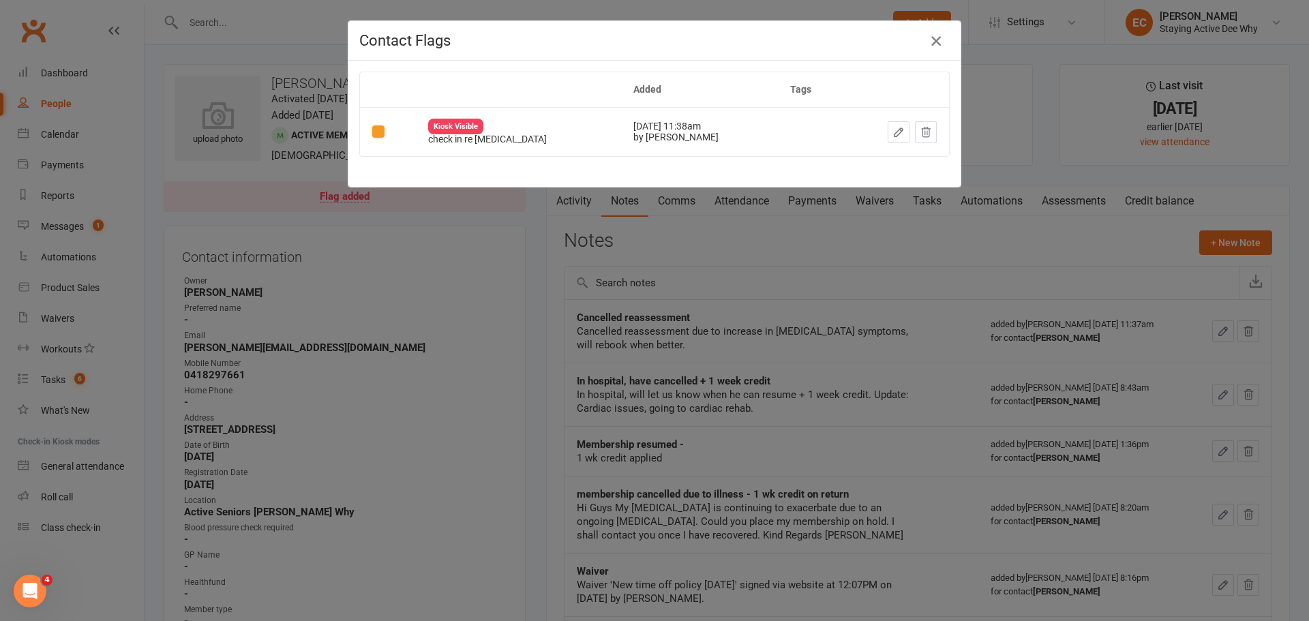
click at [932, 44] on icon "button" at bounding box center [936, 41] width 16 height 16
